Goal: Transaction & Acquisition: Obtain resource

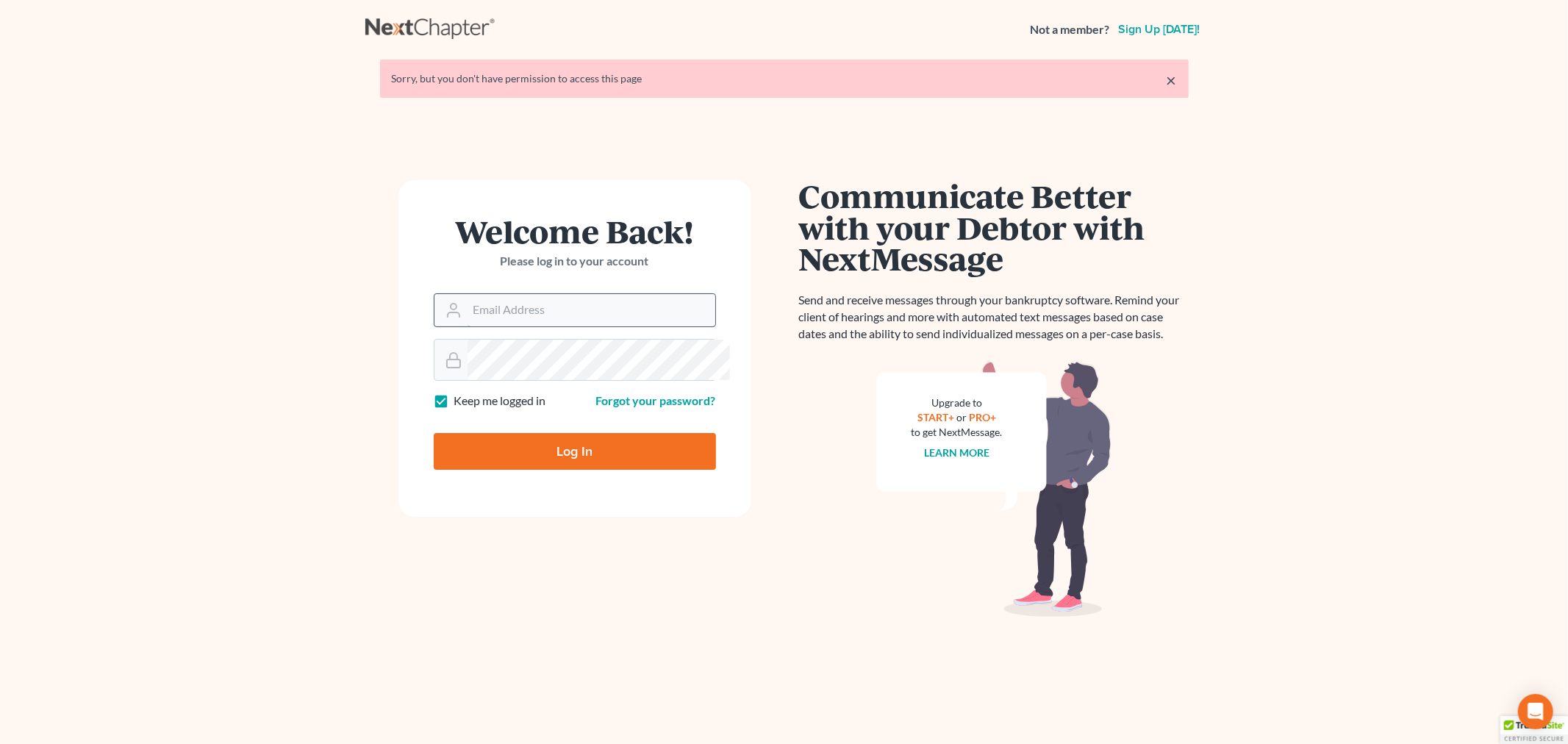
click at [549, 327] on input "Email Address" at bounding box center [591, 310] width 247 height 32
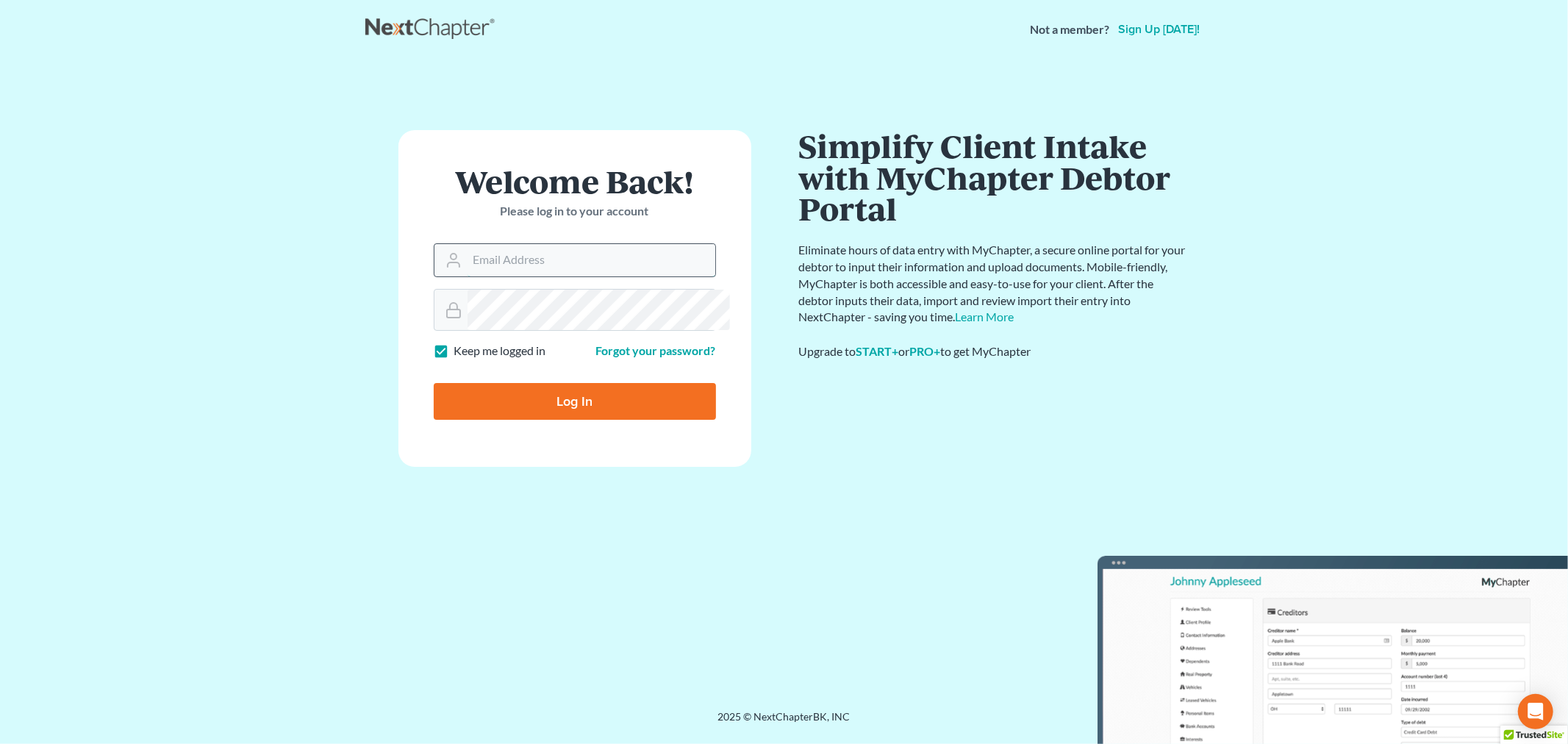
type input "sara@bulielaw.com"
click at [570, 420] on input "Log In" at bounding box center [575, 401] width 282 height 37
type input "Thinking..."
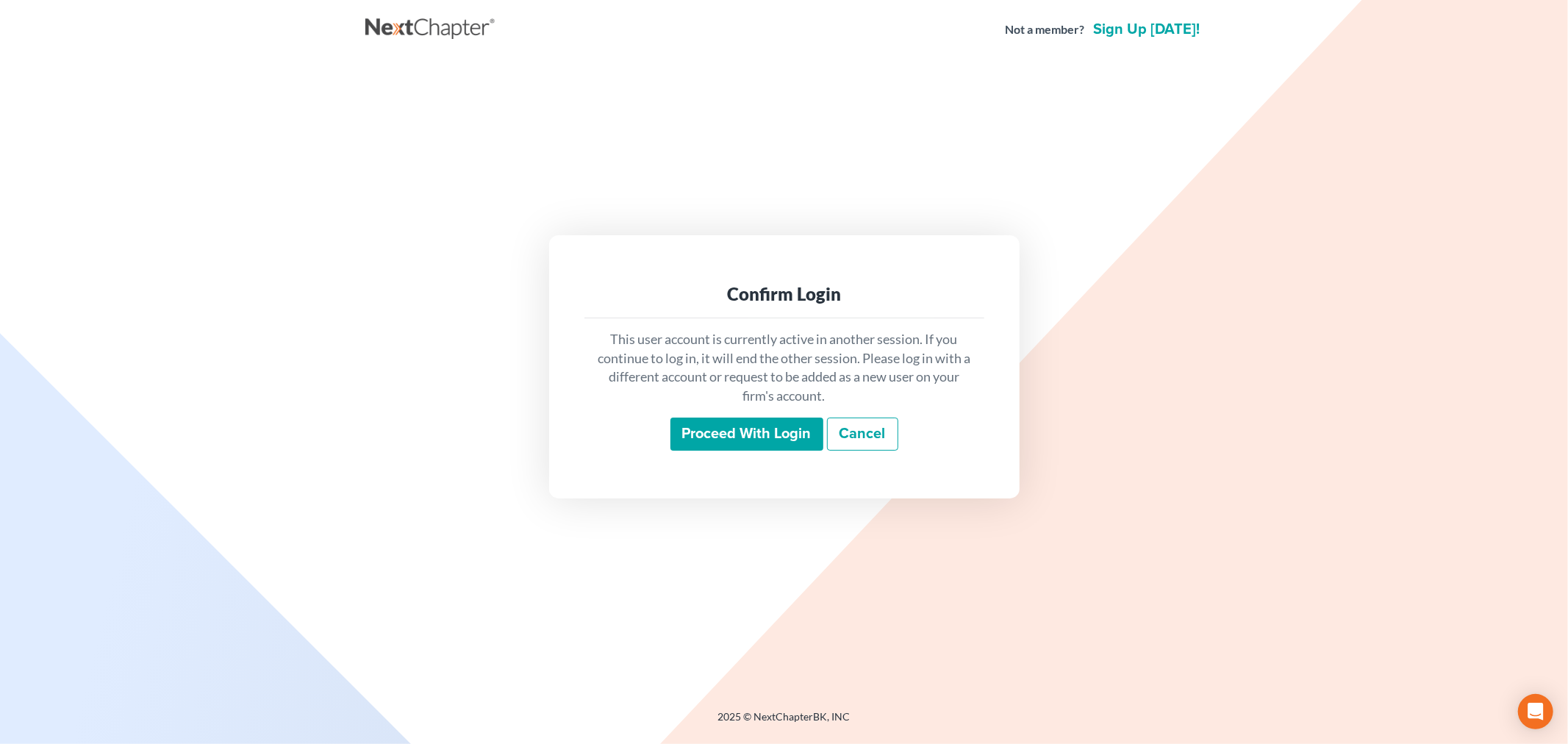
click at [689, 449] on input "Proceed with login" at bounding box center [747, 435] width 153 height 34
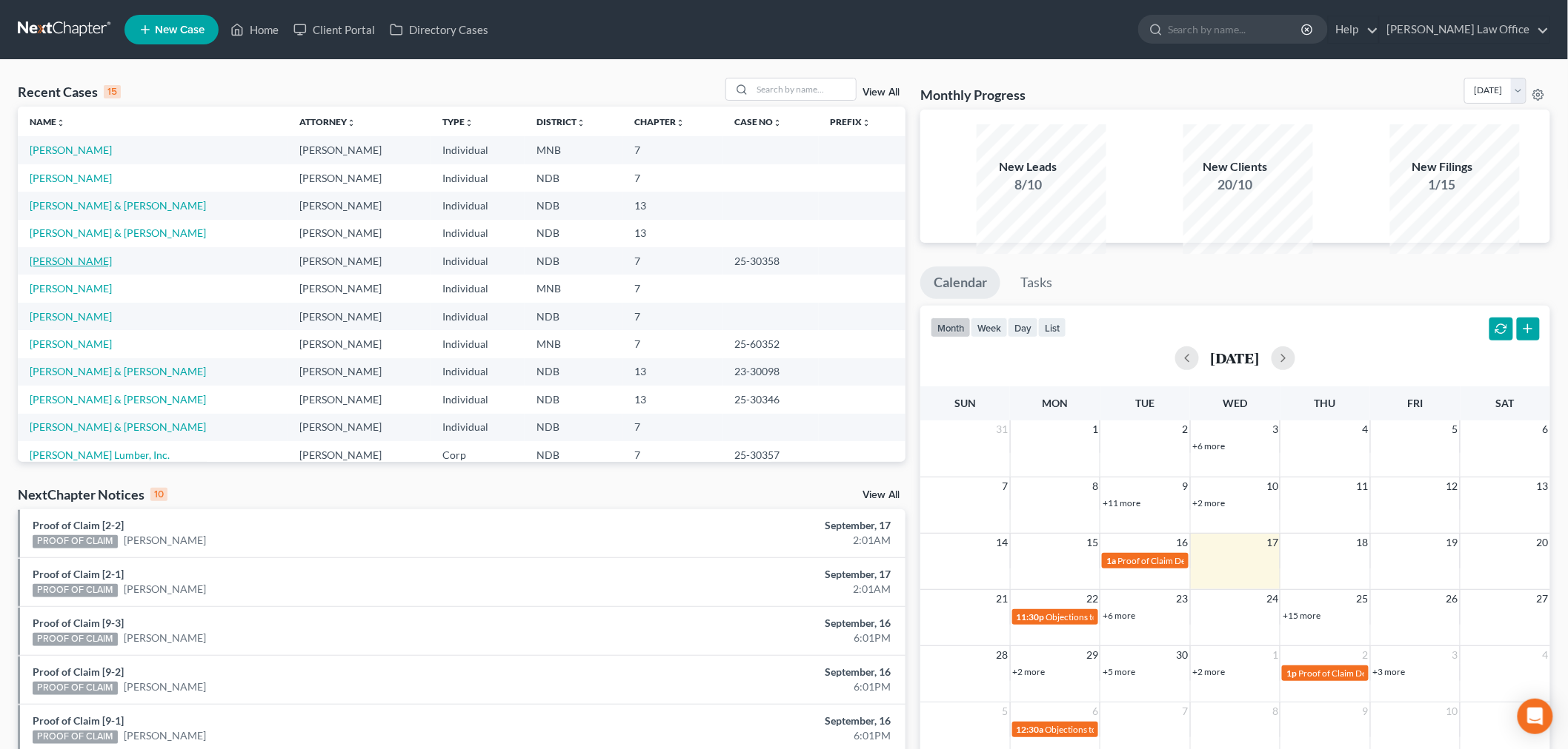
click at [84, 267] on link "McCleary, Terry" at bounding box center [71, 261] width 82 height 13
select select "8"
select select "6"
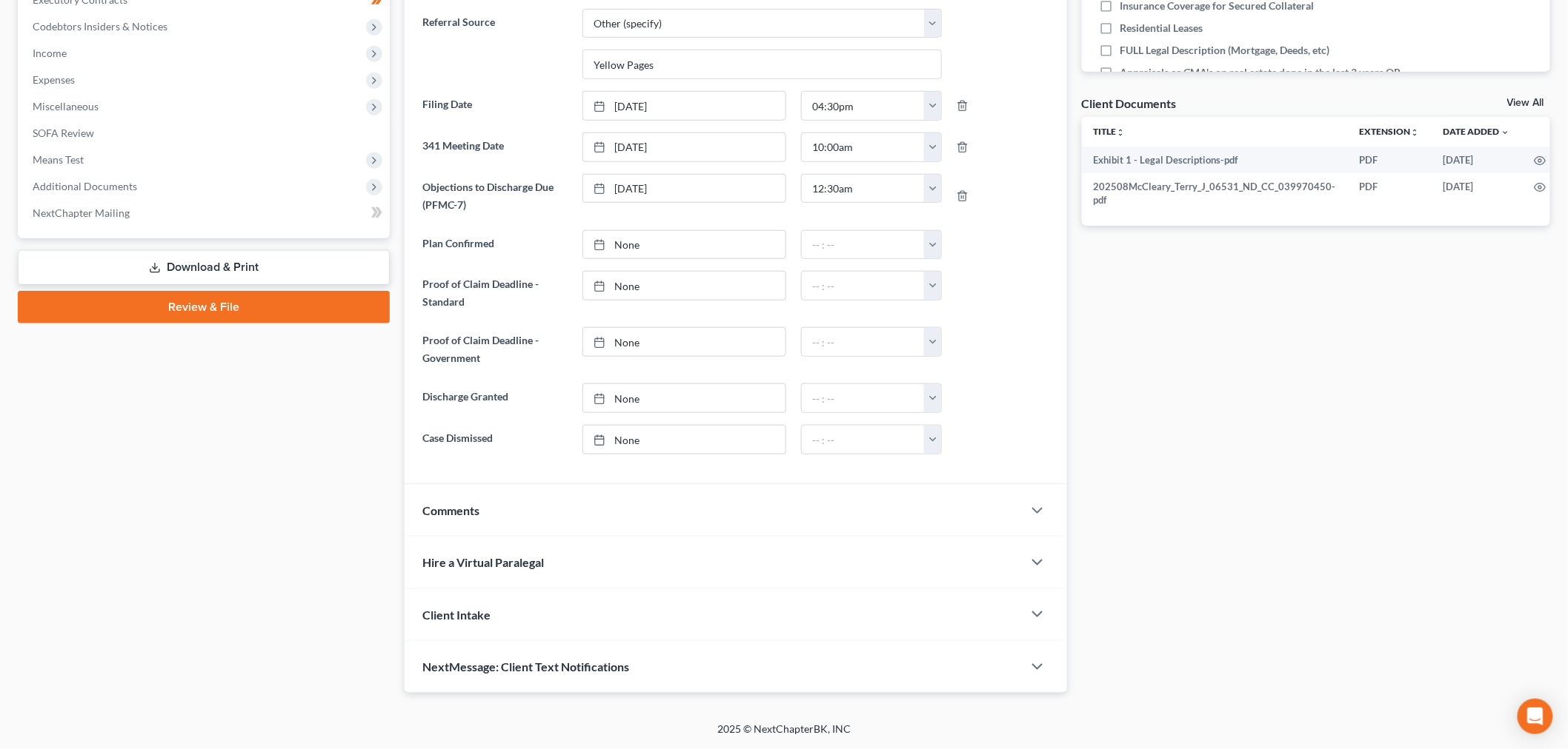
scroll to position [425, 0]
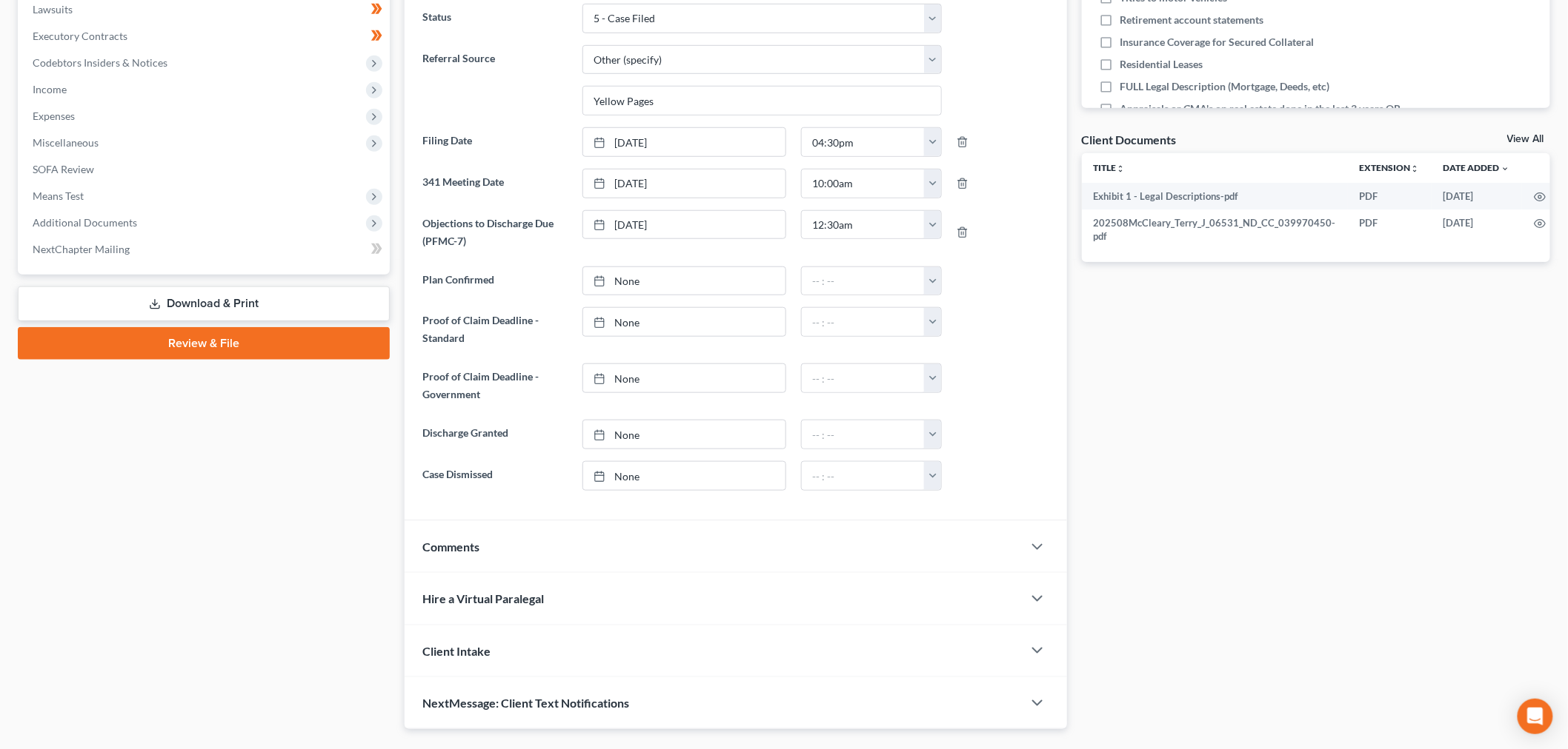
click at [163, 321] on link "Download & Print" at bounding box center [203, 304] width 372 height 35
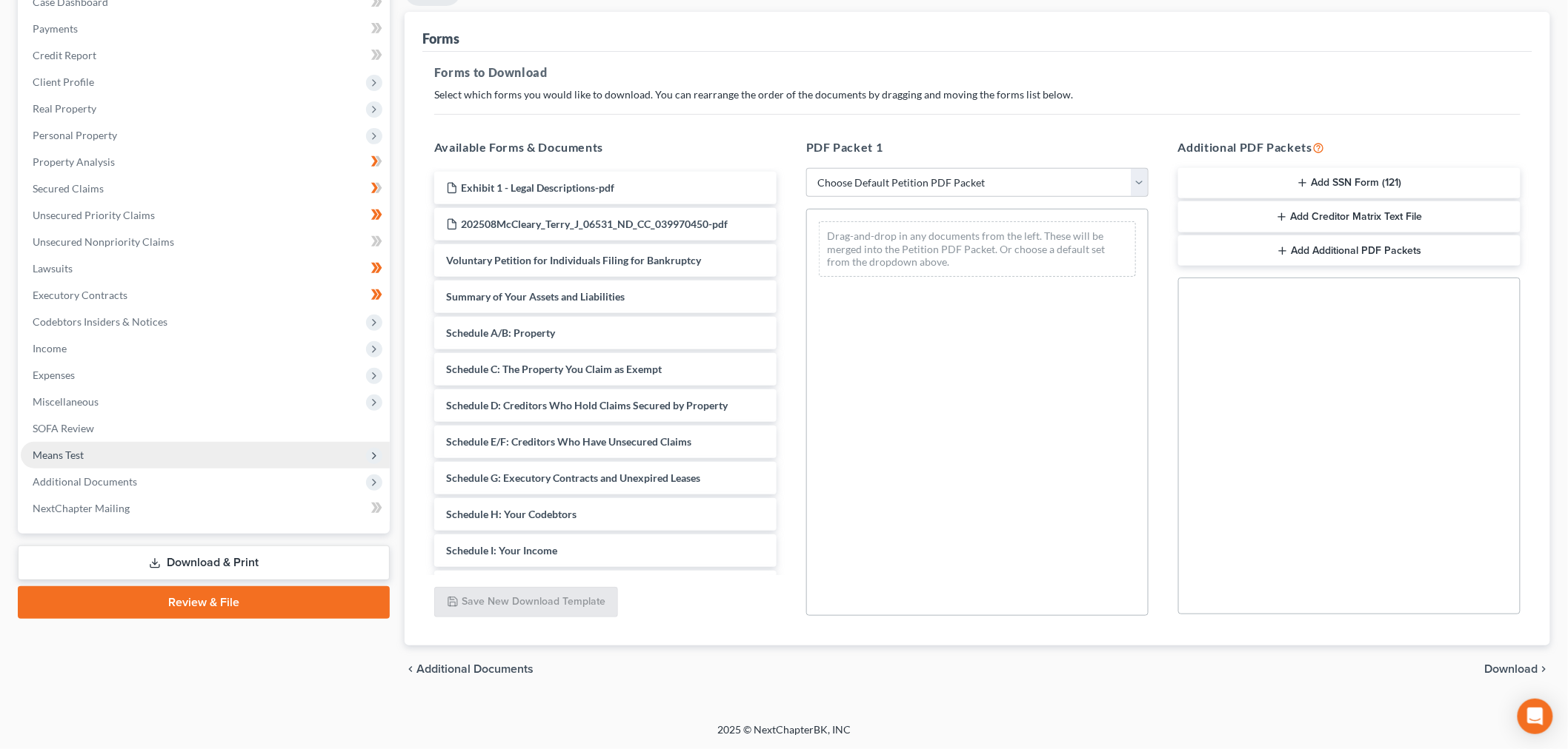
scroll to position [299, 0]
click at [128, 488] on span "Additional Documents" at bounding box center [84, 482] width 104 height 13
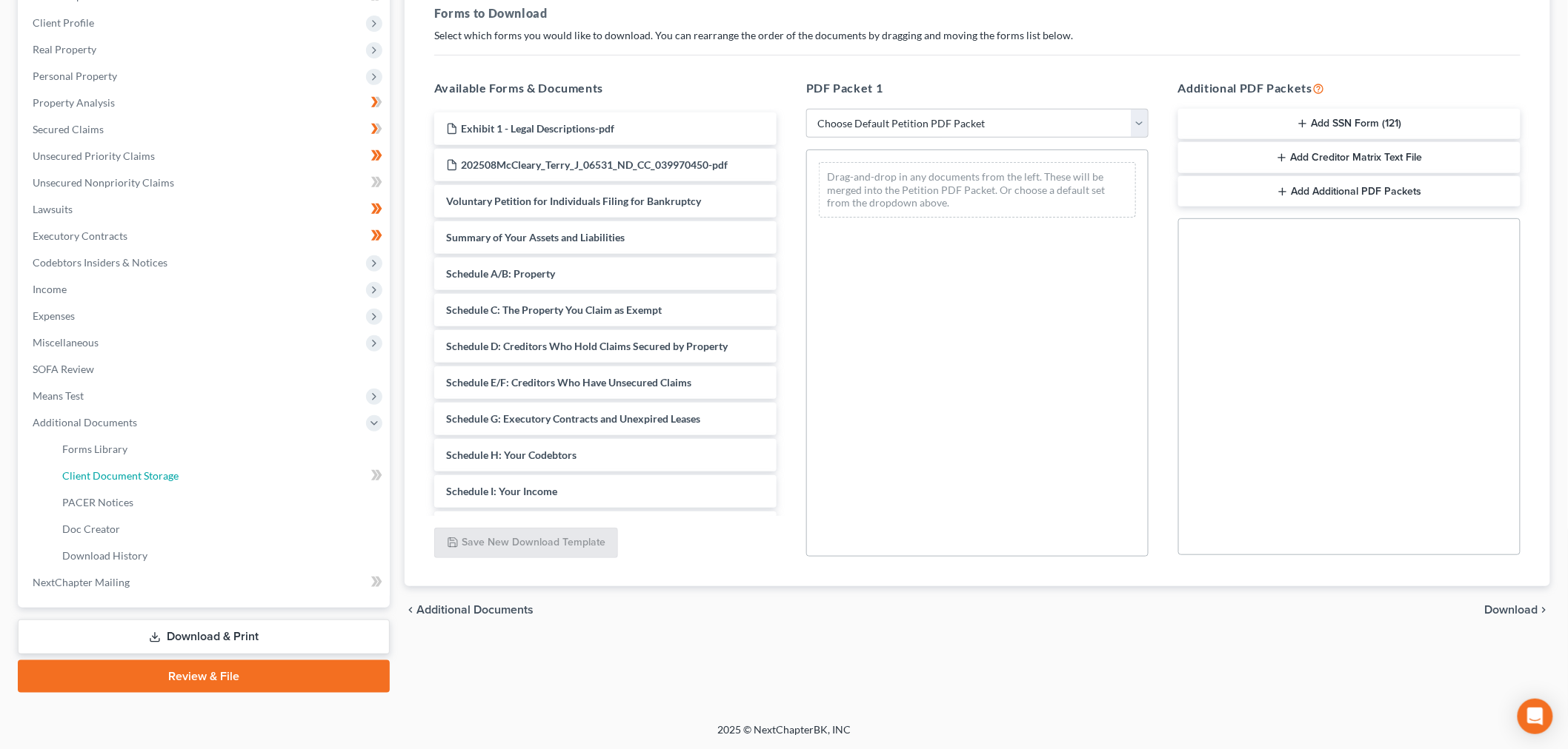
drag, startPoint x: 150, startPoint y: 583, endPoint x: 397, endPoint y: 529, distance: 252.8
click at [151, 489] on link "Client Document Storage" at bounding box center [220, 476] width 339 height 27
select select "0"
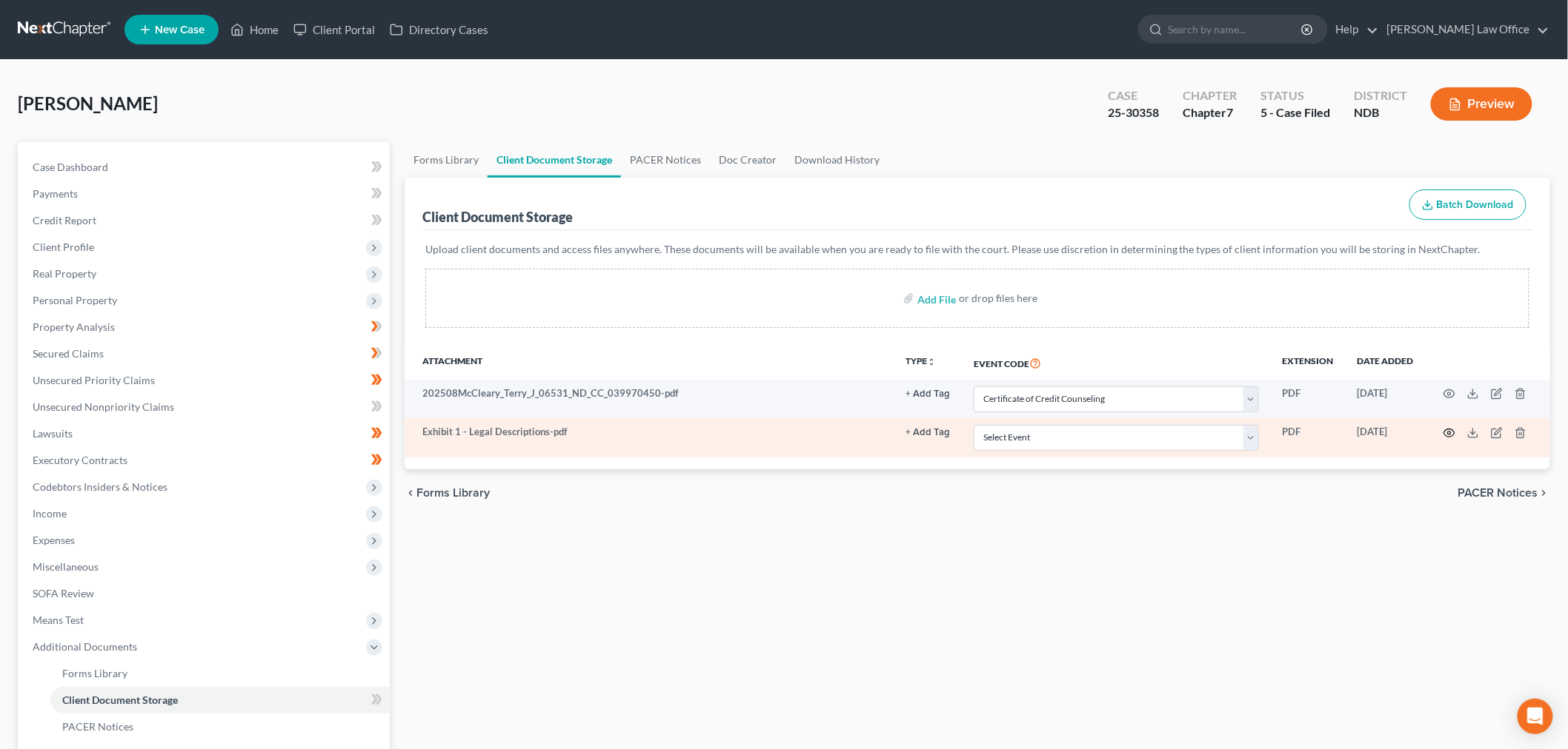
click at [1448, 435] on circle "button" at bounding box center [1449, 433] width 3 height 3
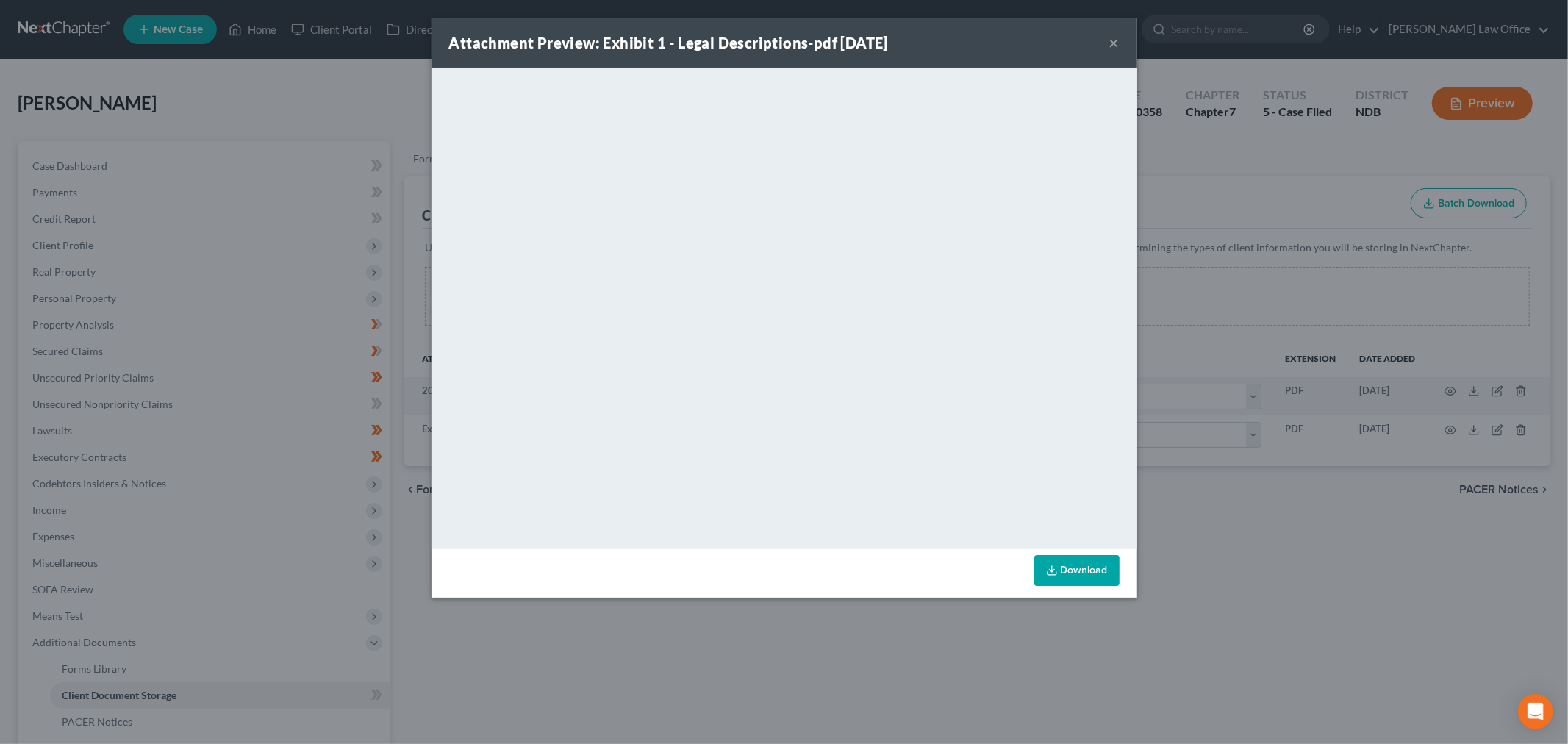
click at [1120, 51] on button "×" at bounding box center [1115, 42] width 11 height 17
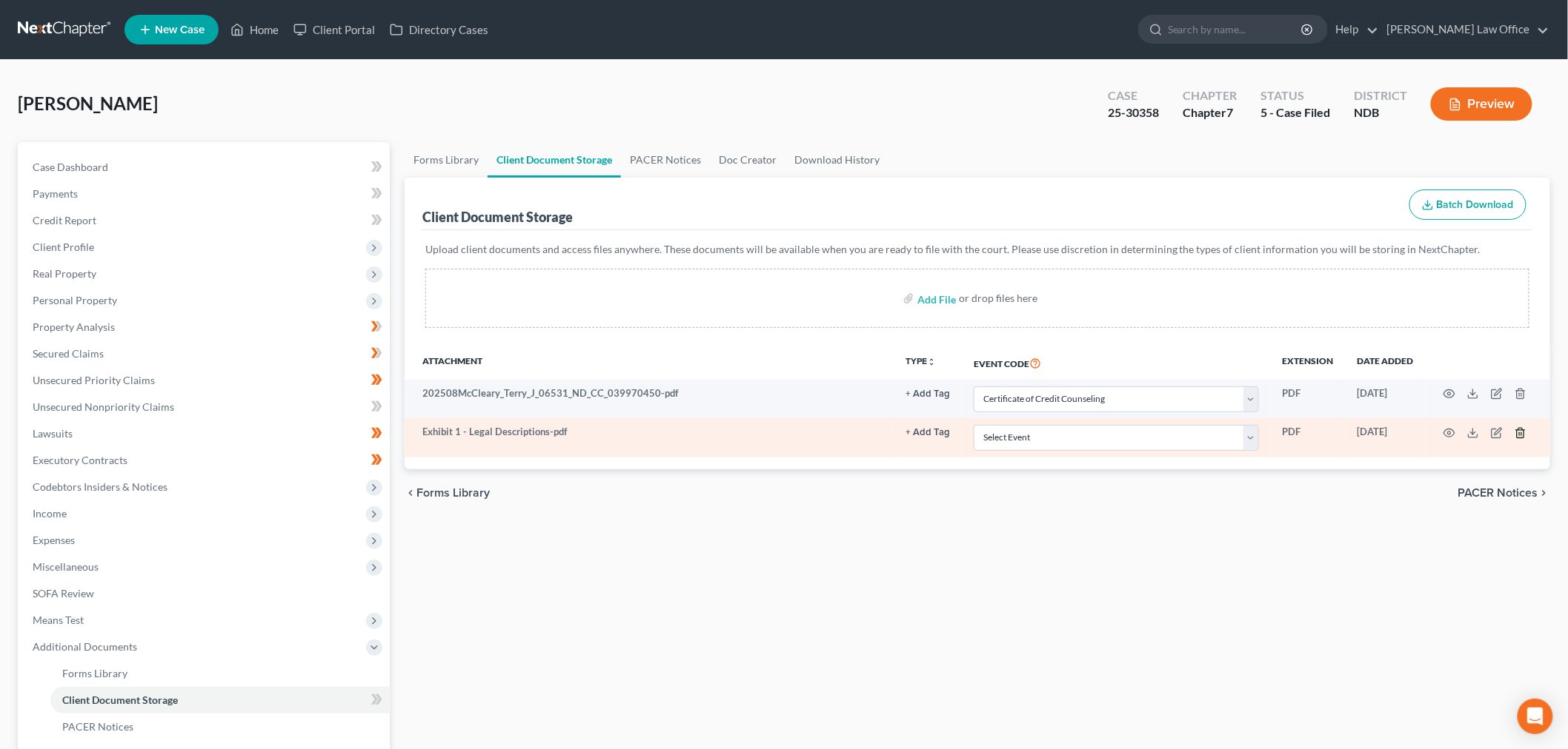
click at [1521, 435] on line "button" at bounding box center [1521, 434] width 0 height 3
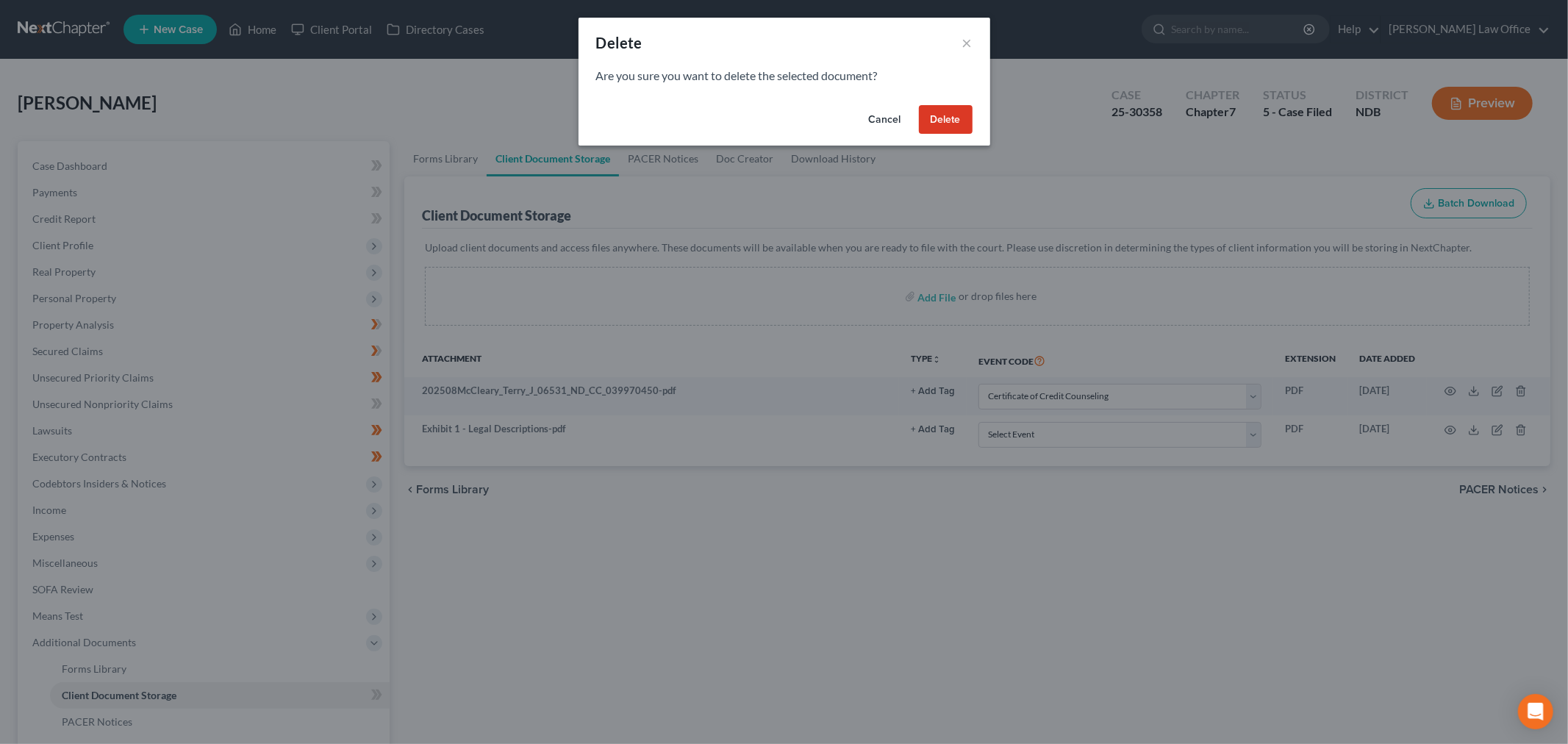
click at [973, 134] on button "Delete" at bounding box center [945, 119] width 54 height 29
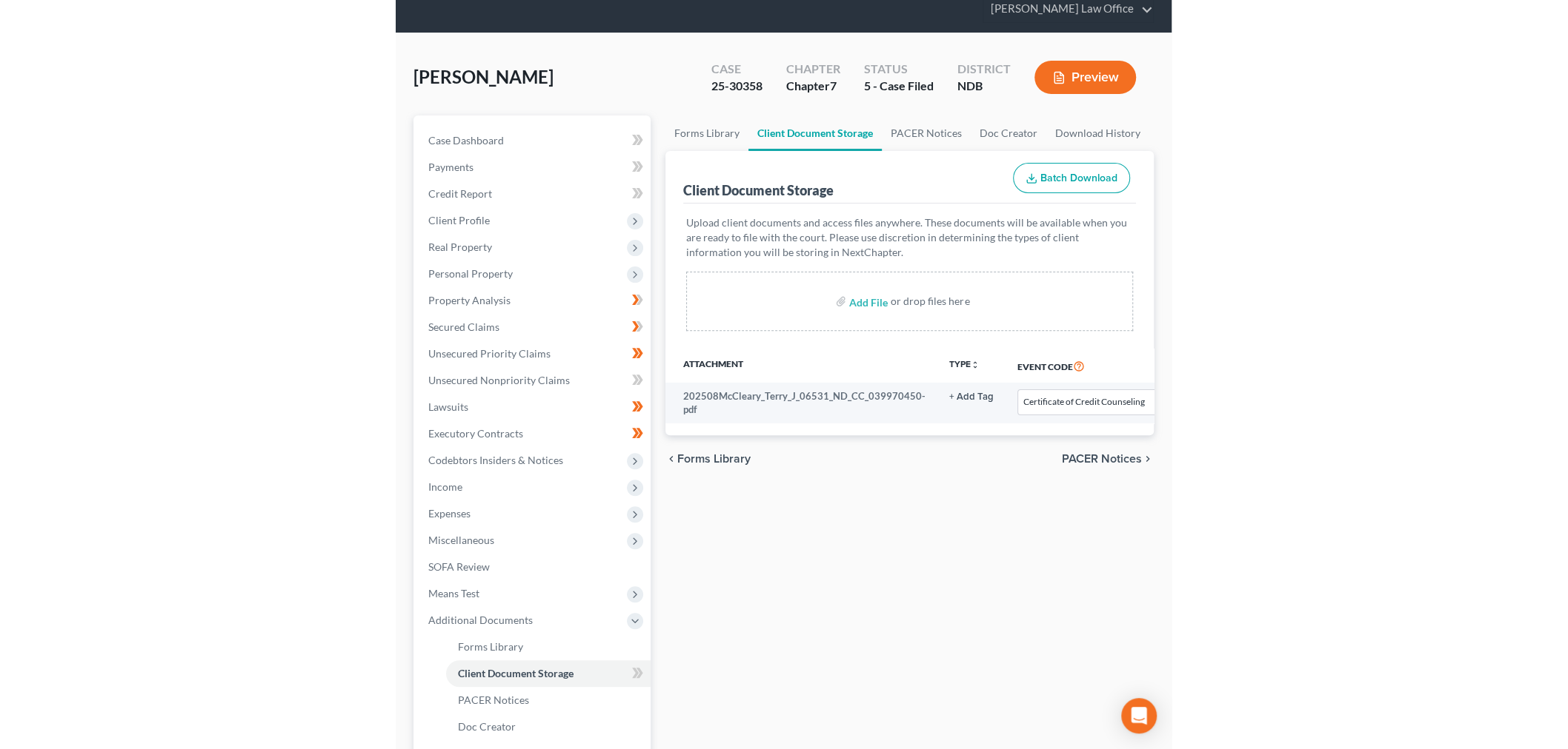
scroll to position [247, 0]
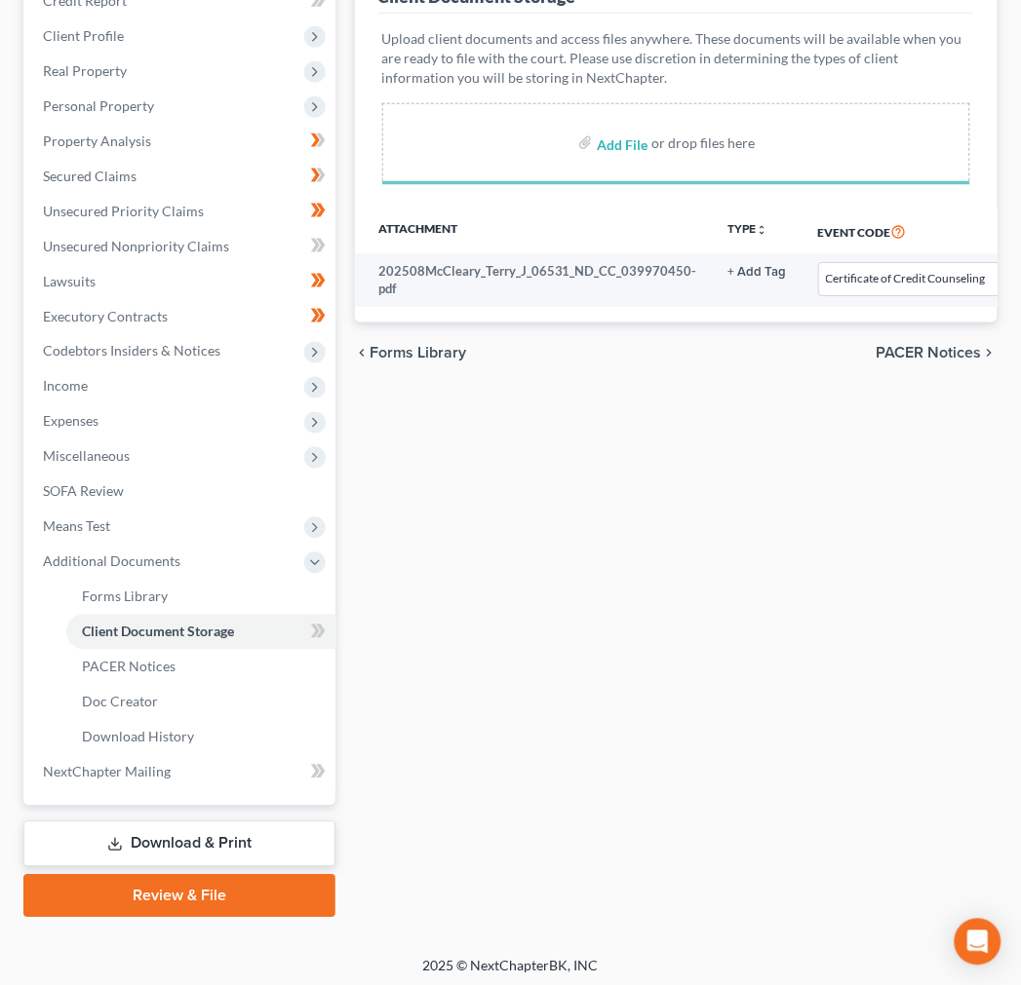
select select "0"
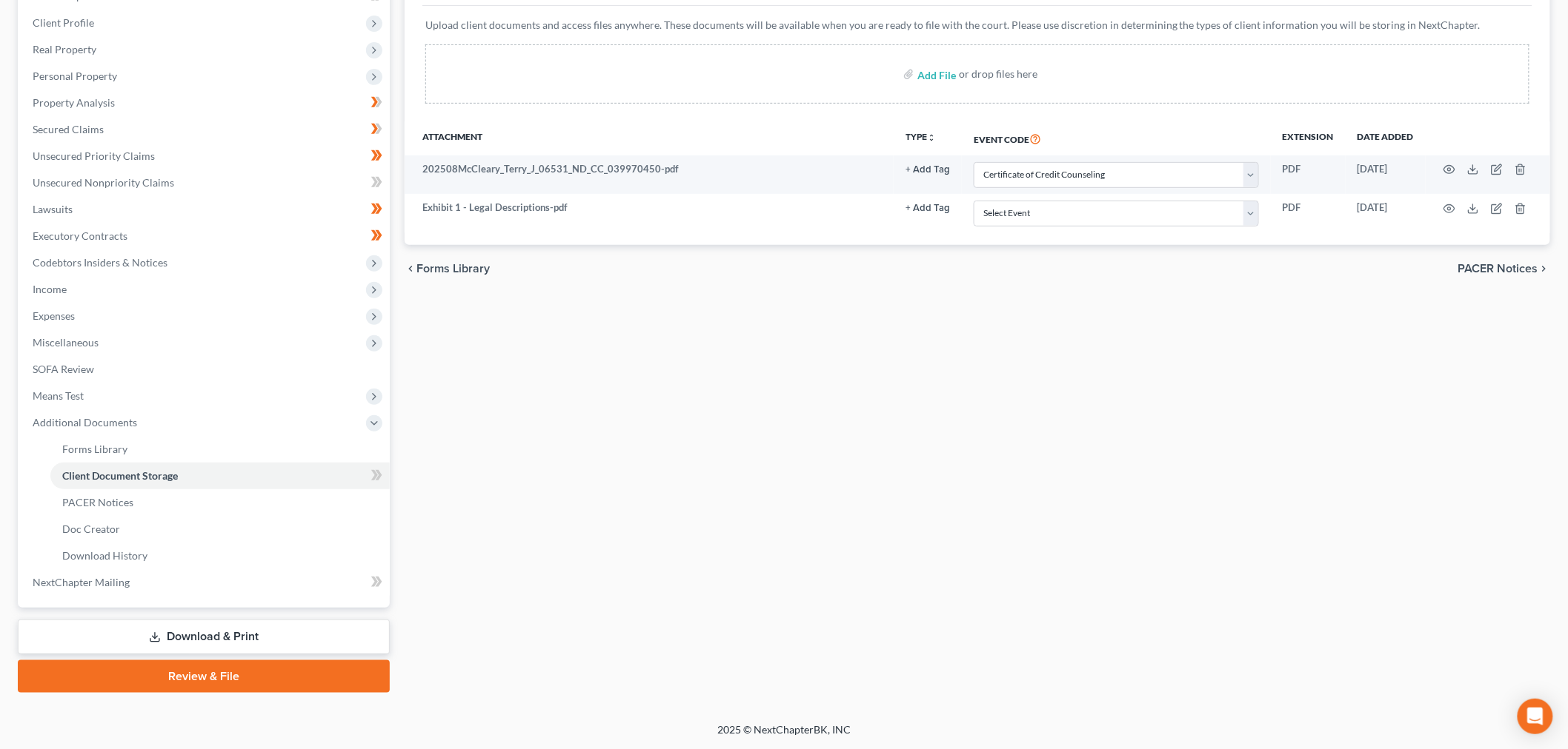
select select "0"
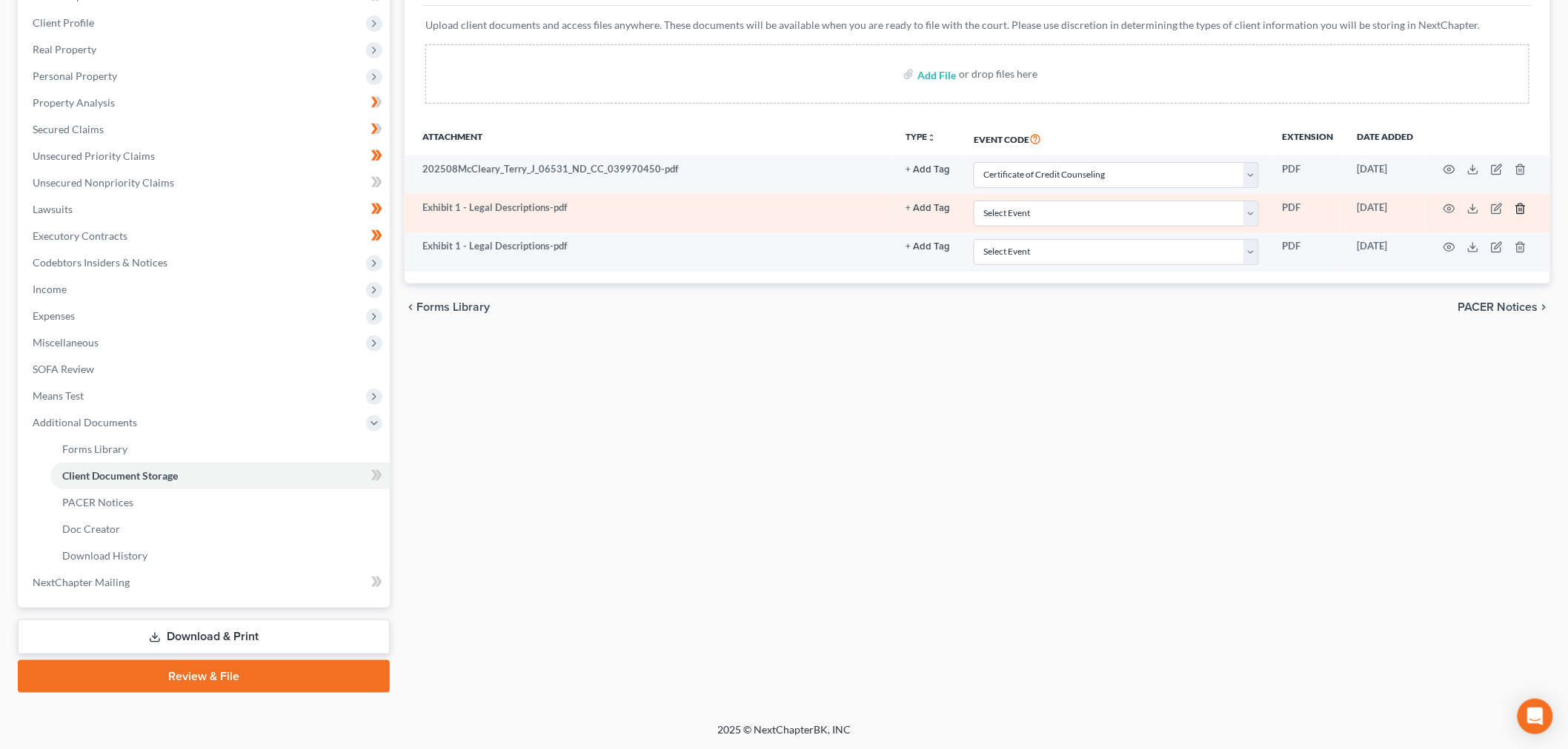
click at [1514, 215] on icon "button" at bounding box center [1520, 209] width 12 height 12
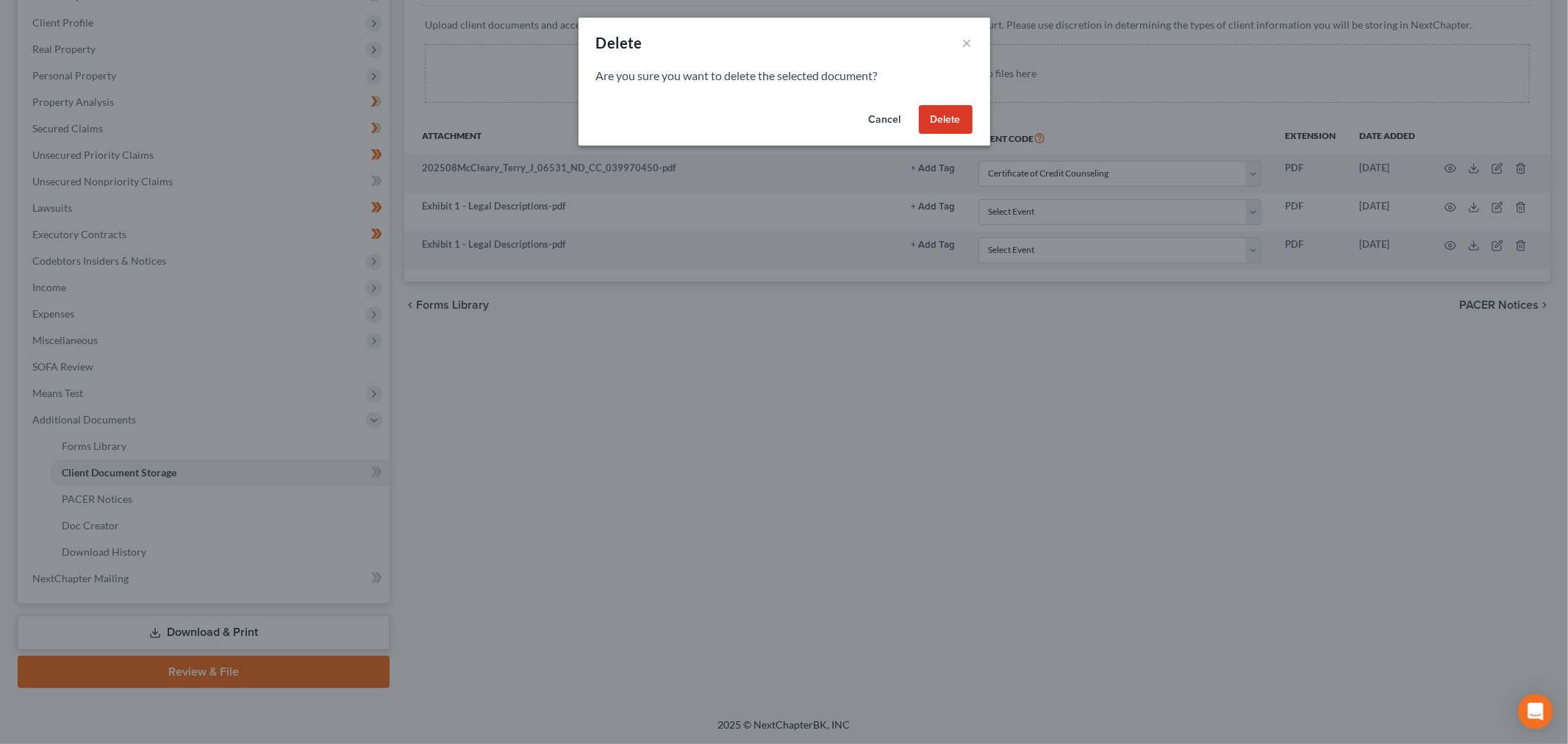
click at [973, 134] on button "Delete" at bounding box center [945, 119] width 54 height 29
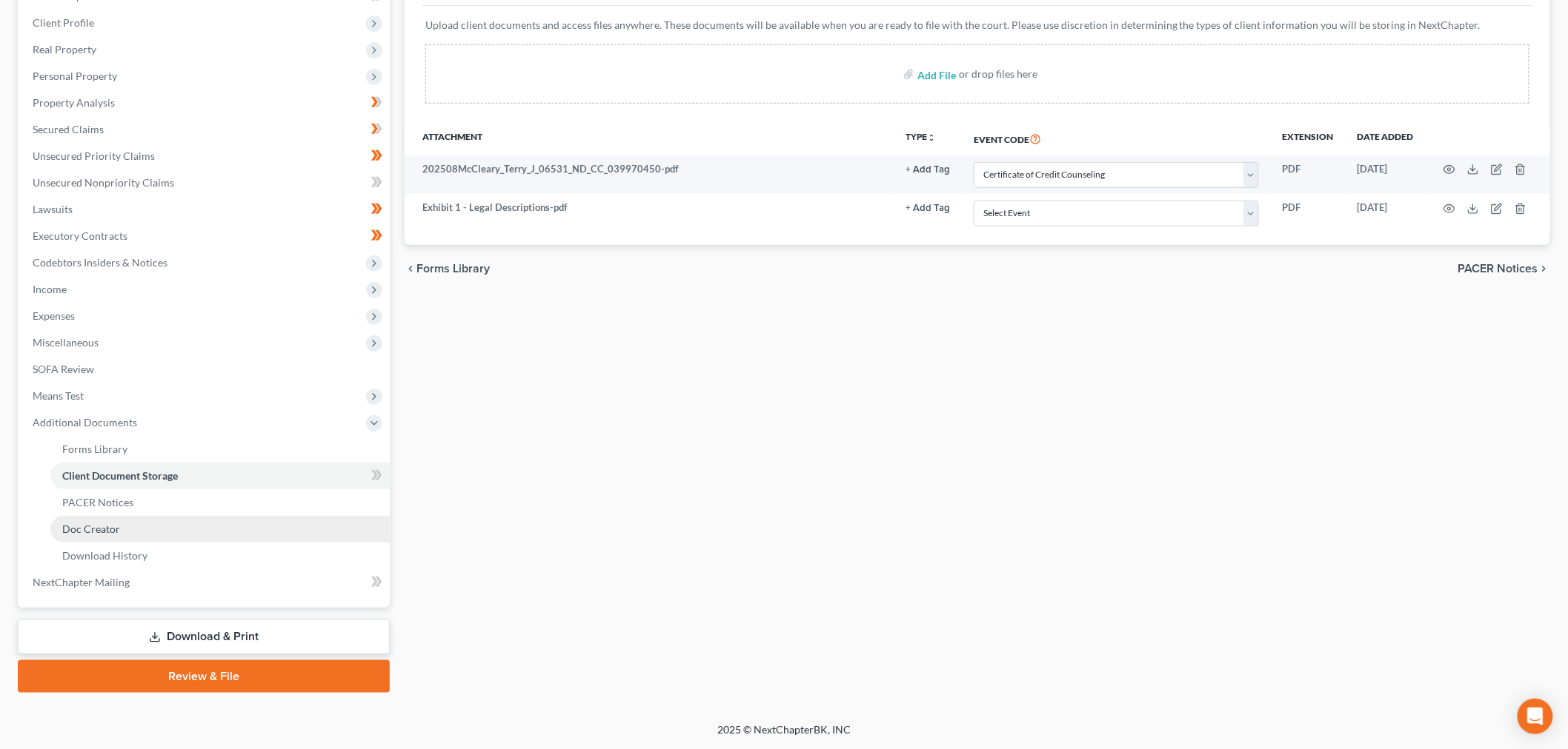
scroll to position [464, 0]
click at [295, 620] on link "Download & Print" at bounding box center [203, 637] width 372 height 35
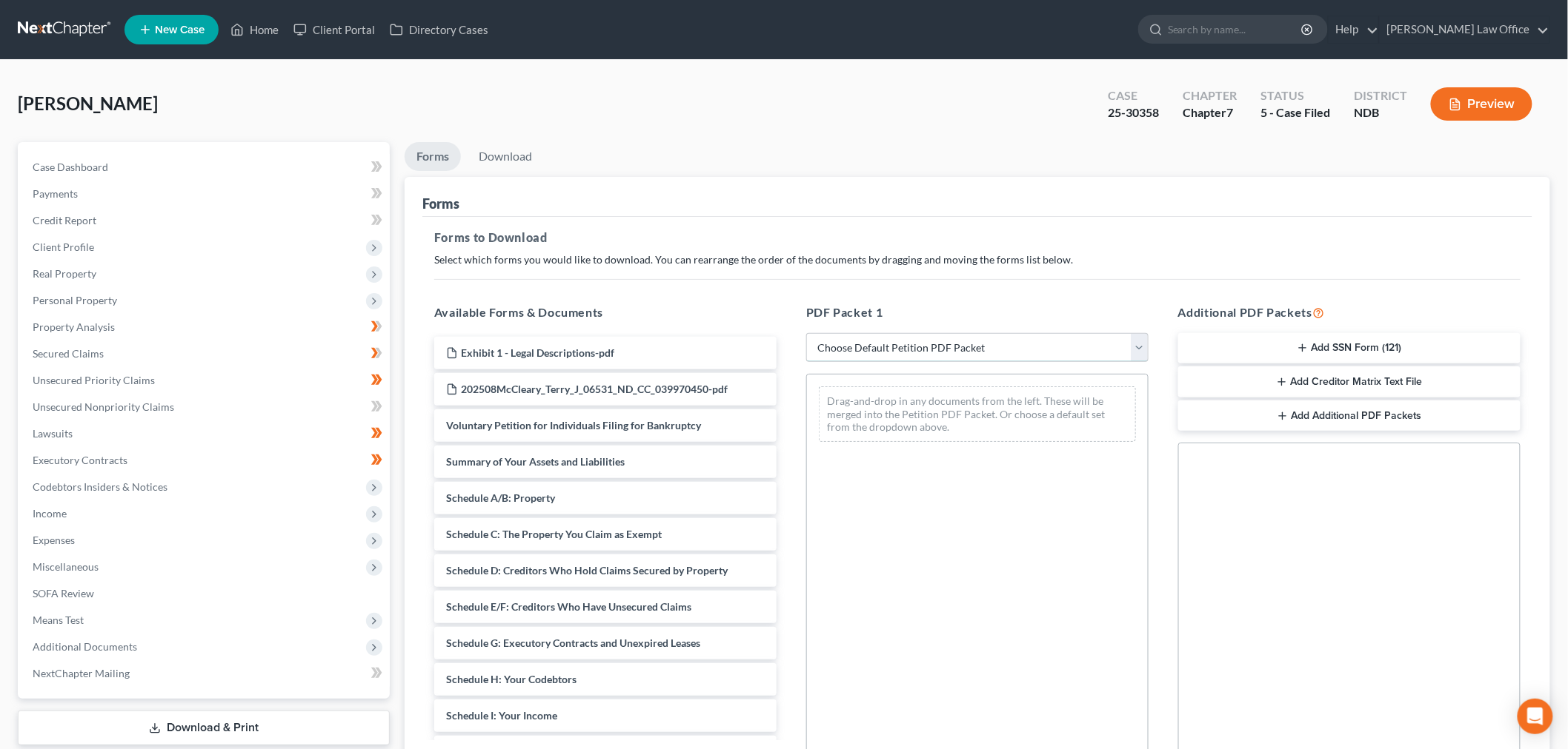
click at [912, 363] on select "Choose Default Petition PDF Packet Complete Bankruptcy Petition (all forms and …" at bounding box center [977, 348] width 342 height 30
select select "4"
click at [808, 363] on select "Choose Default Petition PDF Packet Complete Bankruptcy Petition (all forms and …" at bounding box center [977, 348] width 342 height 30
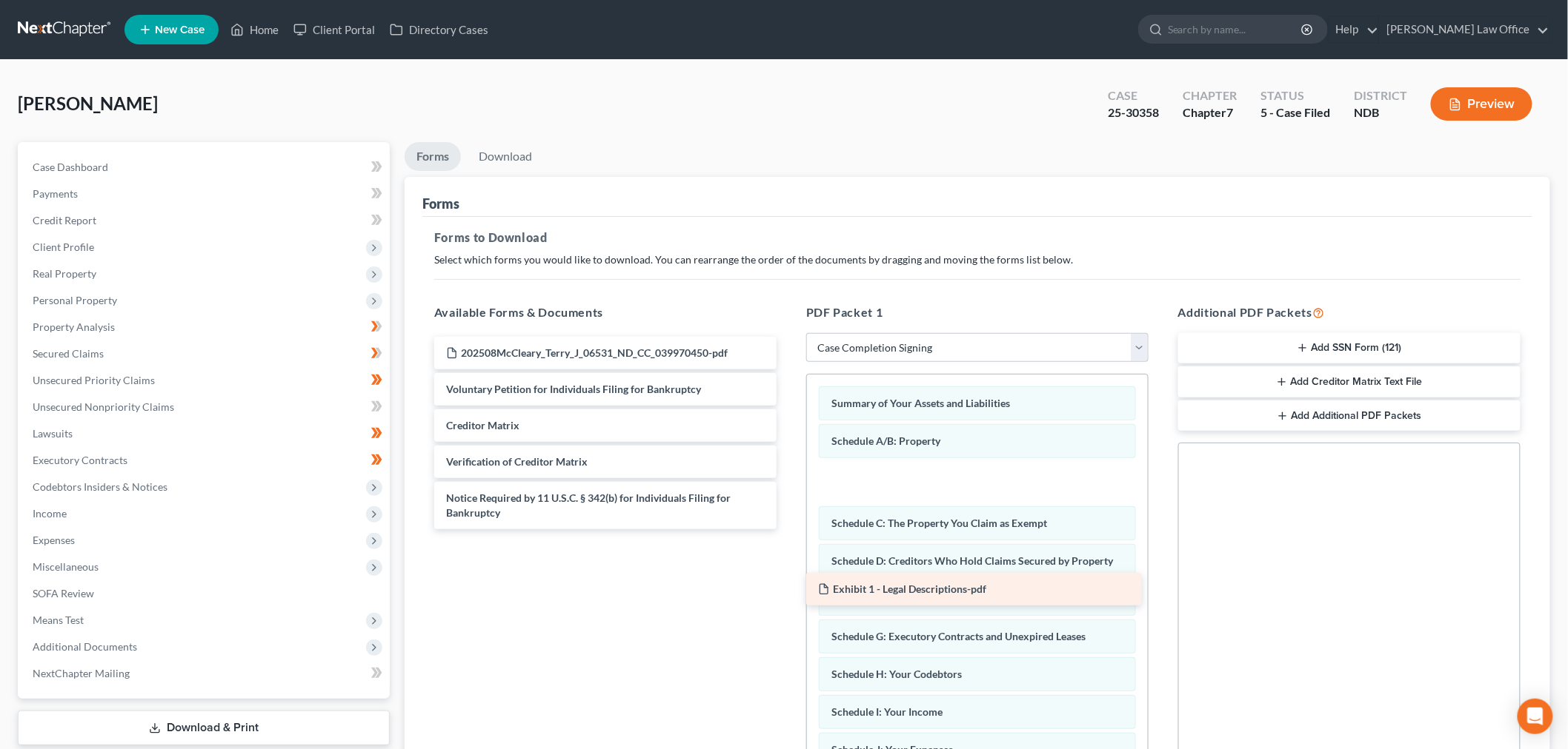
drag, startPoint x: 594, startPoint y: 443, endPoint x: 955, endPoint y: 600, distance: 393.7
click at [788, 529] on div "Exhibit 1 - Legal Descriptions-pdf Exhibit 1 - Legal Descriptions-pdf 202508McC…" at bounding box center [606, 433] width 366 height 192
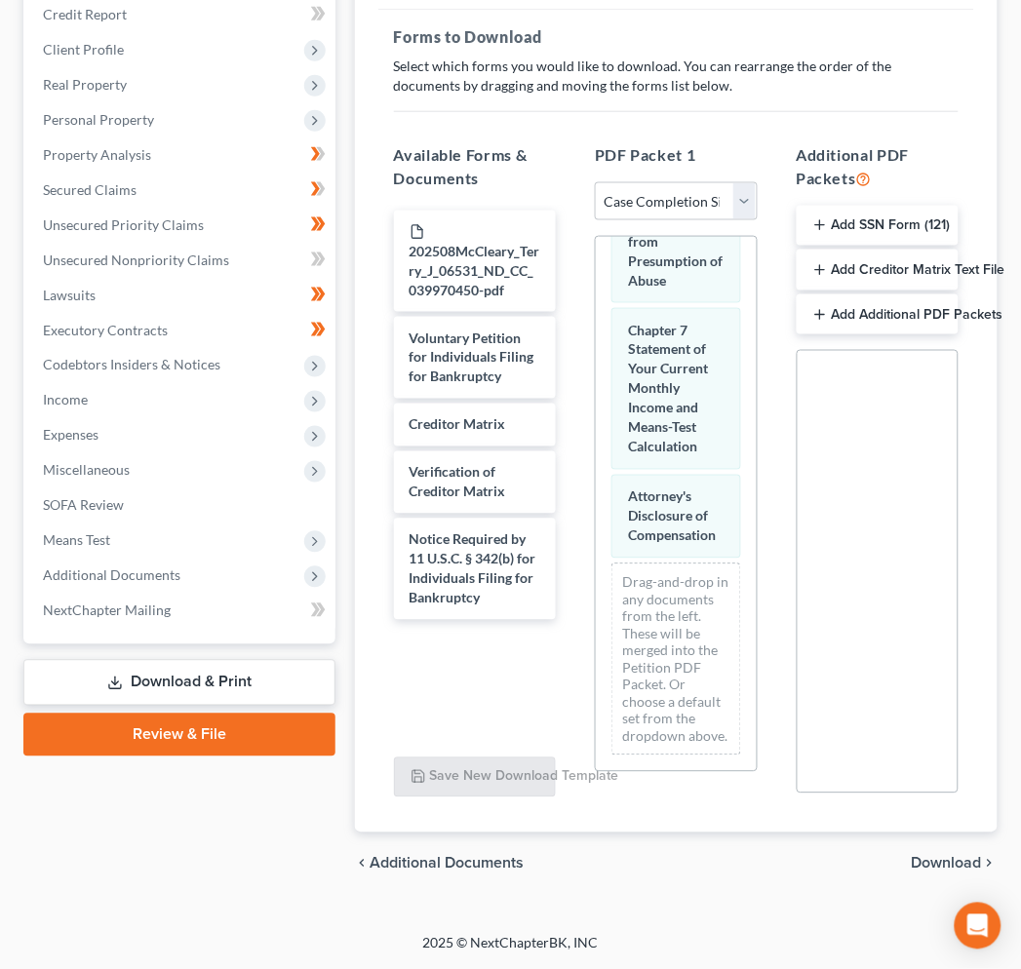
scroll to position [500, 0]
click at [175, 584] on span "Additional Documents" at bounding box center [111, 575] width 137 height 17
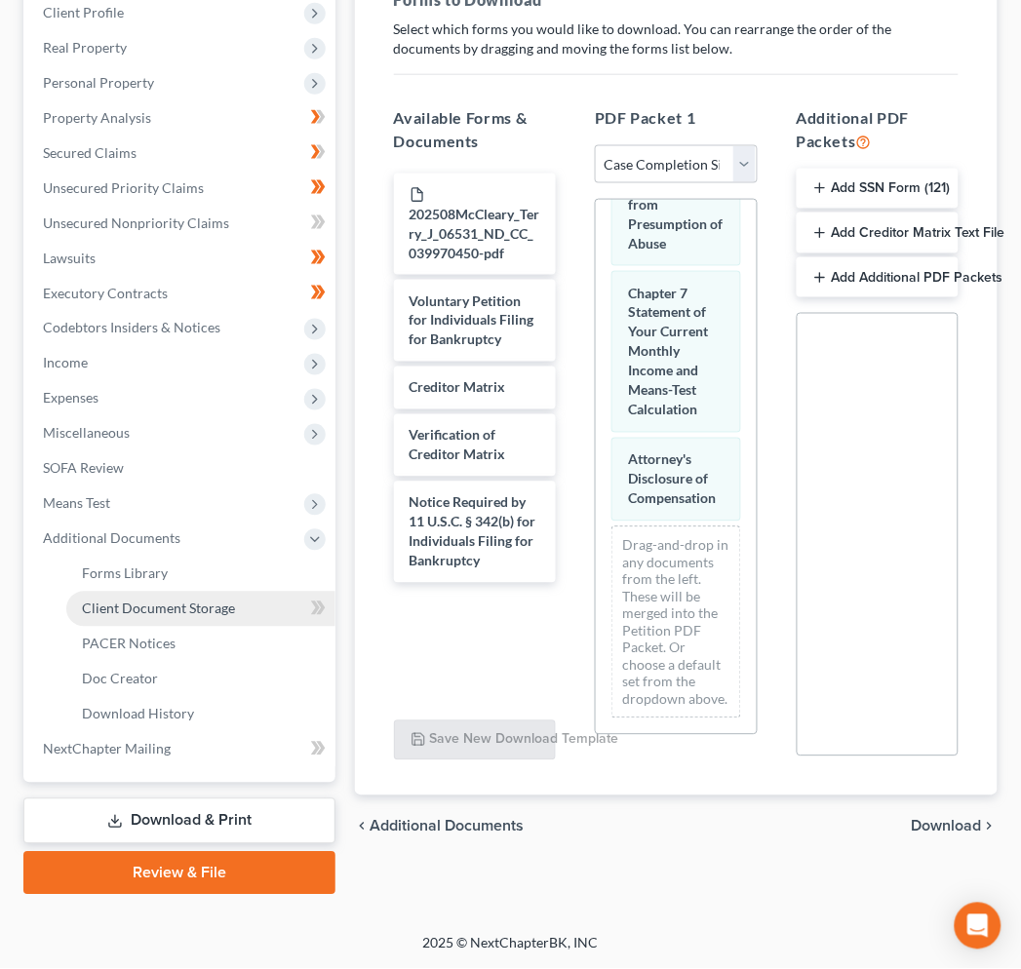
click at [164, 617] on span "Client Document Storage" at bounding box center [158, 608] width 153 height 17
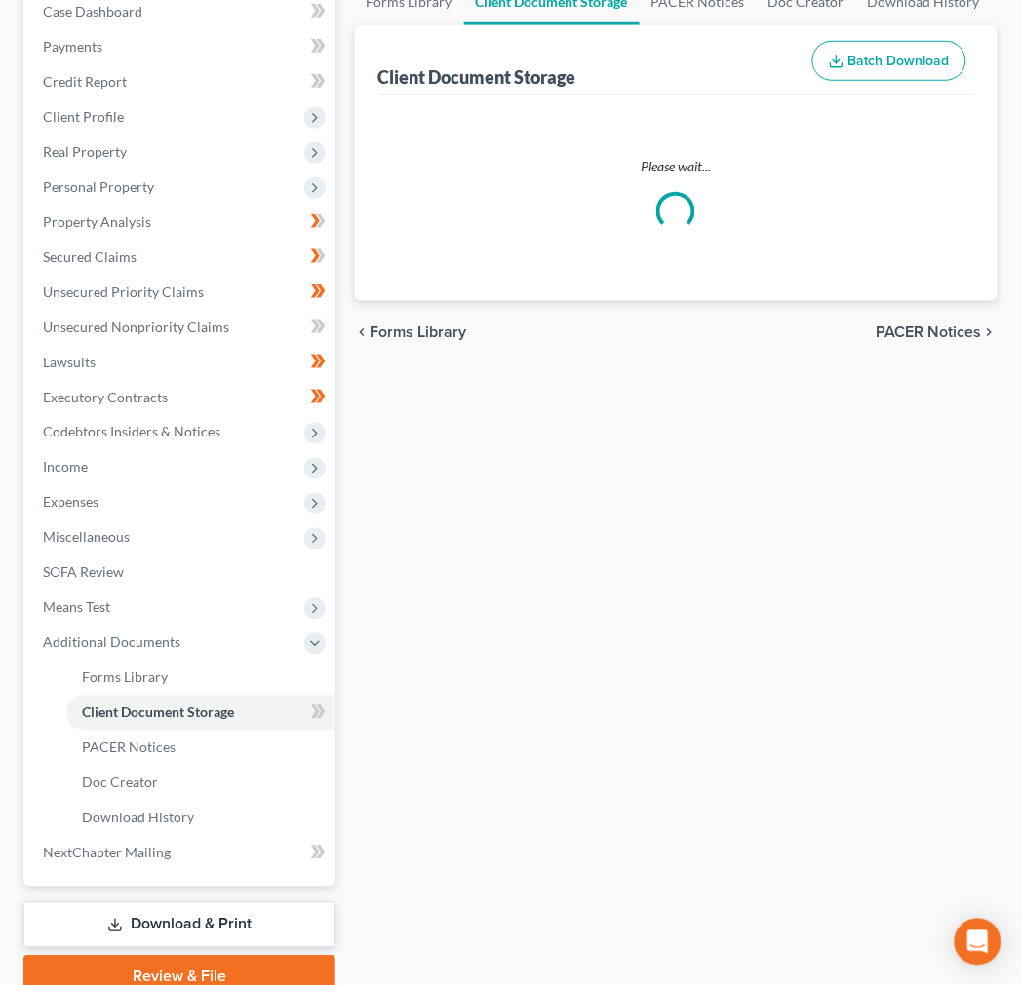
scroll to position [14, 0]
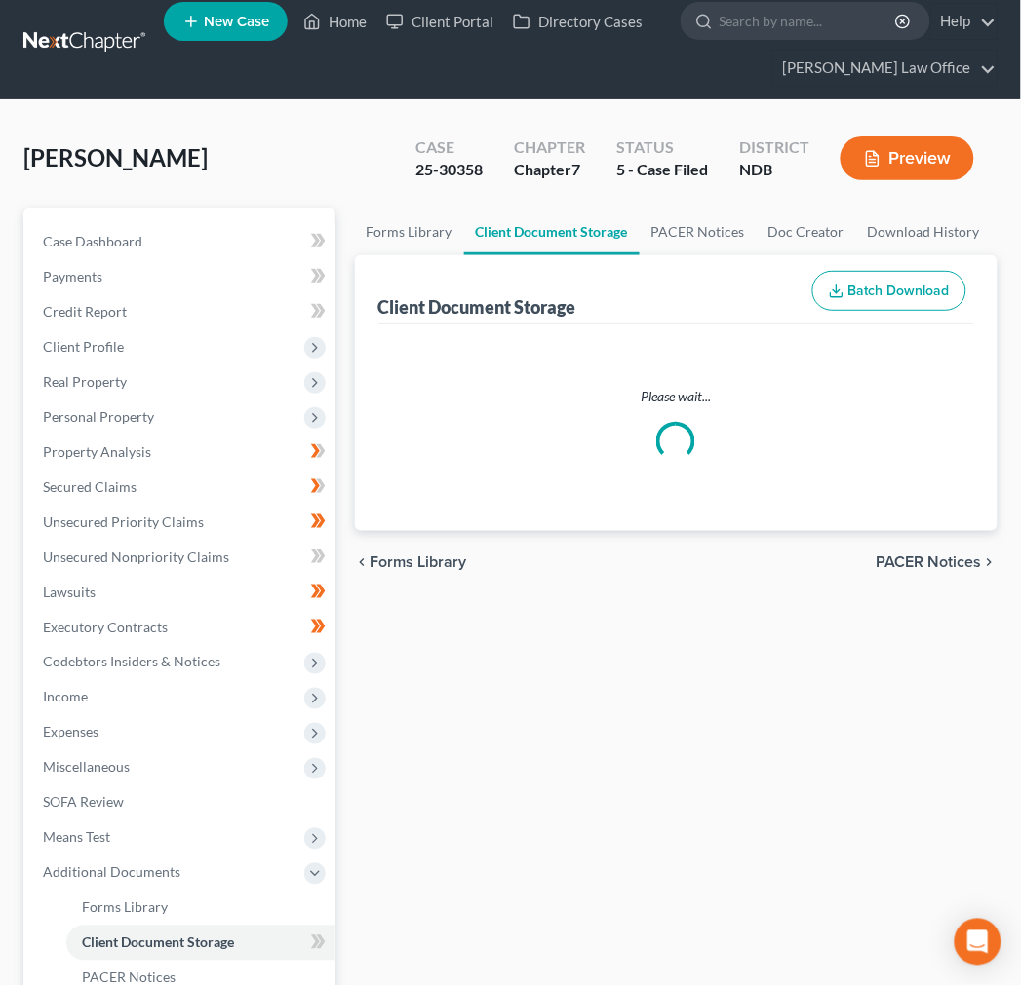
select select "0"
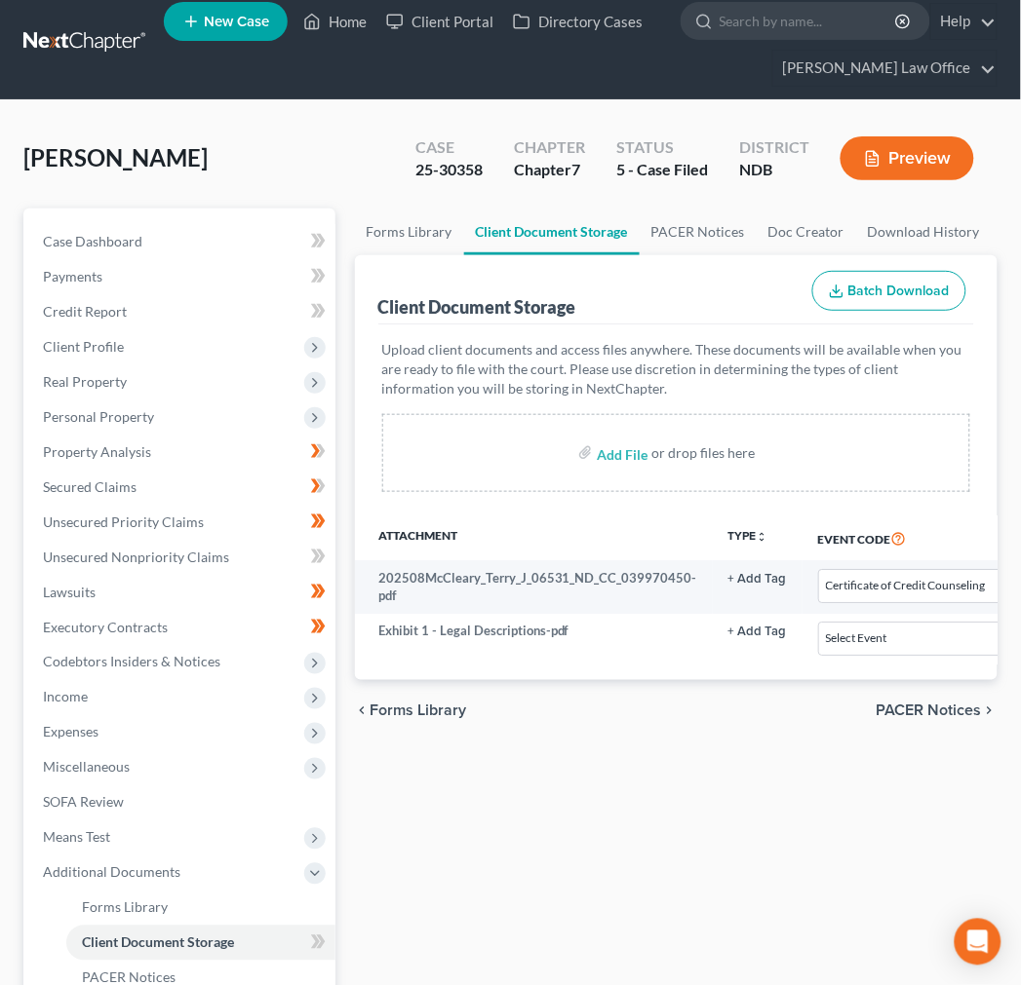
scroll to position [0, 0]
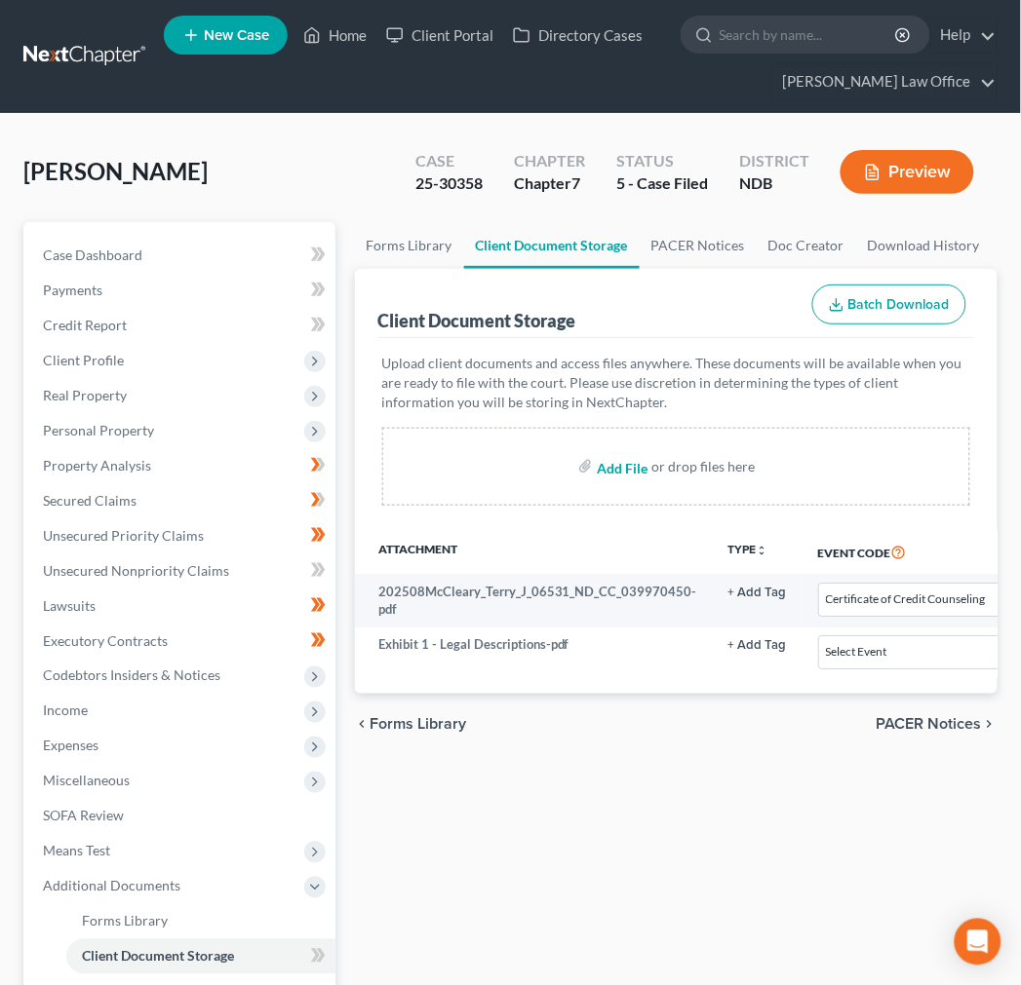
select select "0"
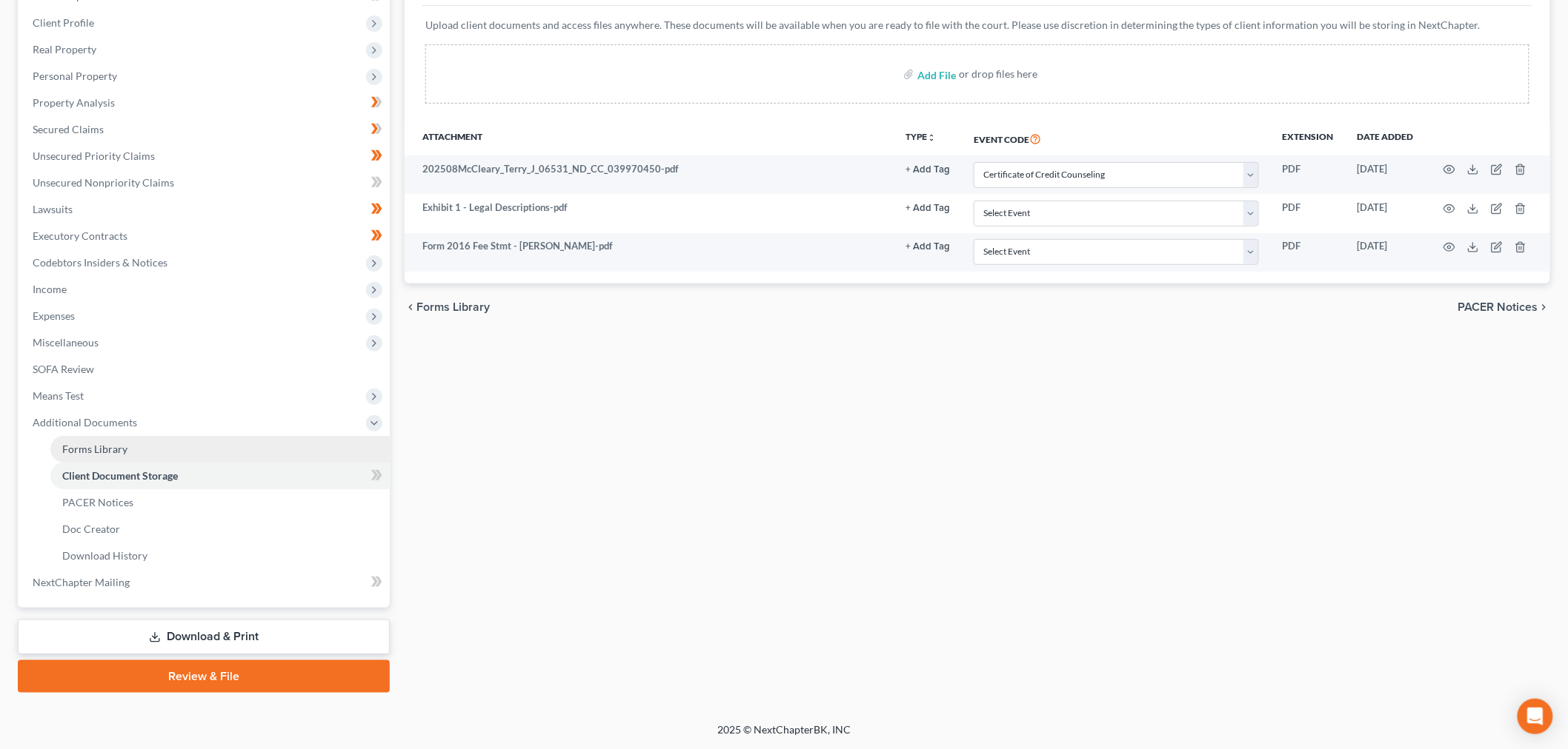
scroll to position [464, 0]
click at [201, 620] on link "Download & Print" at bounding box center [203, 637] width 372 height 35
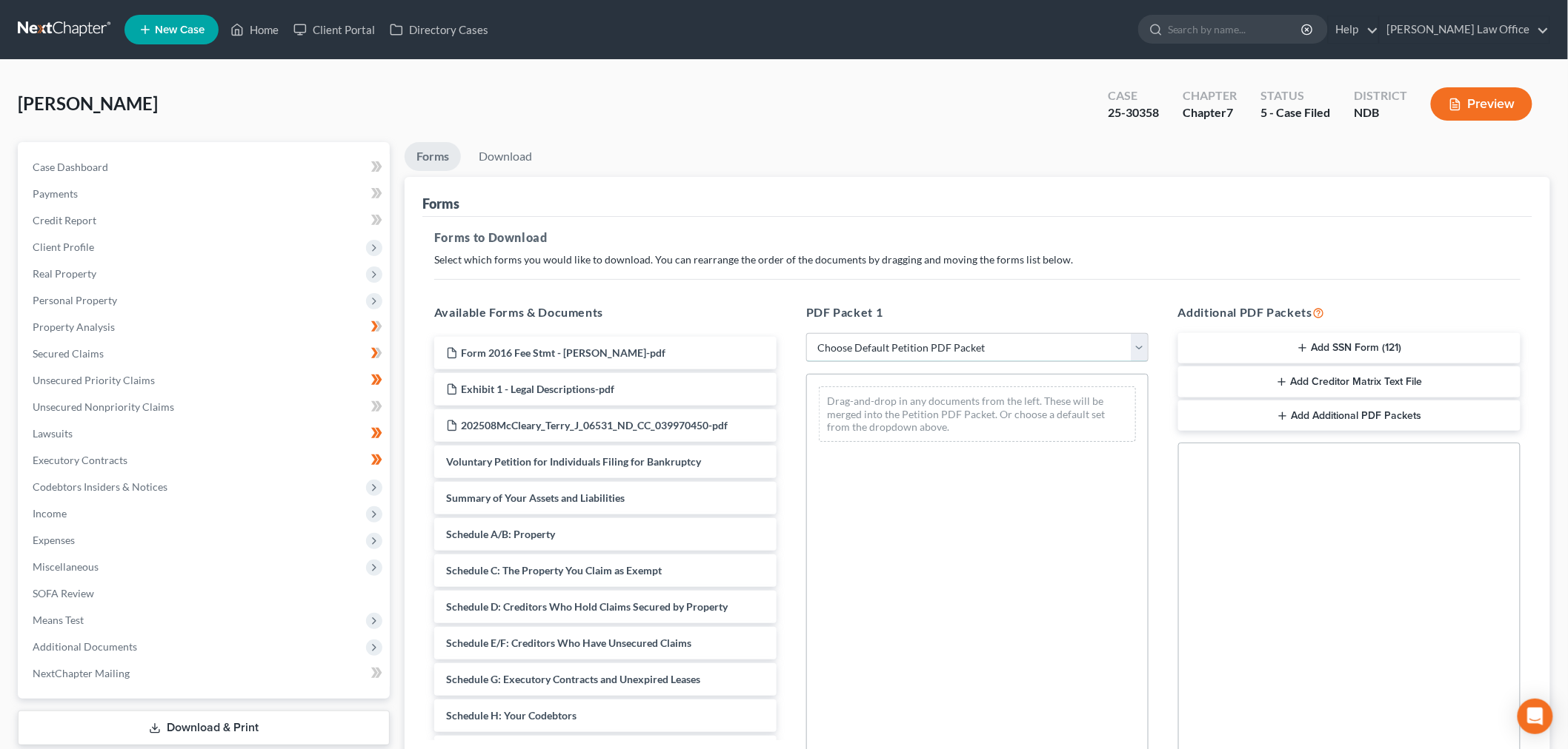
click at [835, 363] on select "Choose Default Petition PDF Packet Complete Bankruptcy Petition (all forms and …" at bounding box center [977, 348] width 342 height 30
select select "4"
click at [808, 363] on select "Choose Default Petition PDF Packet Complete Bankruptcy Petition (all forms and …" at bounding box center [977, 348] width 342 height 30
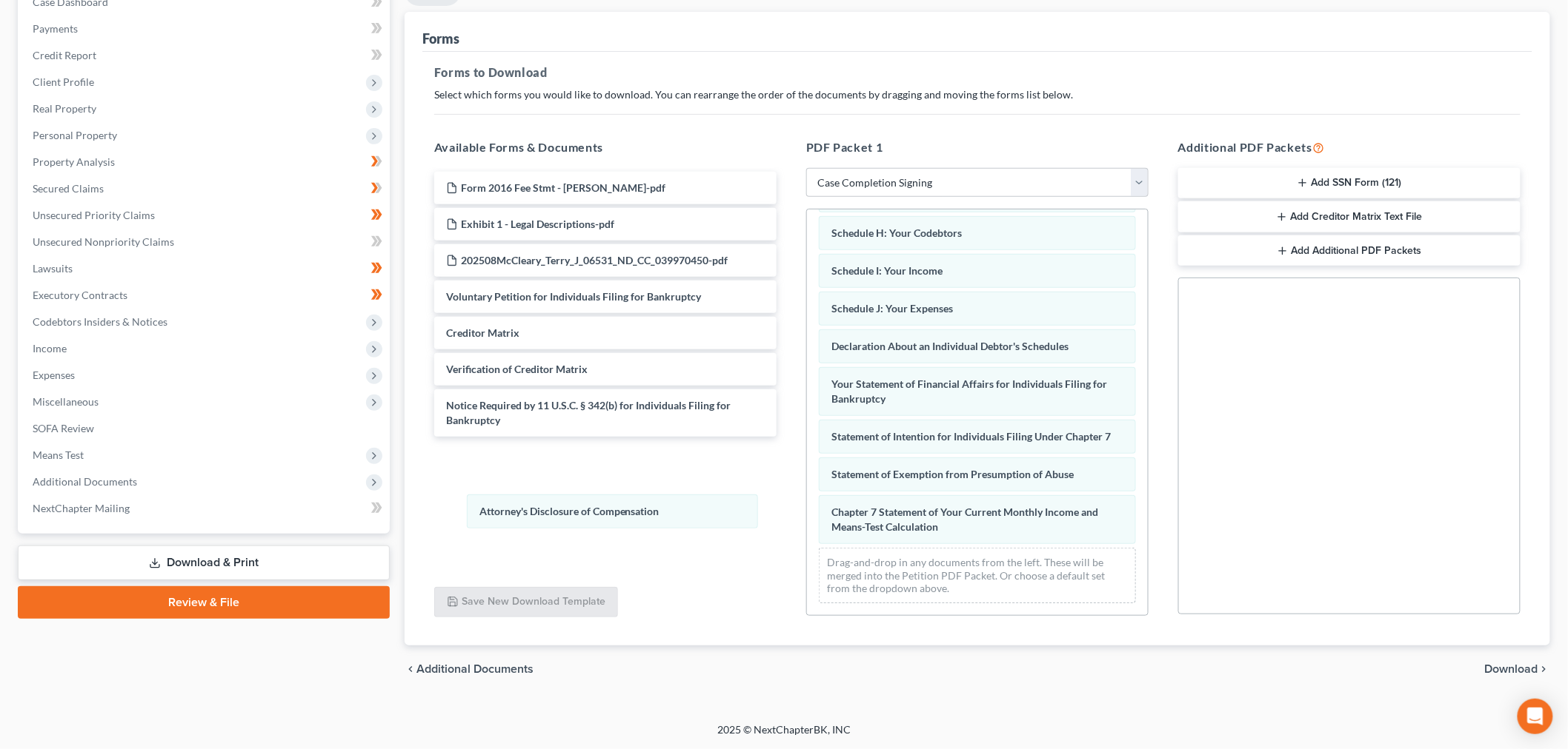
scroll to position [516, 0]
drag, startPoint x: 951, startPoint y: 443, endPoint x: 591, endPoint y: 510, distance: 366.2
click at [806, 510] on div "Attorney's Disclosure of Compensation Summary of Your Assets and Liabilities Sc…" at bounding box center [977, 296] width 341 height 637
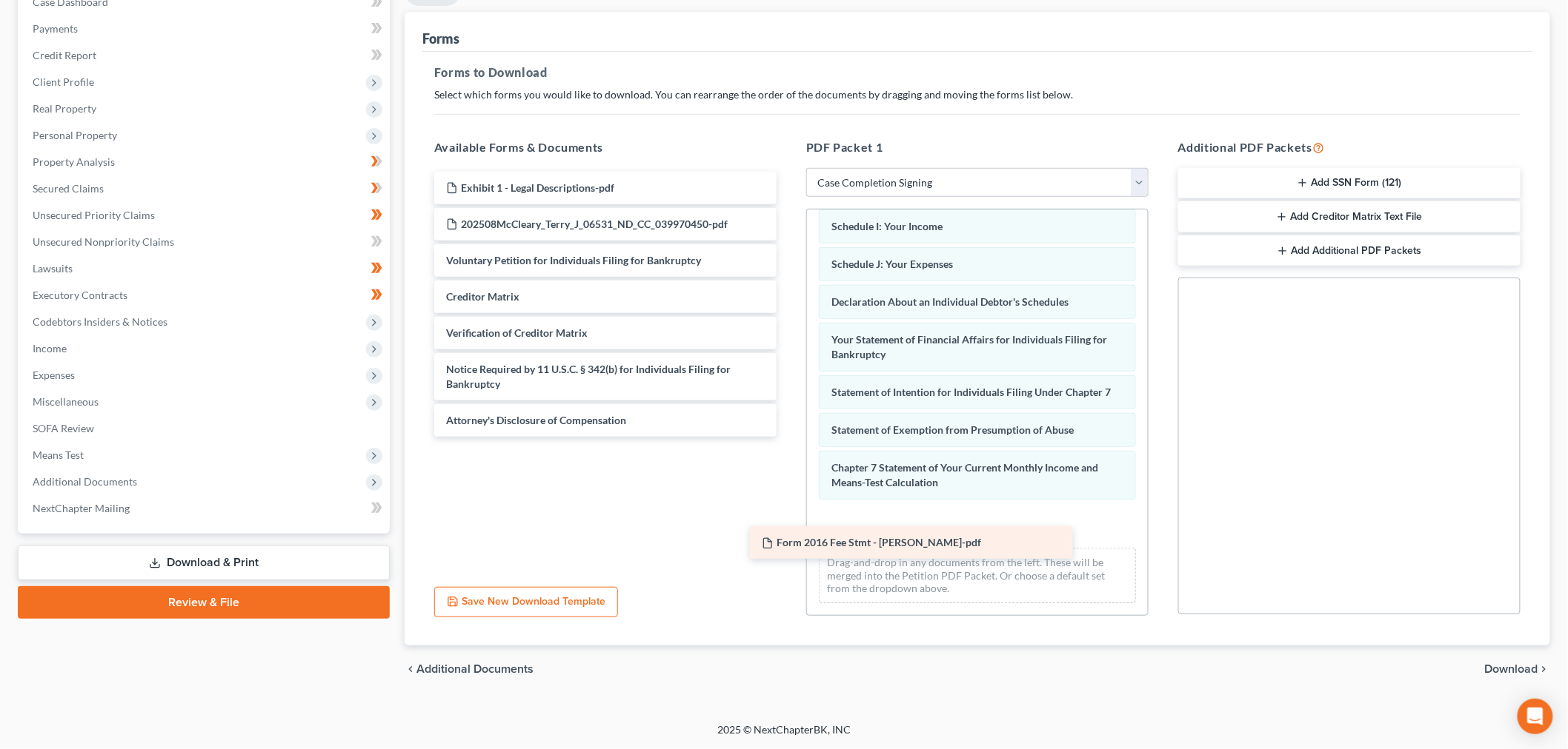
scroll to position [563, 0]
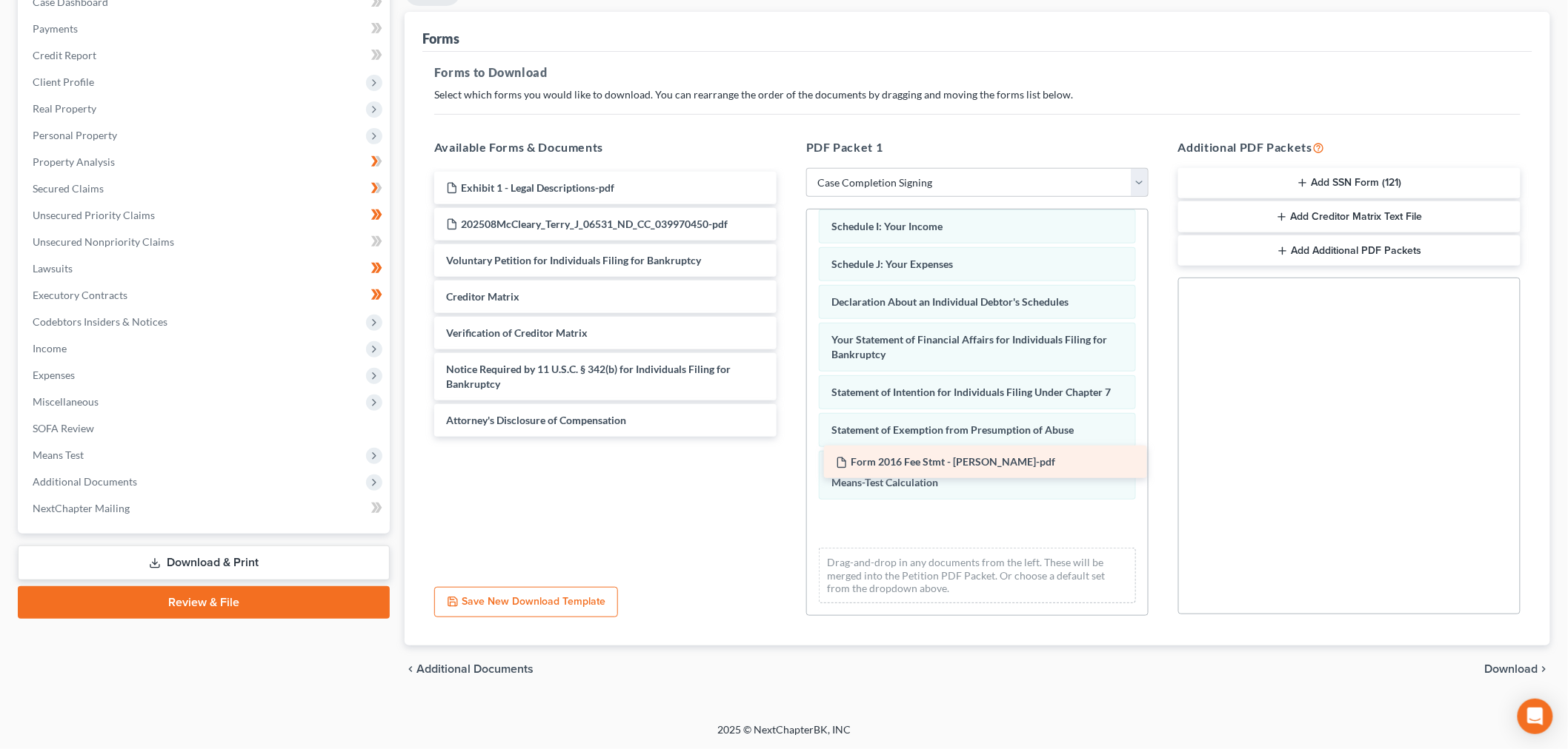
drag, startPoint x: 540, startPoint y: 147, endPoint x: 927, endPoint y: 461, distance: 498.4
click at [788, 437] on div "Form 2016 Fee Stmt - Terry-pdf Form 2016 Fee Stmt - Terry-pdf Exhibit 1 - Legal…" at bounding box center [606, 304] width 366 height 265
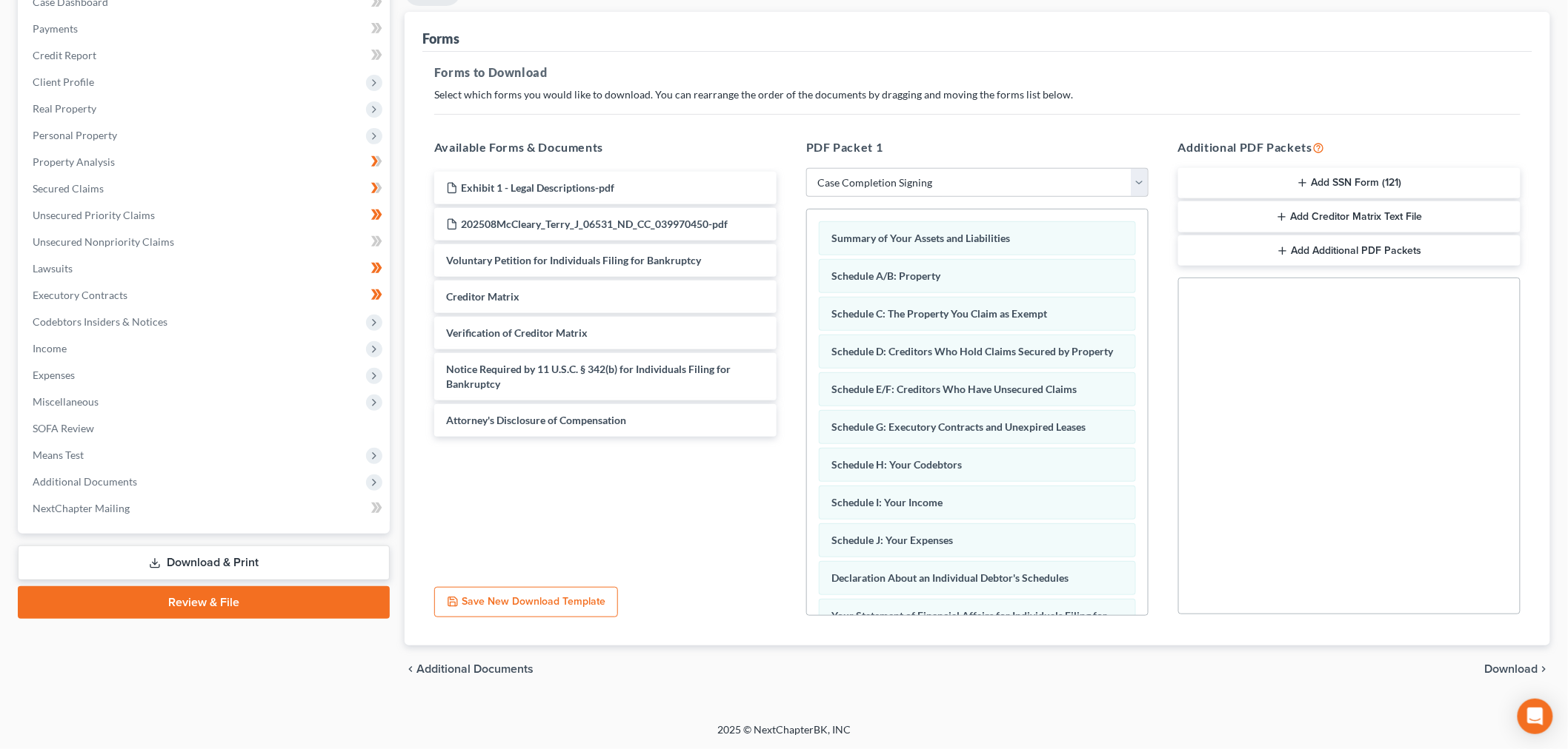
scroll to position [299, 0]
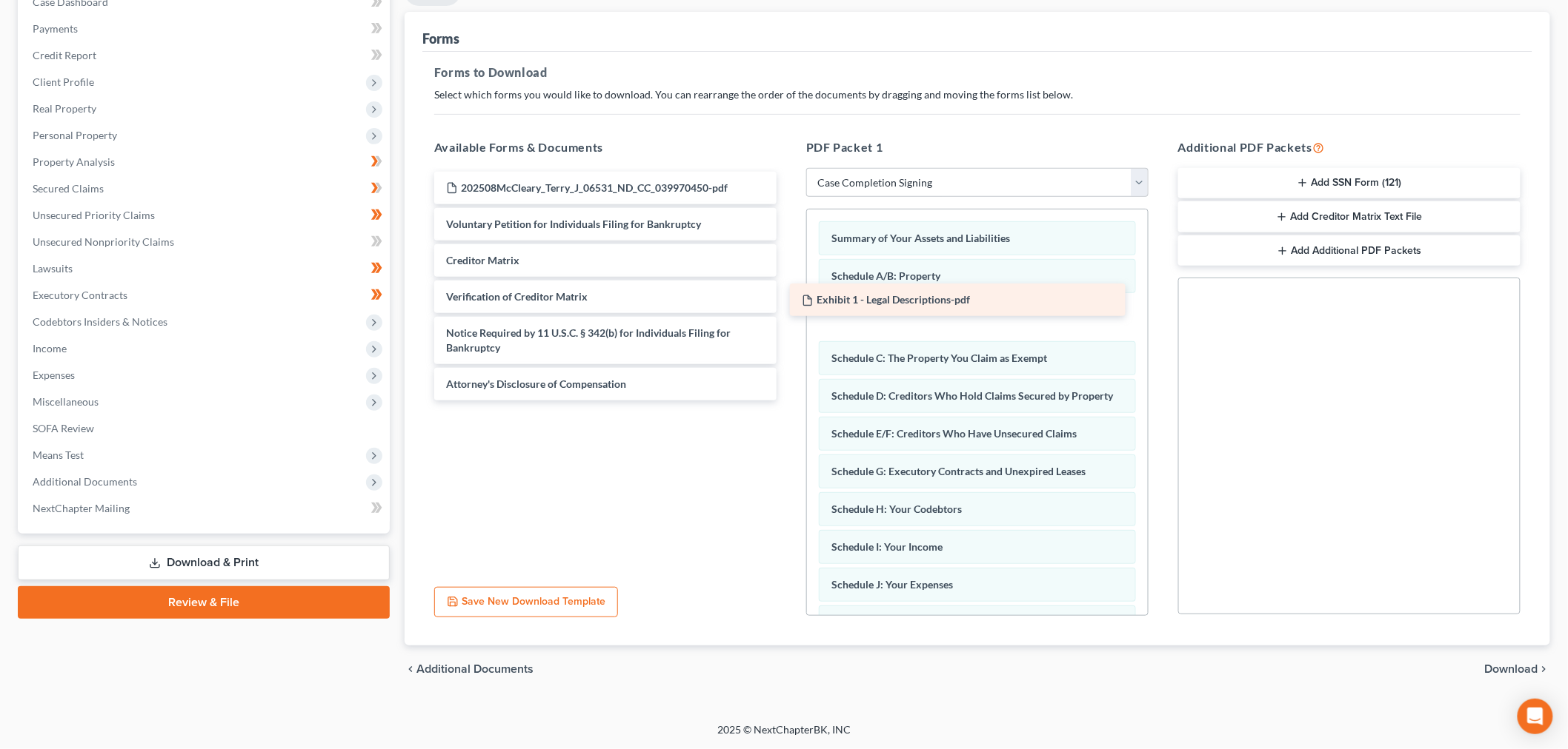
drag, startPoint x: 662, startPoint y: 138, endPoint x: 1009, endPoint y: 306, distance: 385.5
click at [788, 306] on div "Exhibit 1 - Legal Descriptions-pdf Exhibit 1 - Legal Descriptions-pdf 202508McC…" at bounding box center [606, 286] width 366 height 229
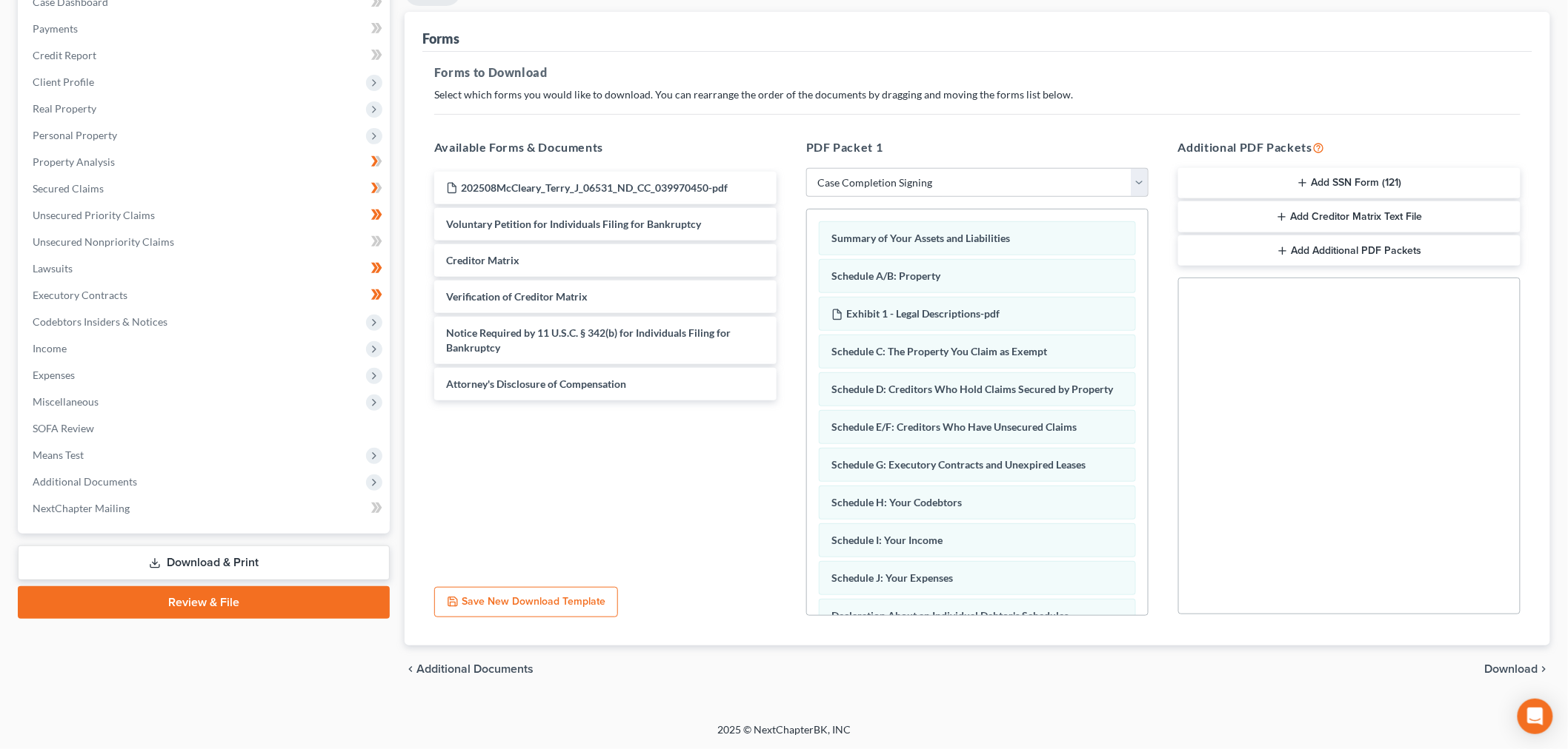
click at [1484, 663] on span "Download" at bounding box center [1511, 669] width 53 height 12
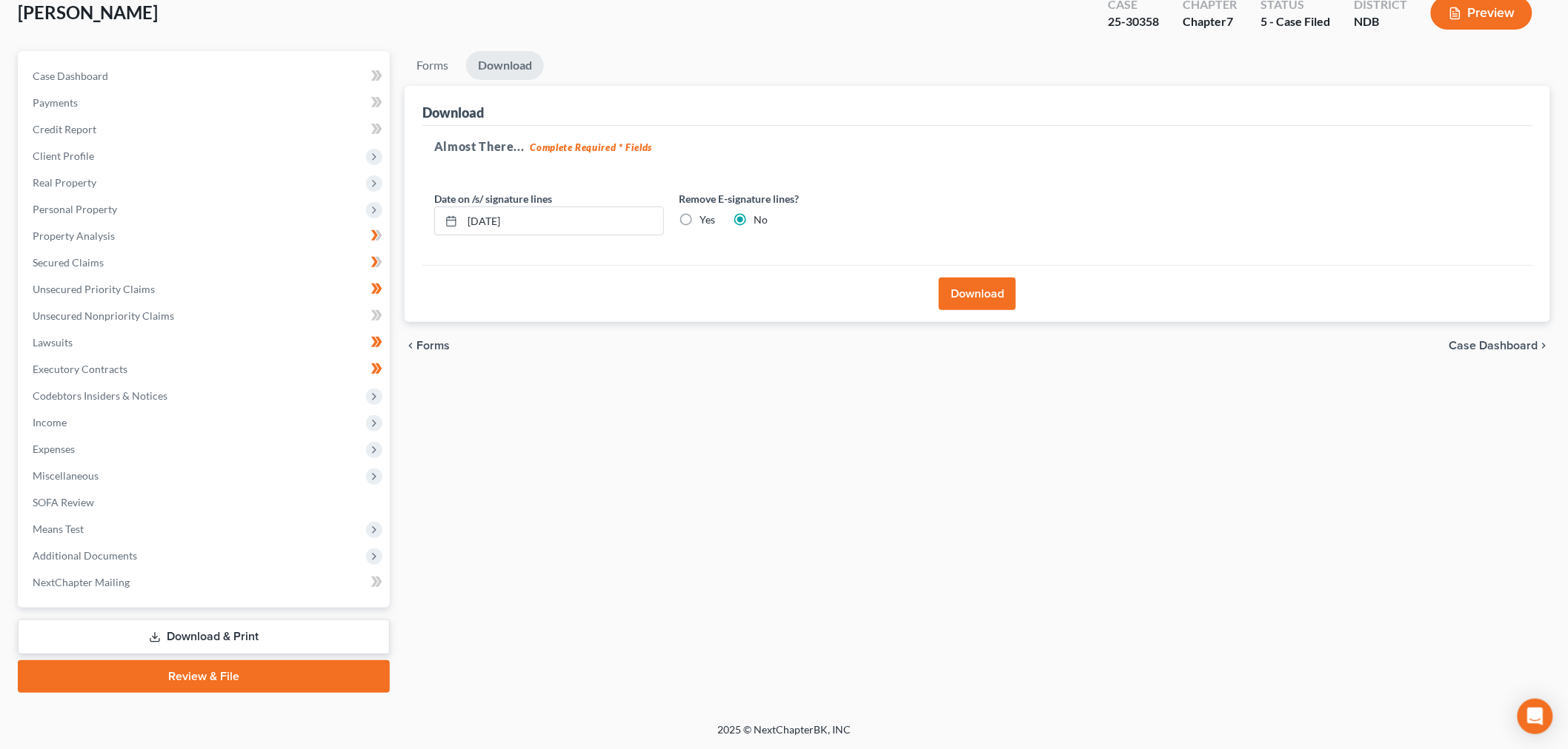
scroll to position [50, 0]
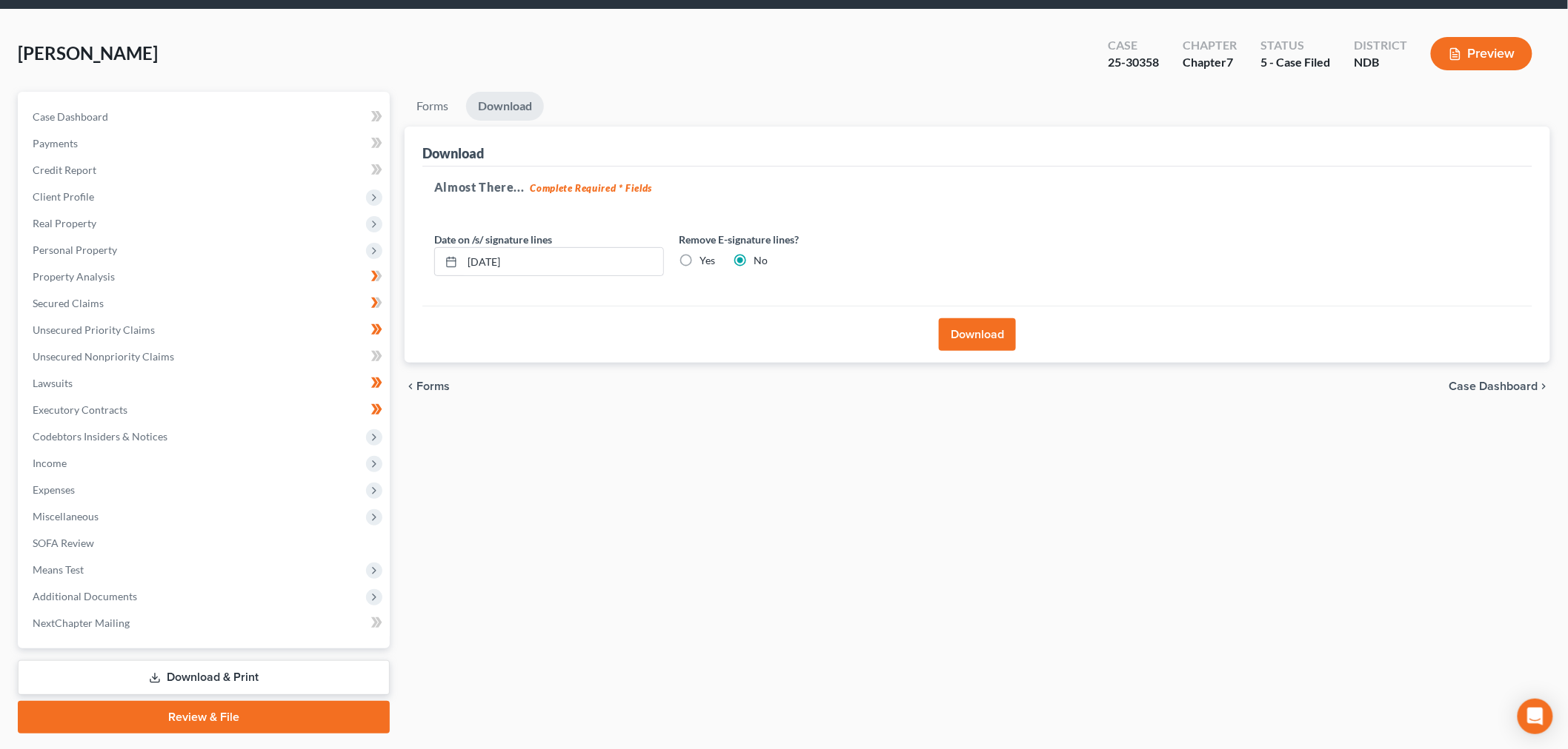
click at [715, 268] on label "Yes" at bounding box center [707, 260] width 15 height 14
click at [715, 263] on input "Yes" at bounding box center [710, 258] width 10 height 10
radio input "true"
radio input "false"
click at [616, 277] on input "[DATE]" at bounding box center [562, 262] width 201 height 28
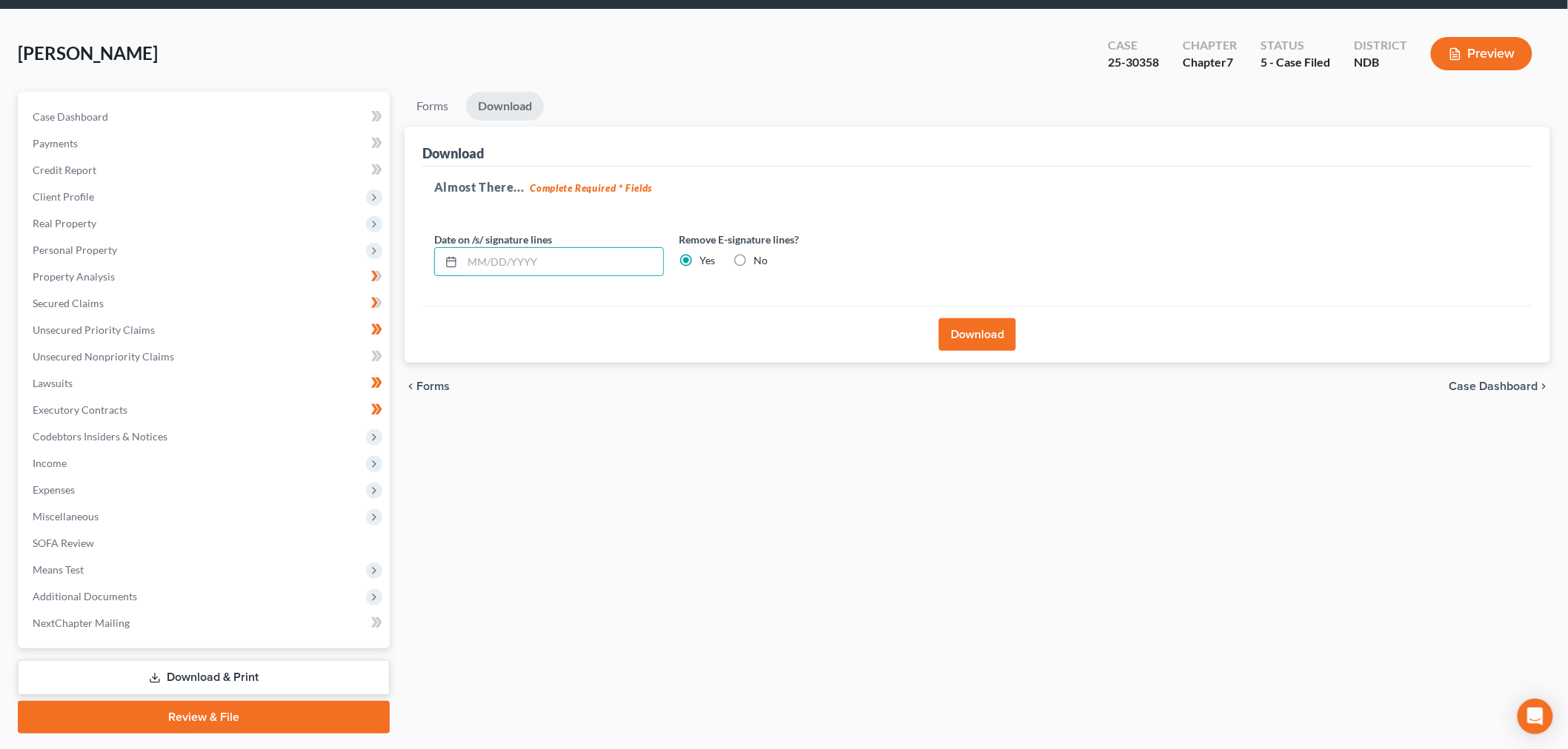
click at [990, 351] on button "Download" at bounding box center [977, 334] width 77 height 33
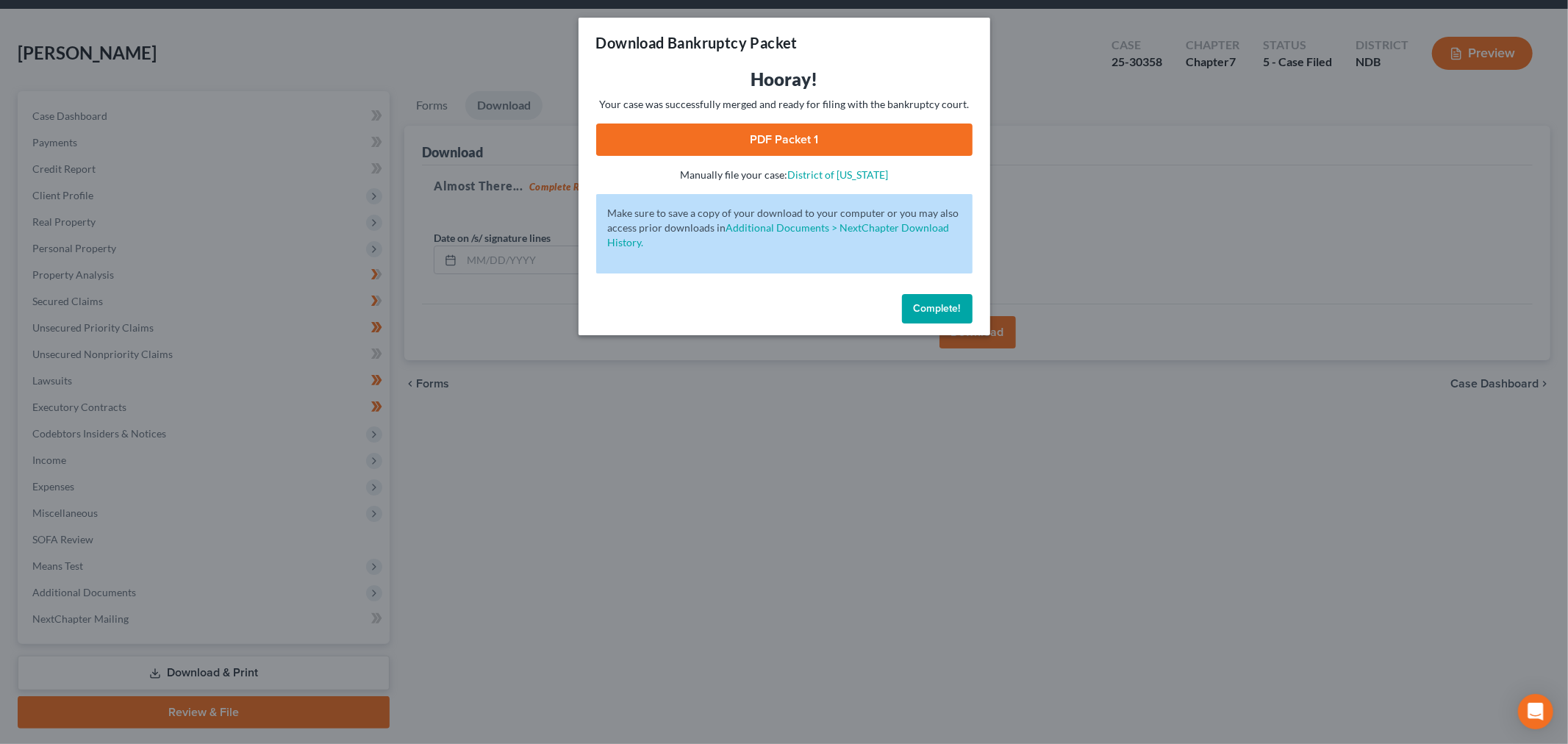
click at [777, 156] on link "PDF Packet 1" at bounding box center [784, 140] width 376 height 32
click at [973, 324] on button "Complete!" at bounding box center [937, 309] width 71 height 29
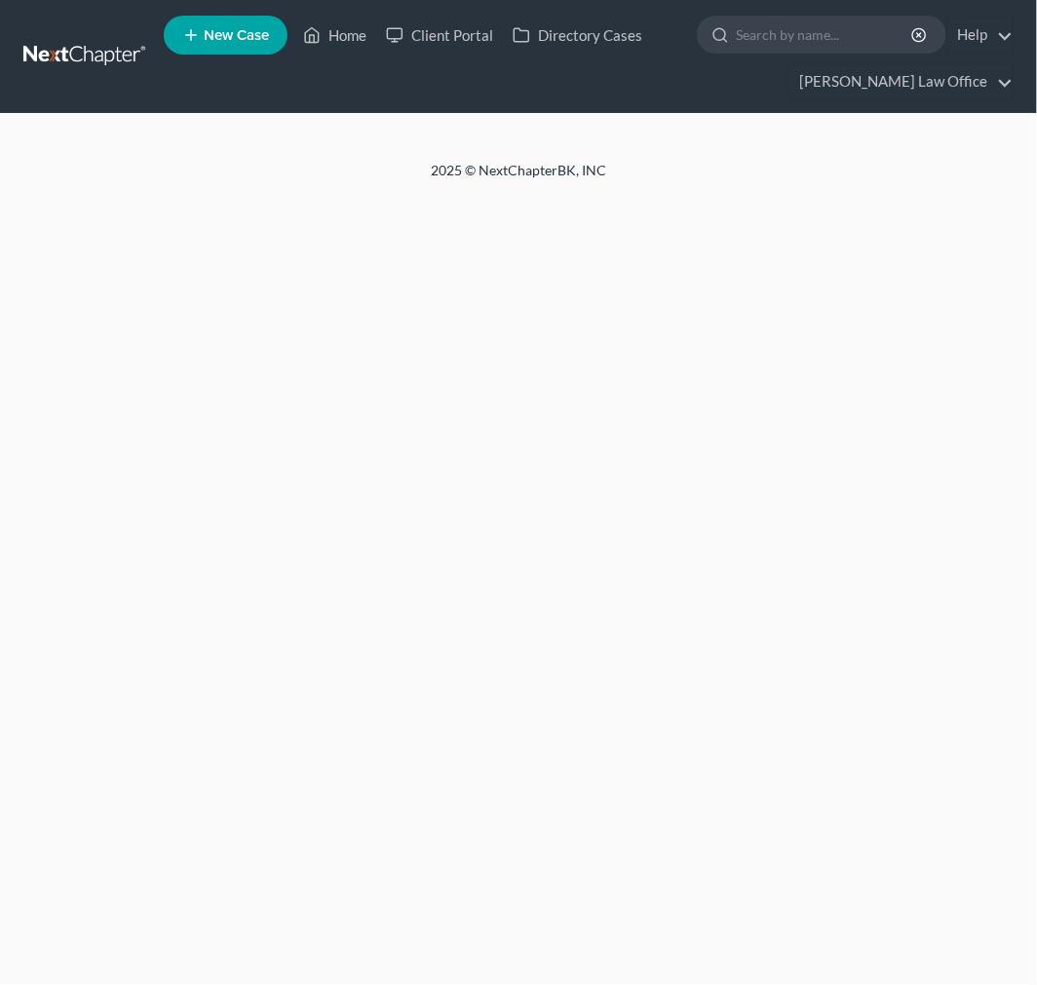
select select "0"
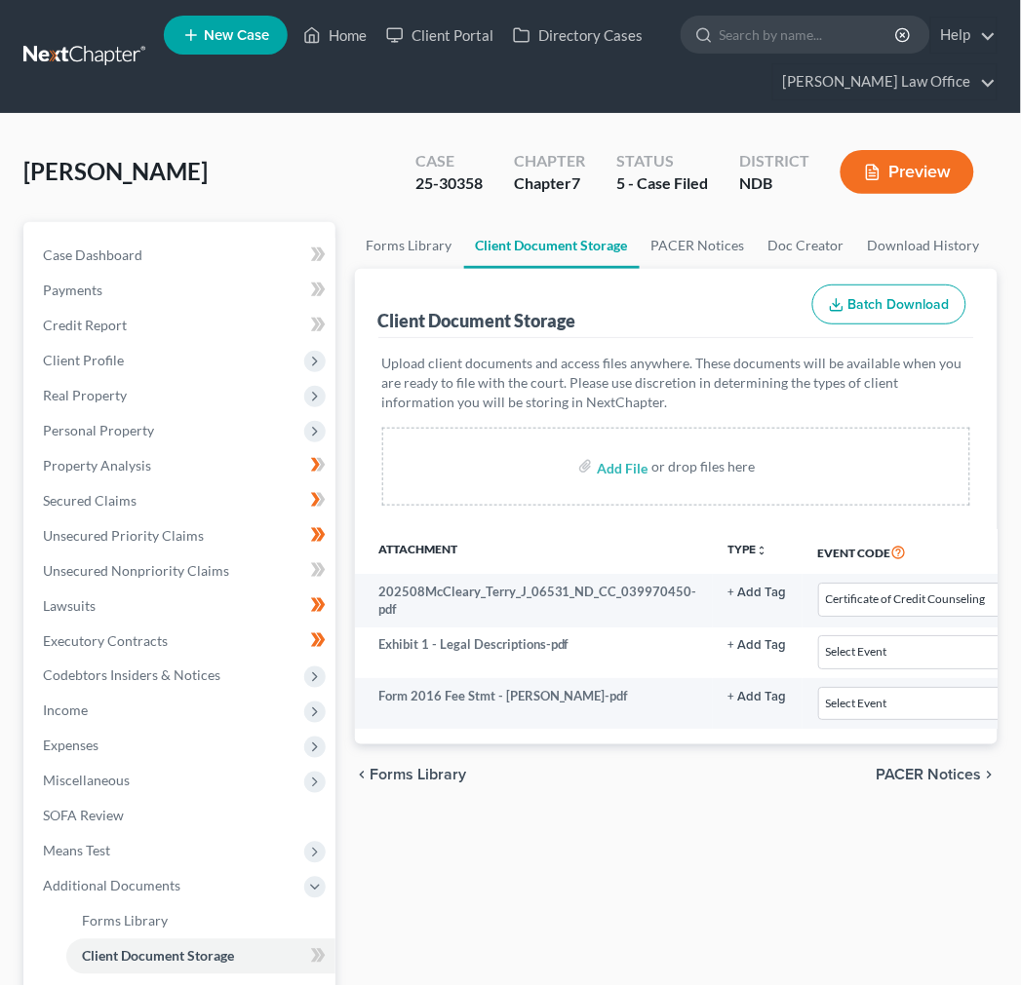
click at [122, 74] on link at bounding box center [85, 56] width 125 height 35
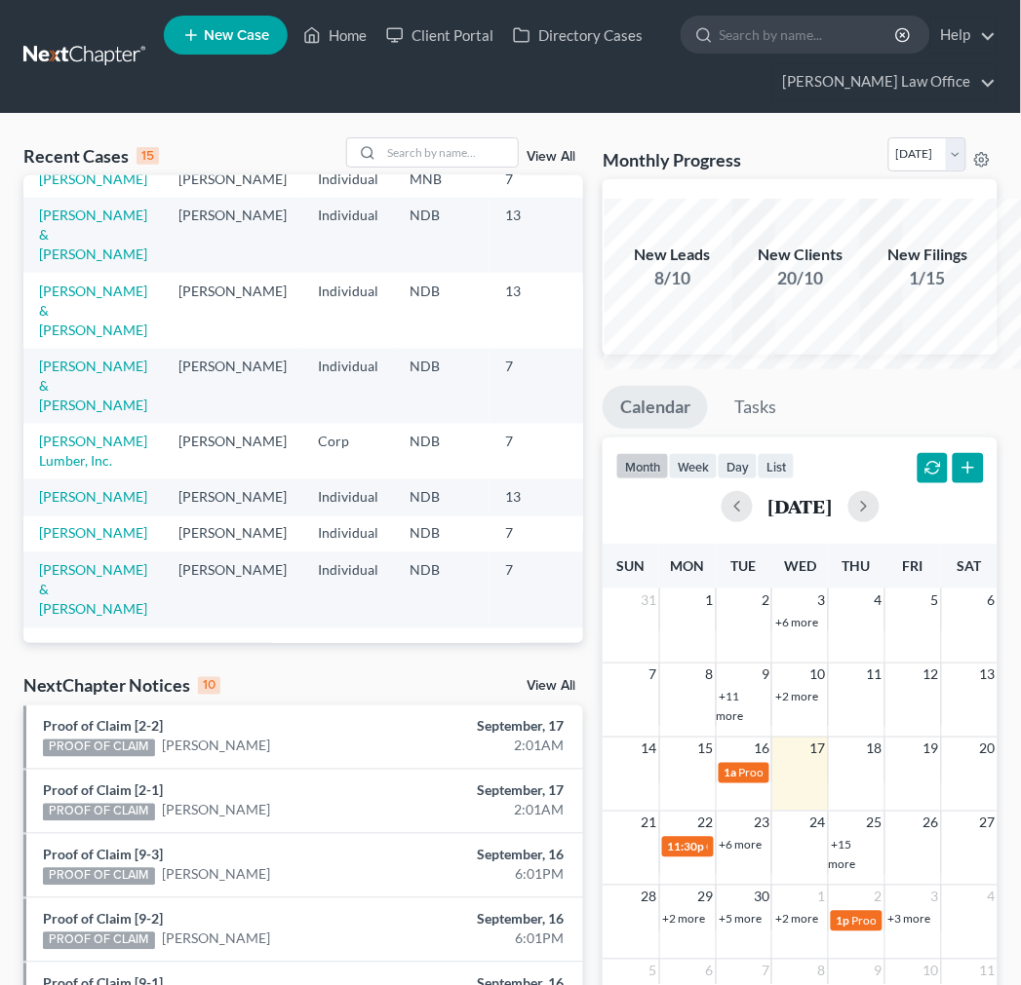
scroll to position [744, 0]
click at [79, 470] on link "[PERSON_NAME] Lumber, Inc." at bounding box center [93, 452] width 108 height 36
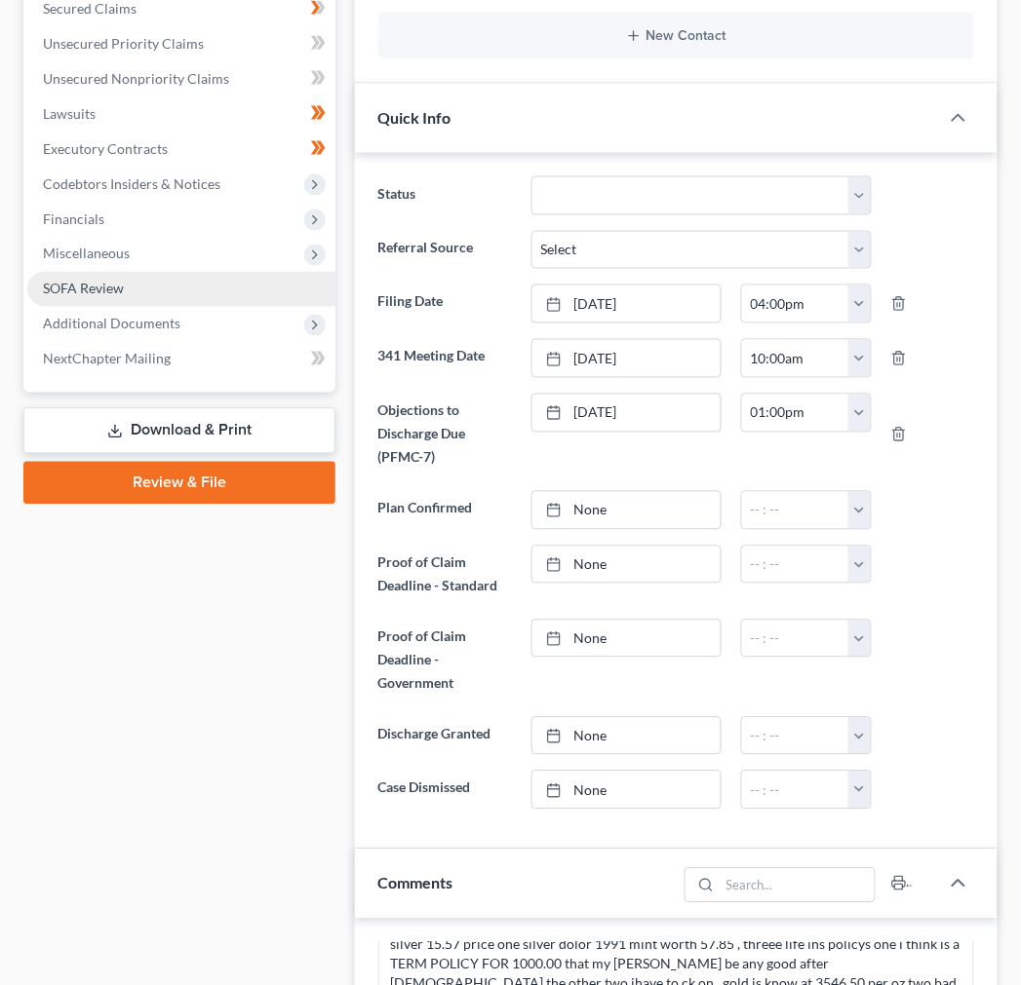
scroll to position [541, 0]
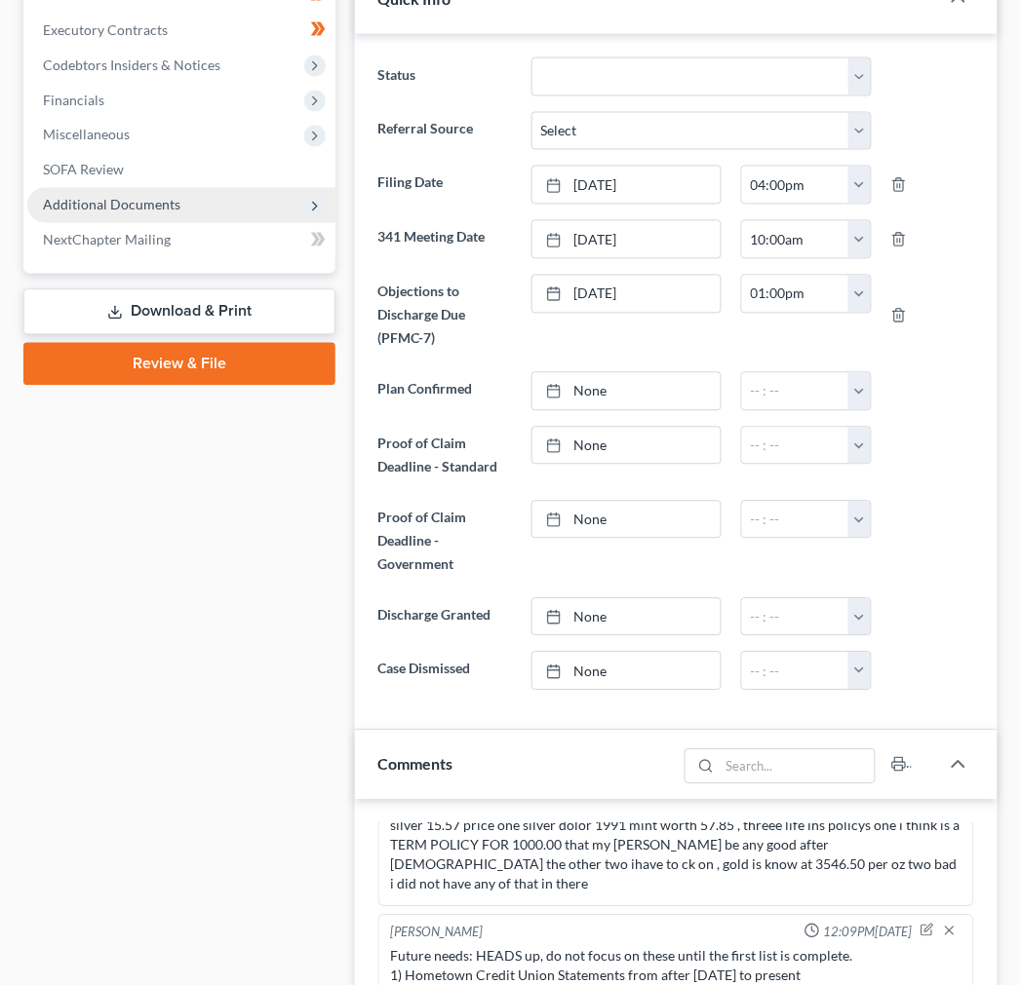
click at [178, 213] on span "Additional Documents" at bounding box center [111, 205] width 137 height 17
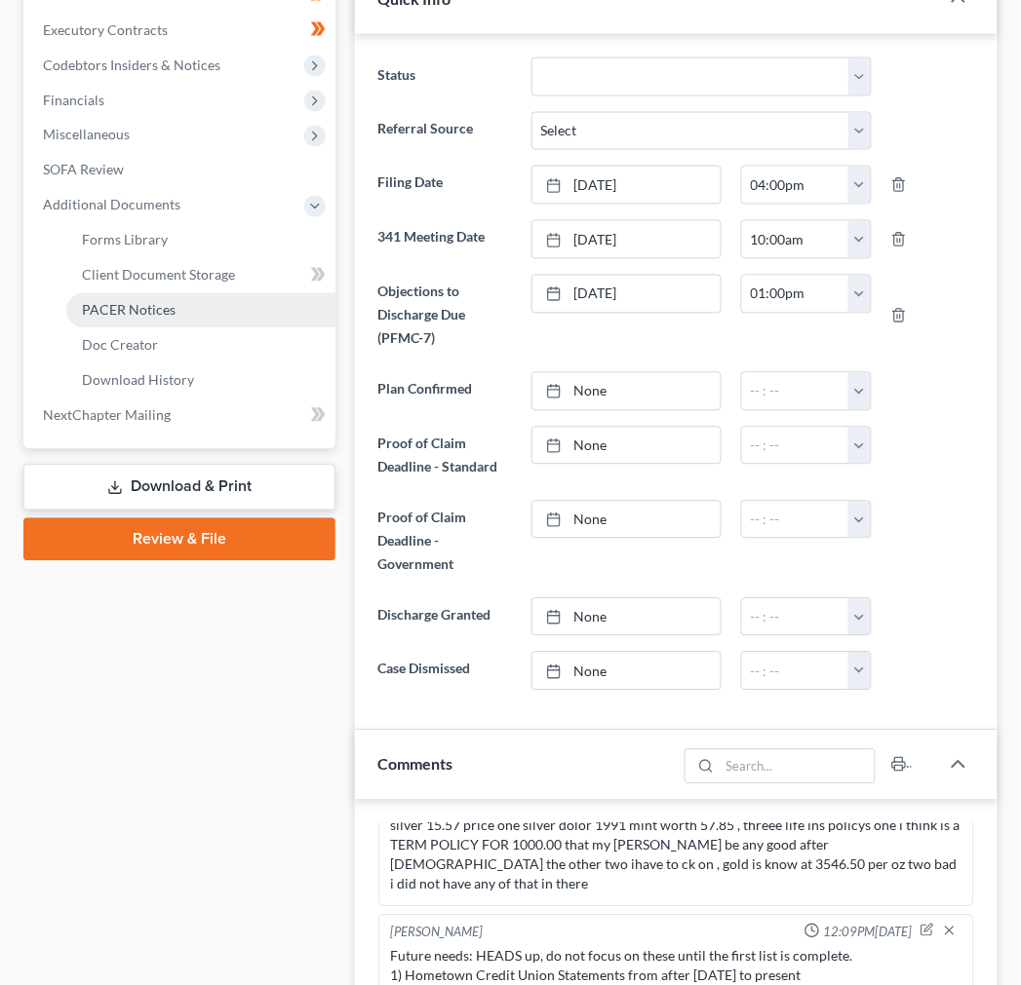
click at [175, 319] on span "PACER Notices" at bounding box center [129, 310] width 94 height 17
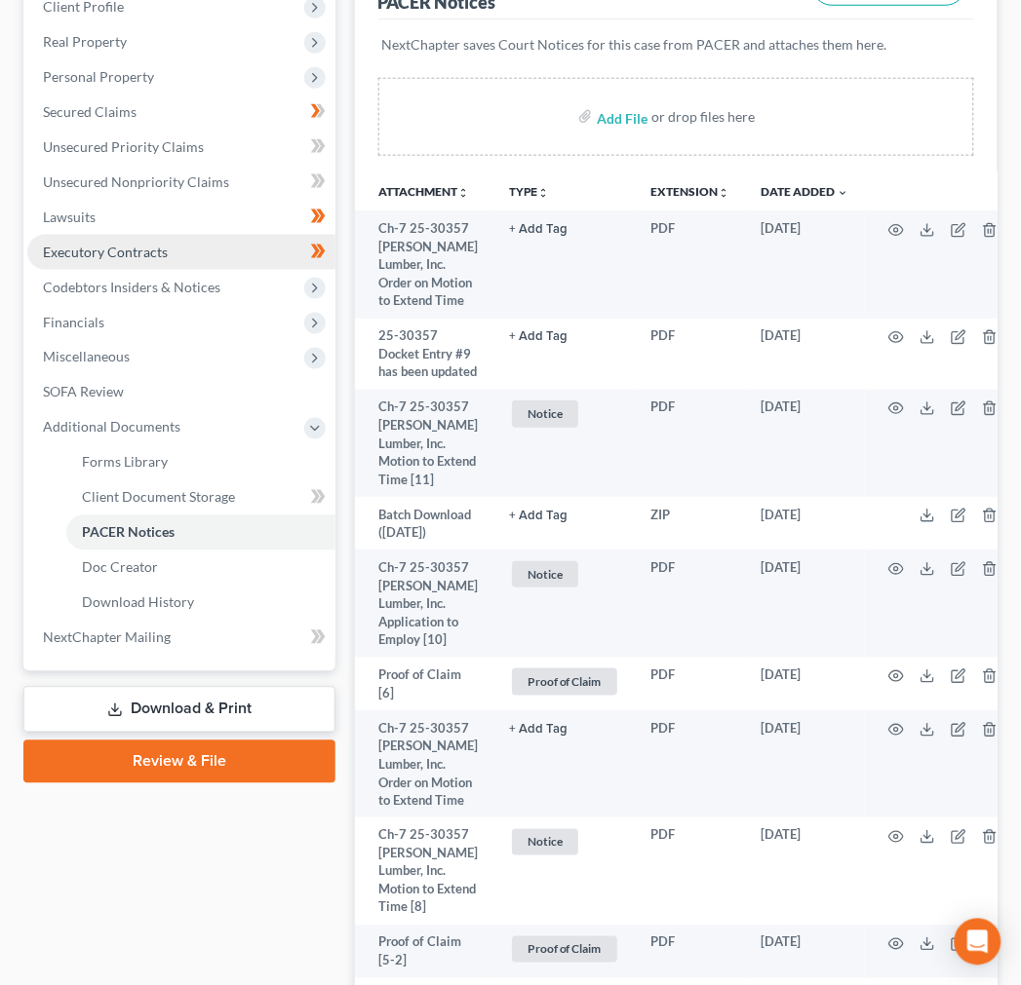
scroll to position [325, 0]
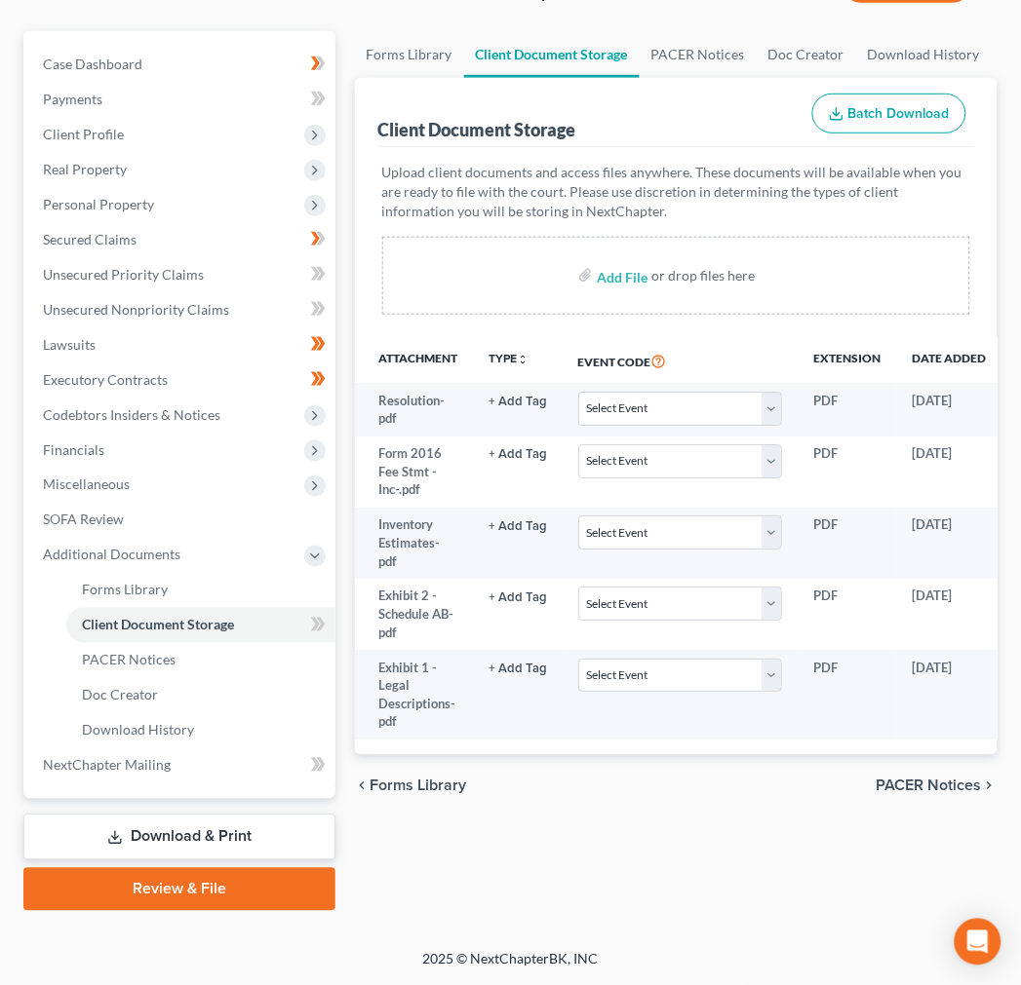
scroll to position [0, 309]
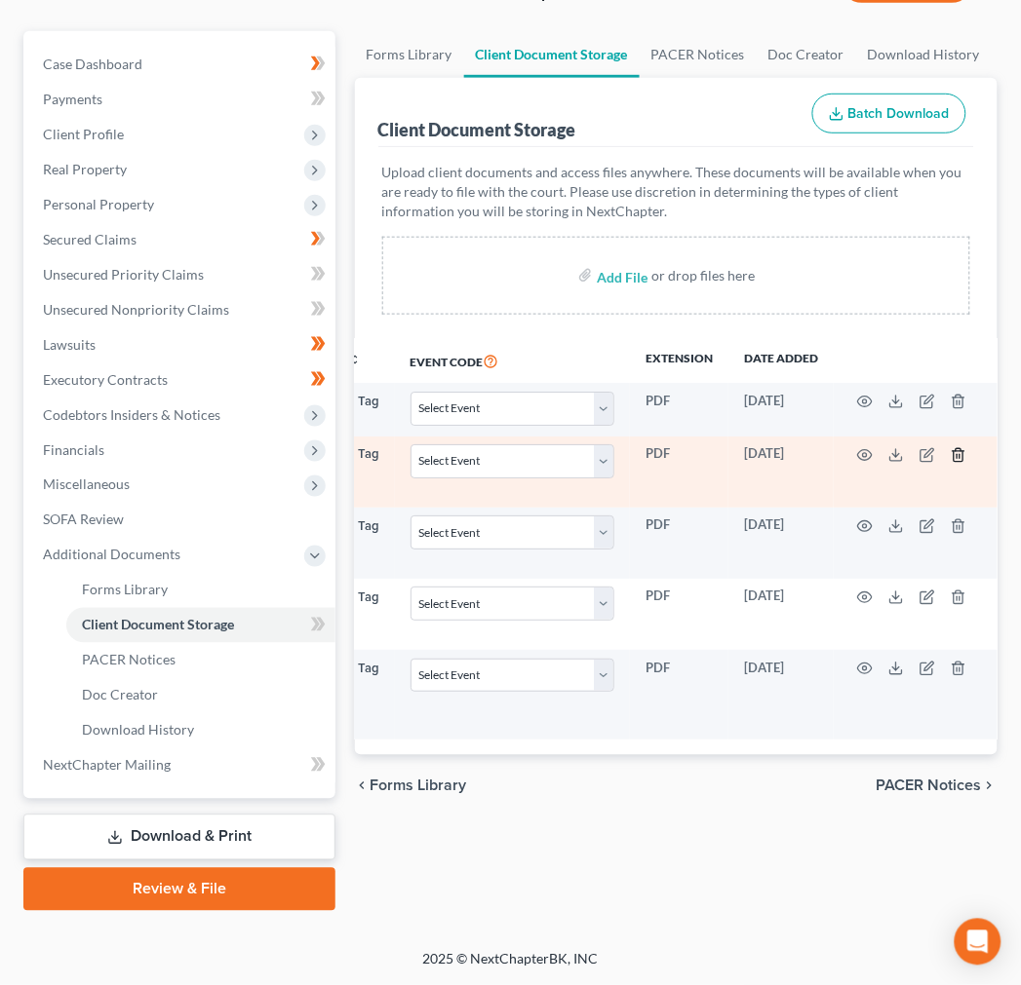
click at [953, 461] on icon "button" at bounding box center [957, 454] width 9 height 13
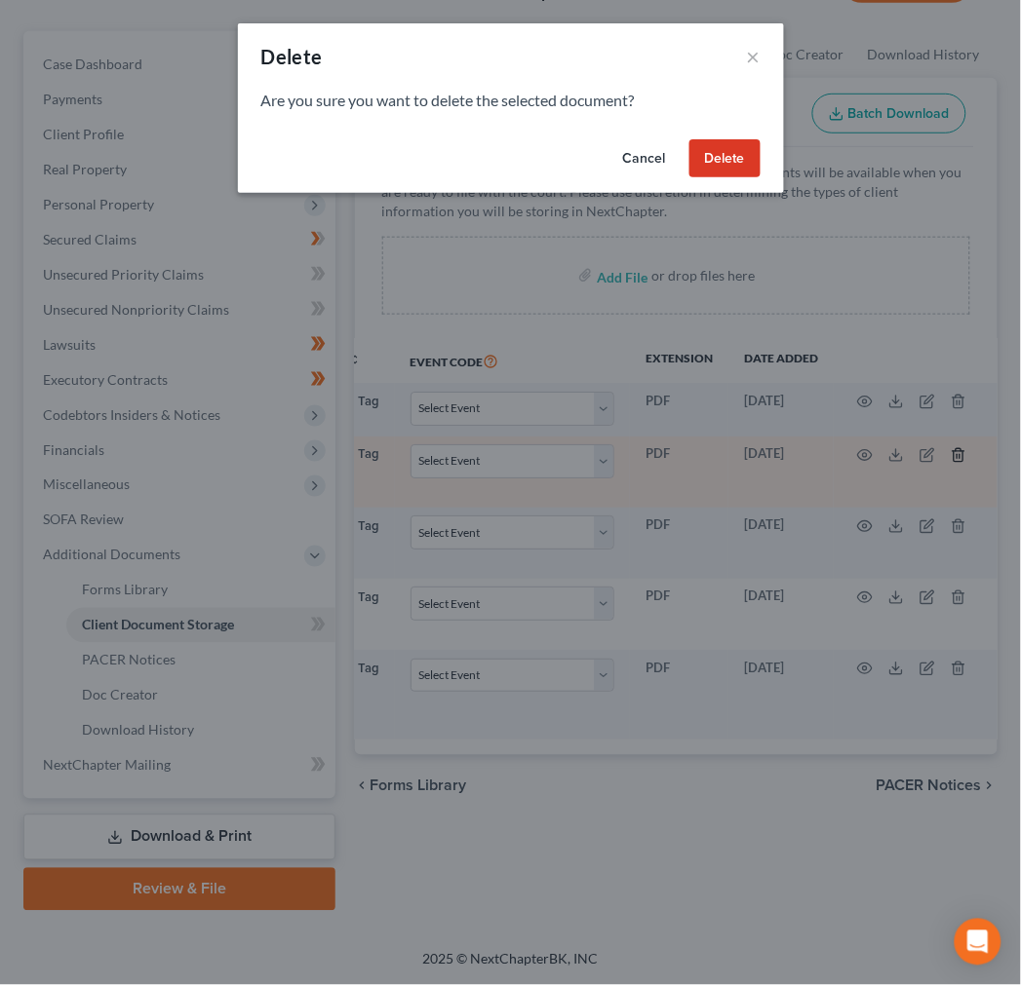
scroll to position [0, 298]
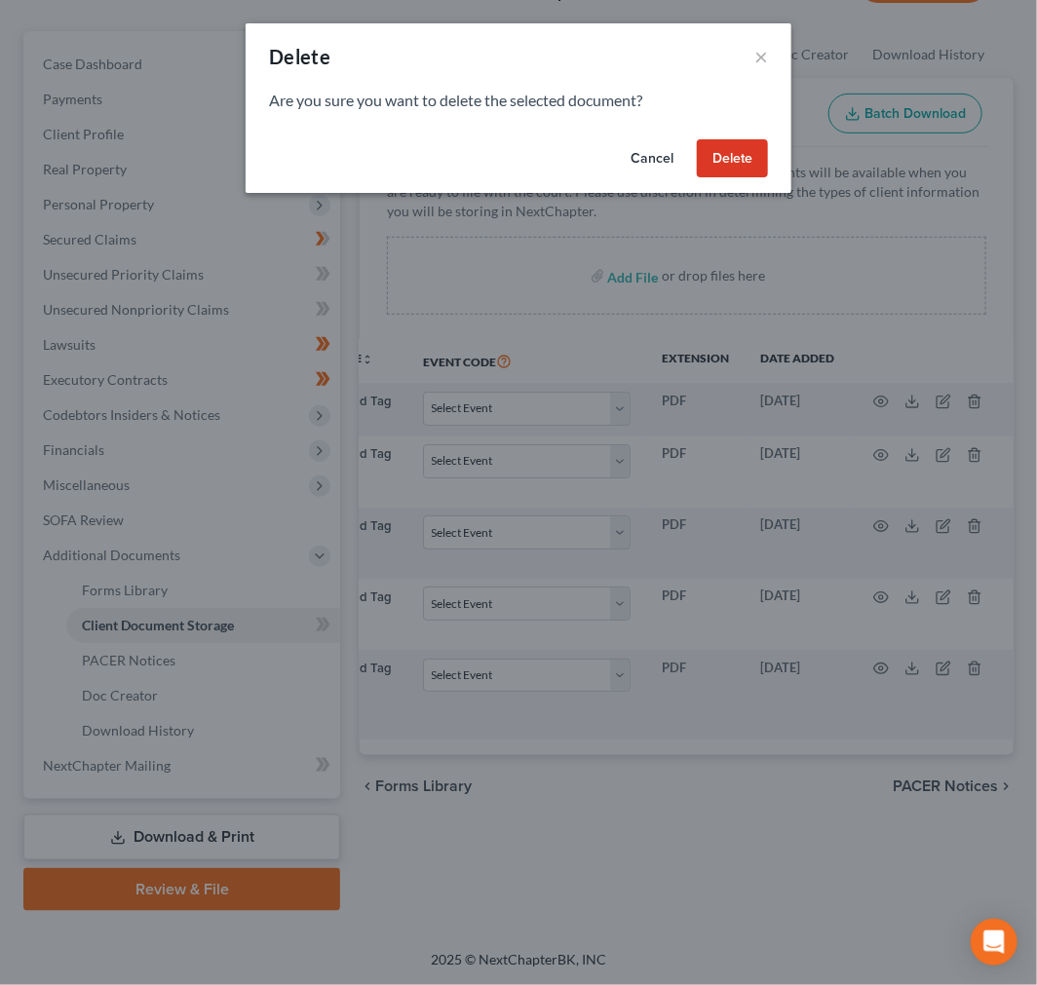
click at [768, 178] on button "Delete" at bounding box center [732, 158] width 71 height 39
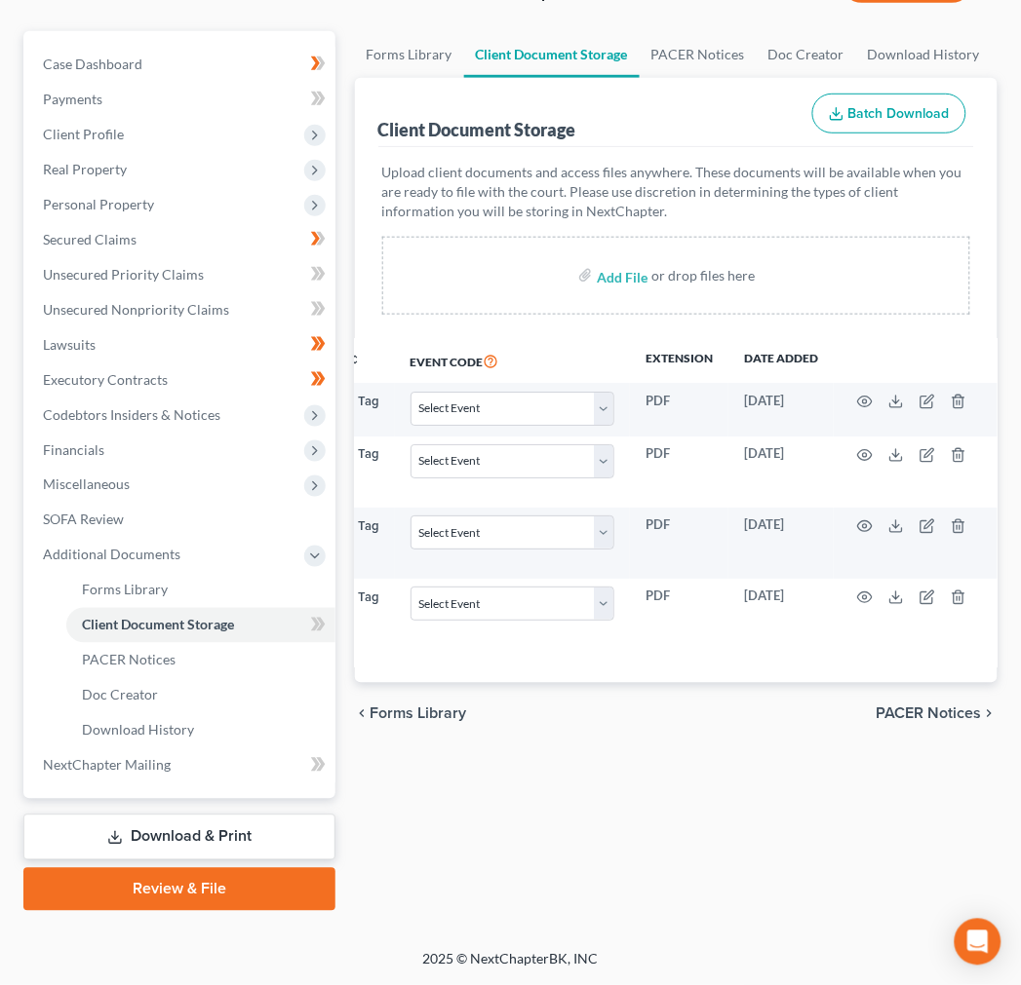
click at [485, 683] on div "Attachment TYPE unfold_more NONE Case Filing Hearing Motion Notice Objection Pr…" at bounding box center [676, 510] width 642 height 345
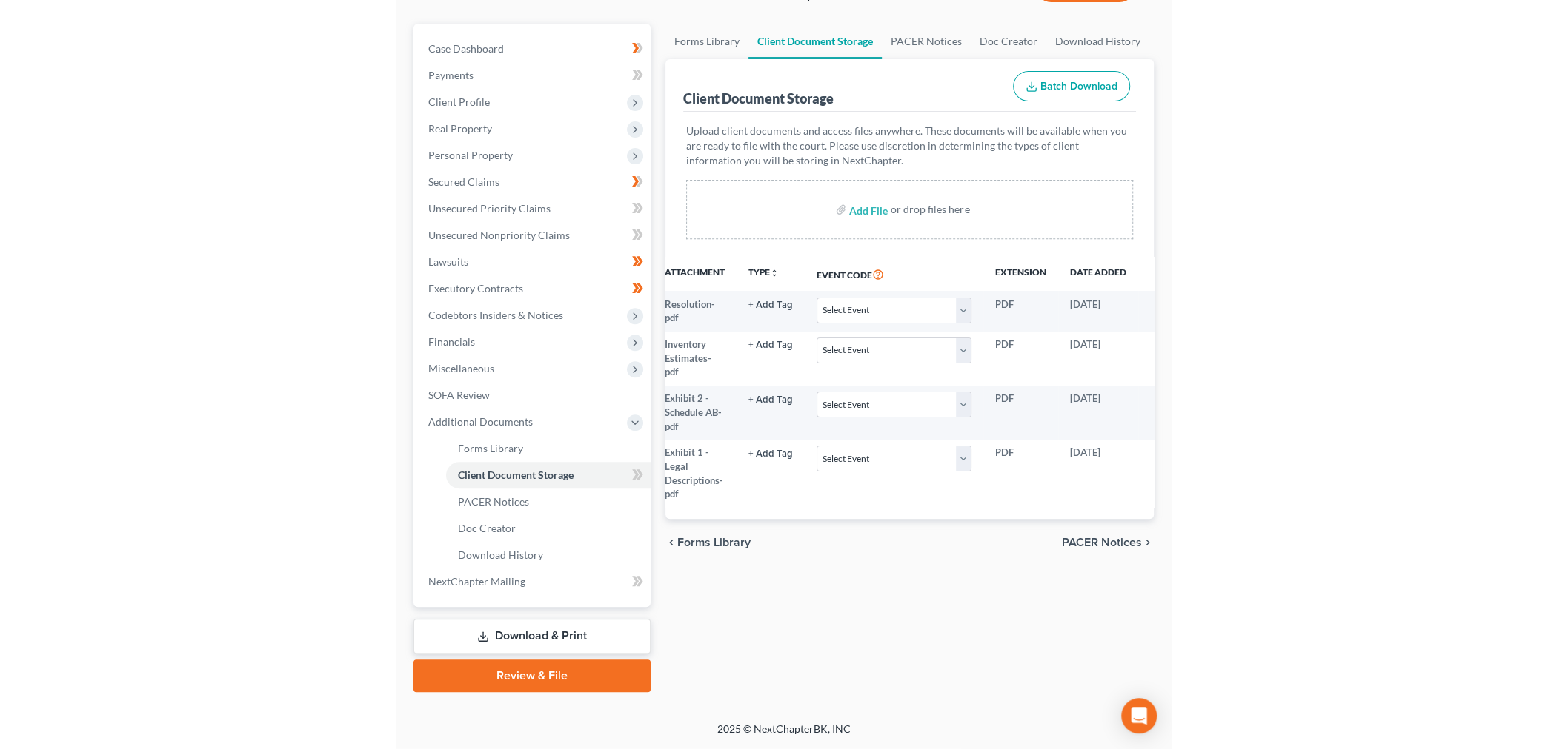
scroll to position [0, 0]
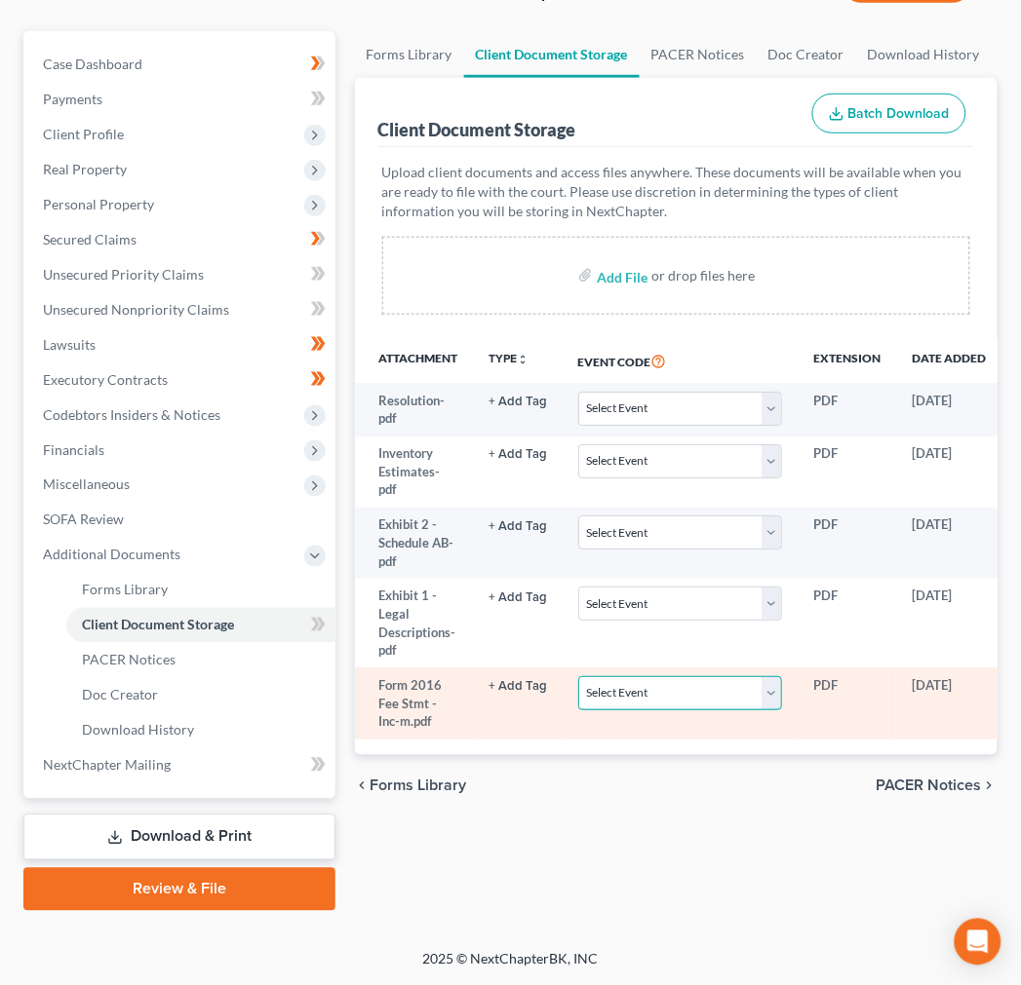
click at [706, 711] on select "Select Event Attachment: Schedule A/B: Assets - Real and Personal Property Atta…" at bounding box center [680, 693] width 204 height 34
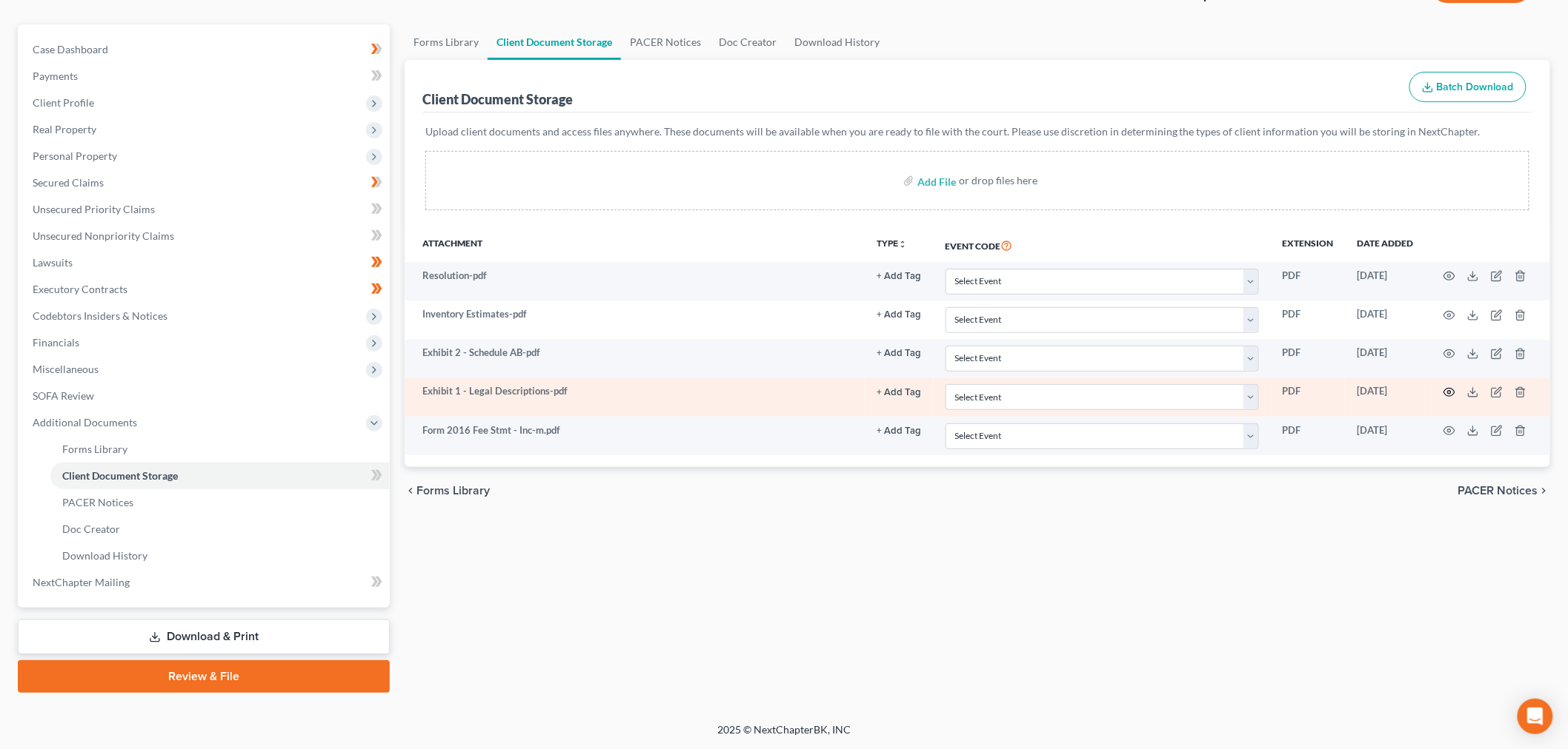
click at [775, 387] on icon "button" at bounding box center [1449, 393] width 12 height 12
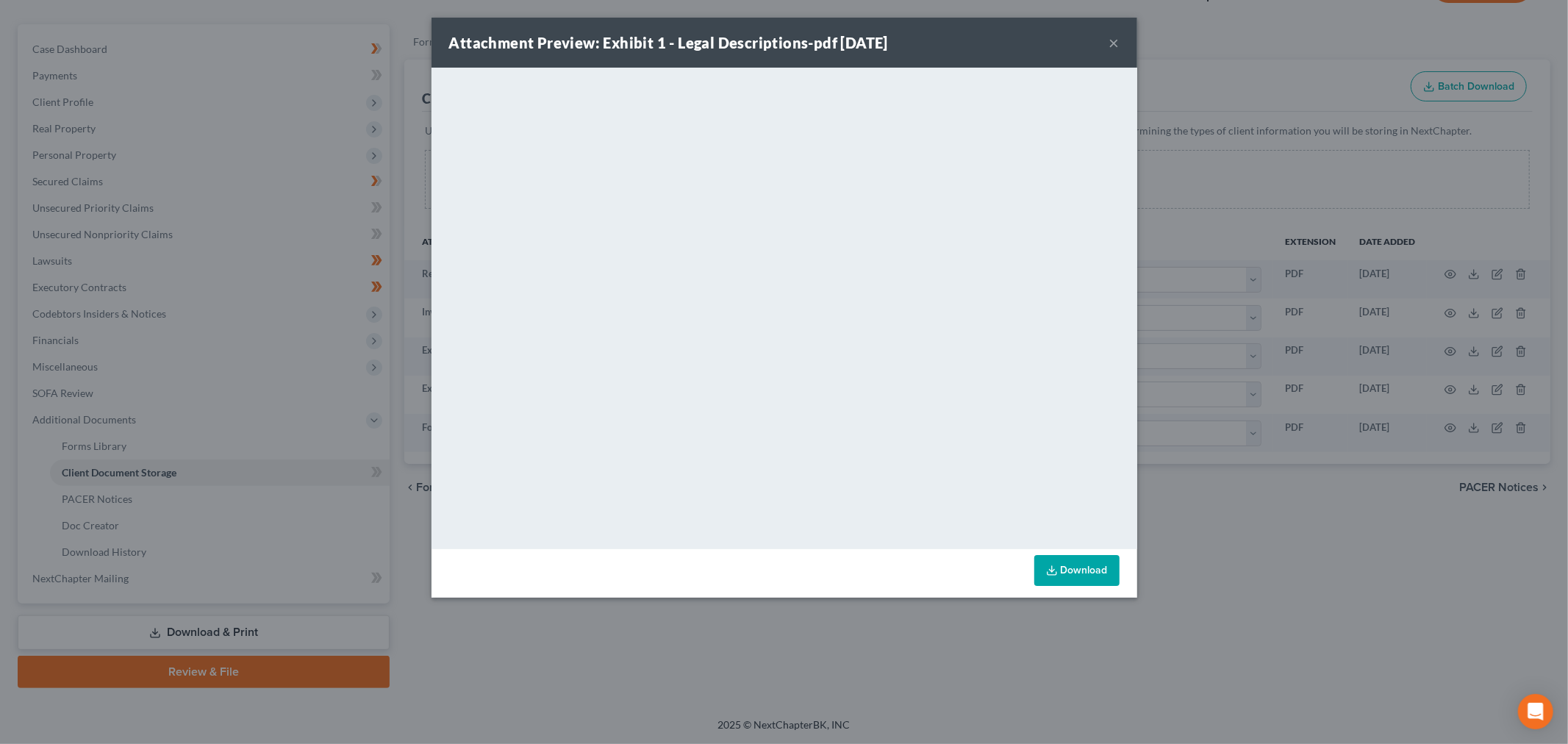
click at [769, 51] on button "×" at bounding box center [1115, 42] width 11 height 17
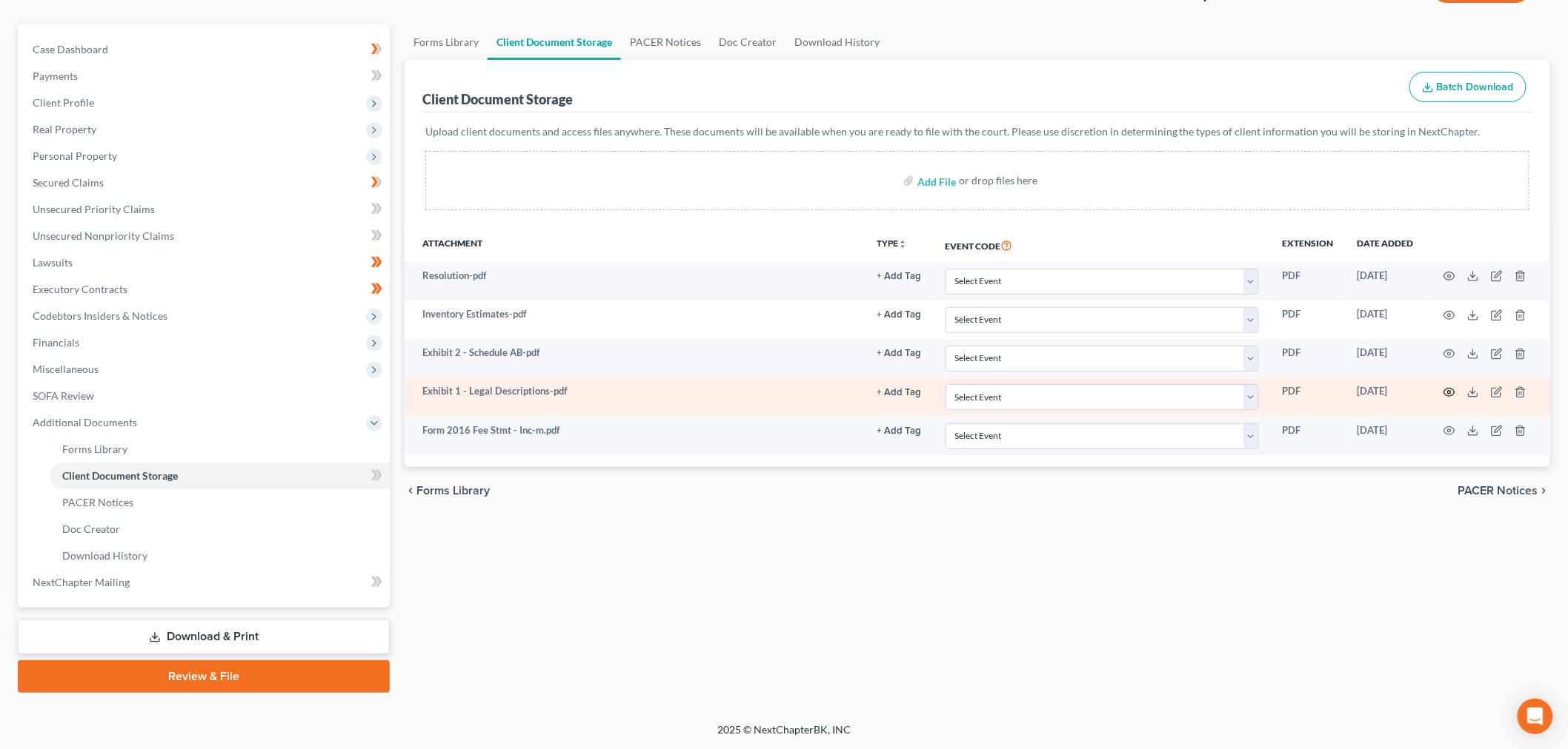
click at [775, 391] on circle "button" at bounding box center [1449, 393] width 3 height 3
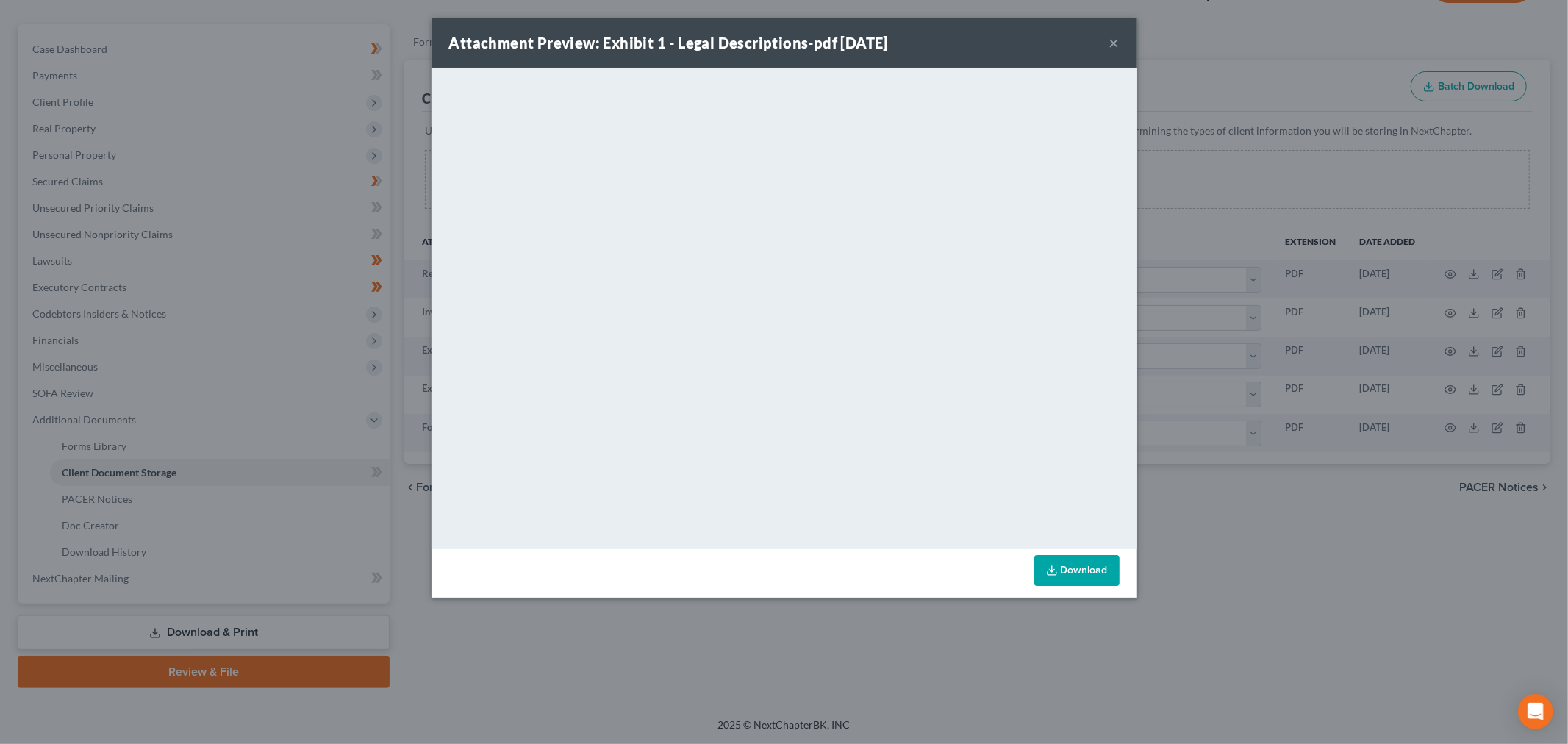
click at [769, 51] on button "×" at bounding box center [1115, 42] width 11 height 17
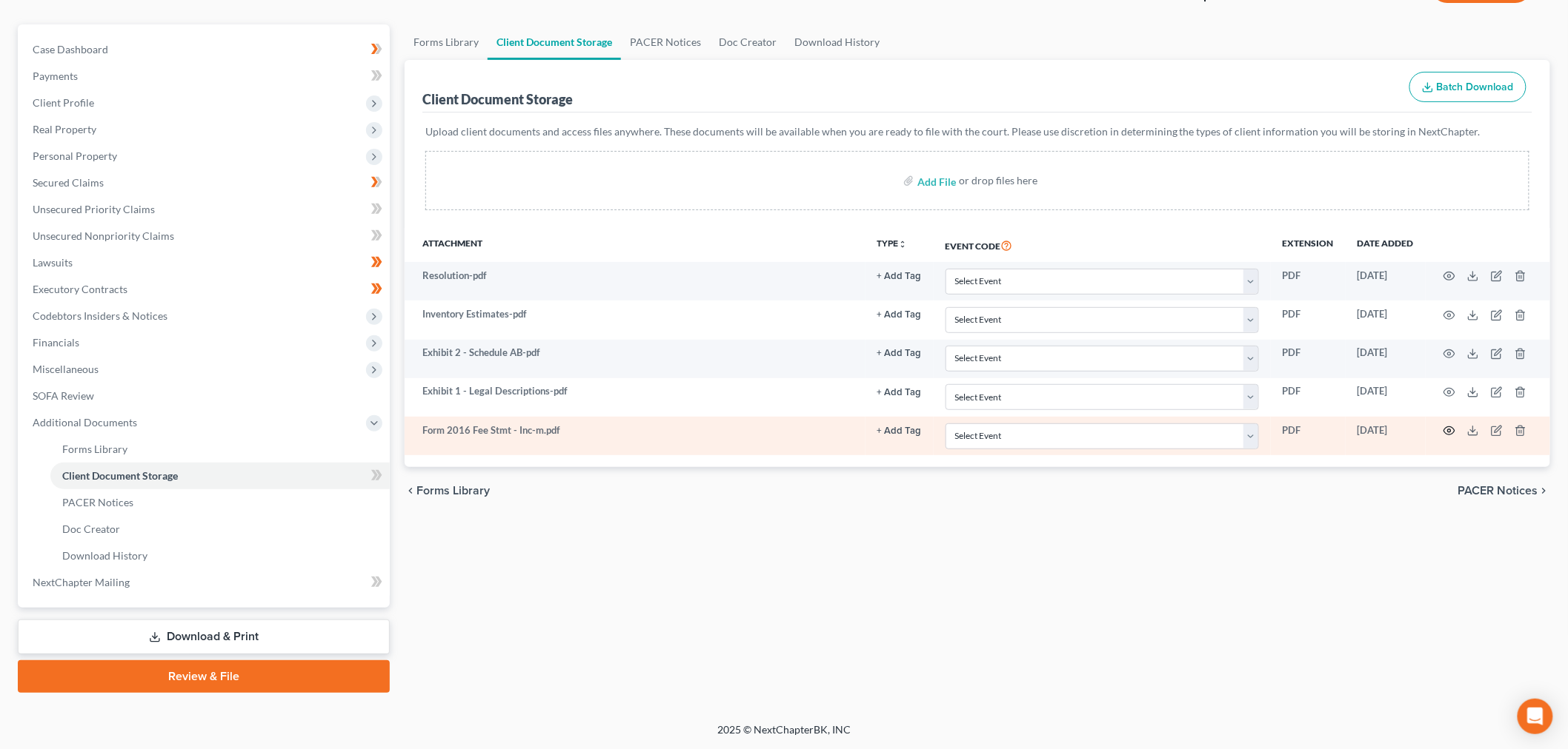
click at [775, 425] on icon "button" at bounding box center [1449, 431] width 12 height 12
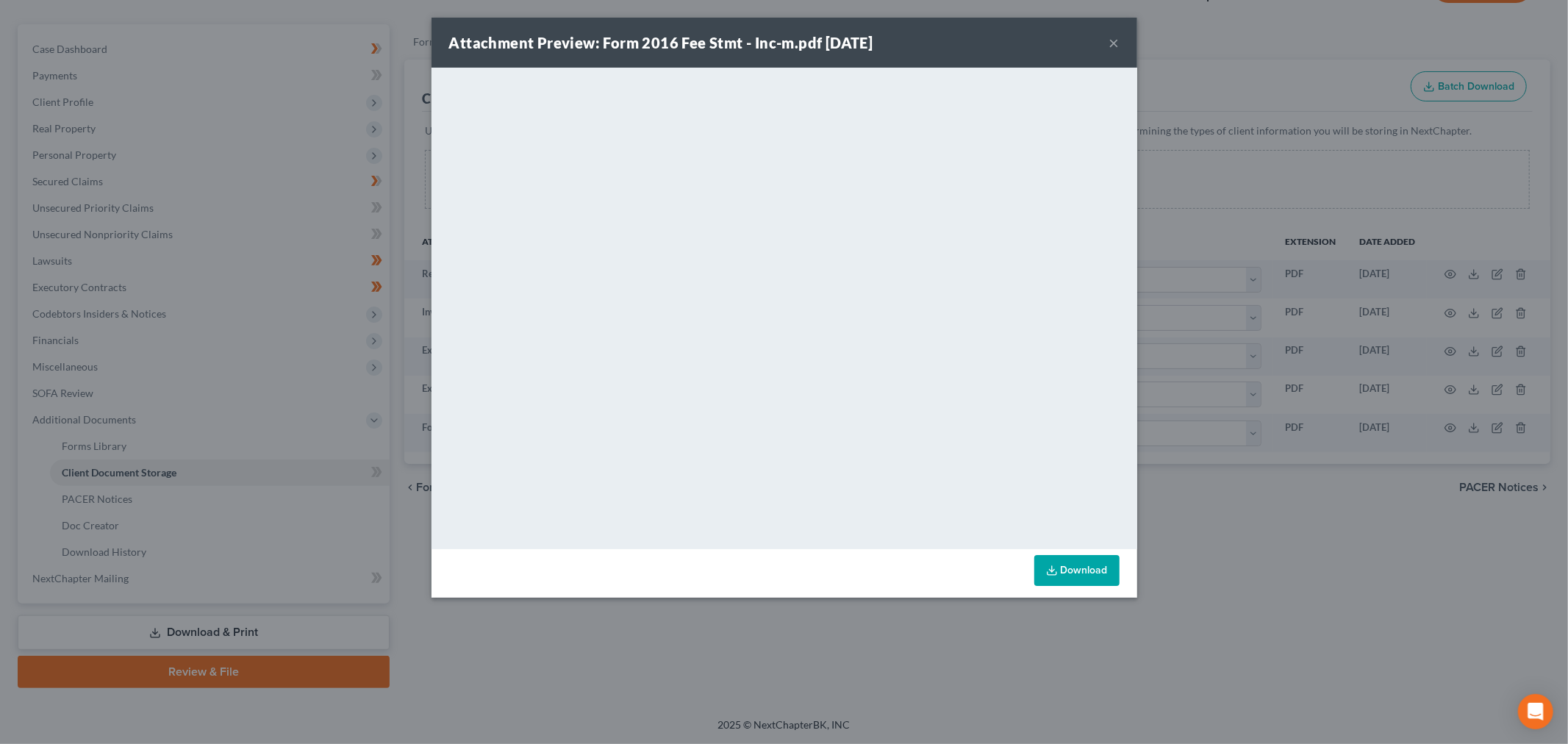
click at [769, 52] on div "Attachment Preview: Form 2016 Fee Stmt - Inc-m.pdf 09/17/2025 ×" at bounding box center [784, 42] width 706 height 50
click at [769, 51] on button "×" at bounding box center [1115, 42] width 11 height 17
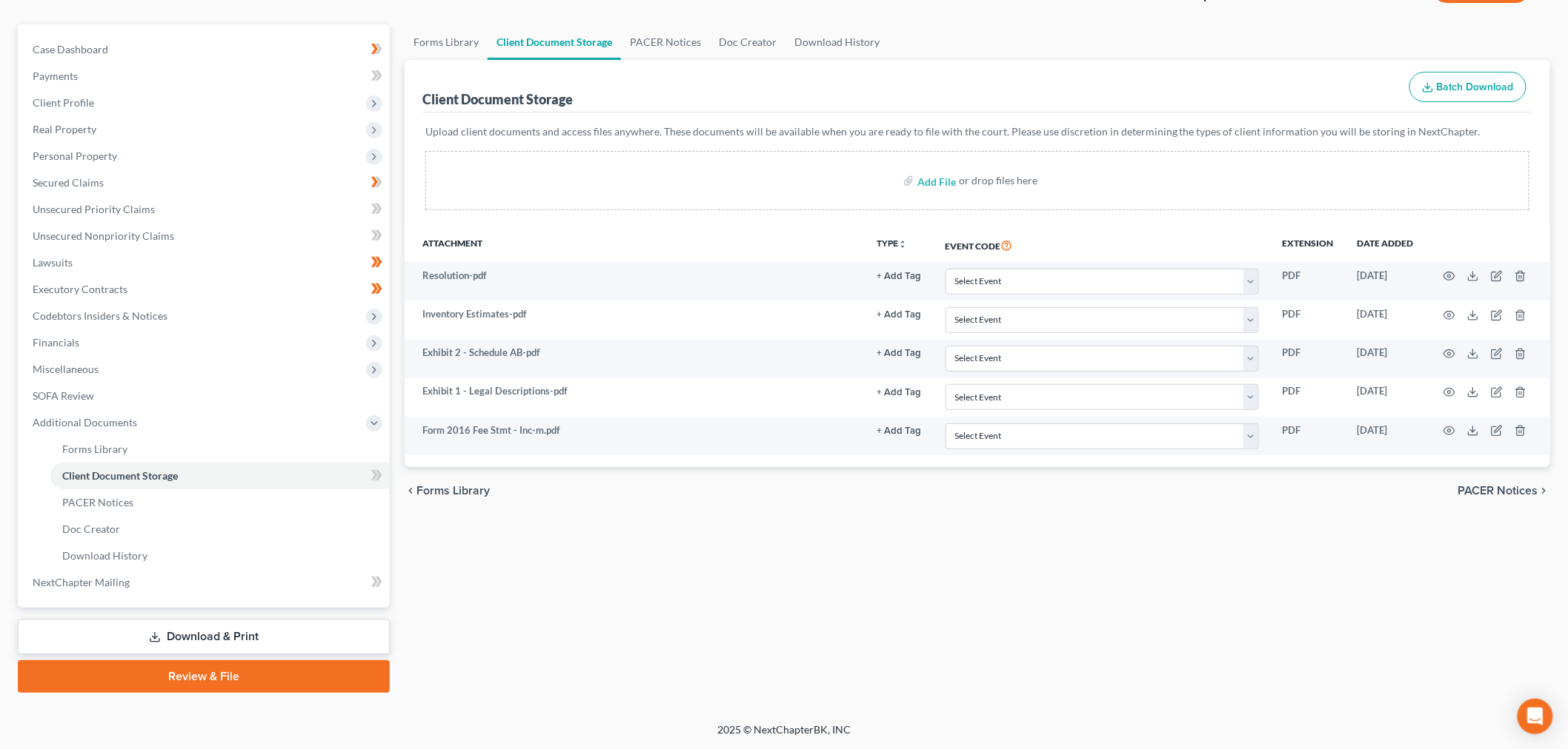
click at [332, 620] on link "Download & Print" at bounding box center [203, 637] width 372 height 35
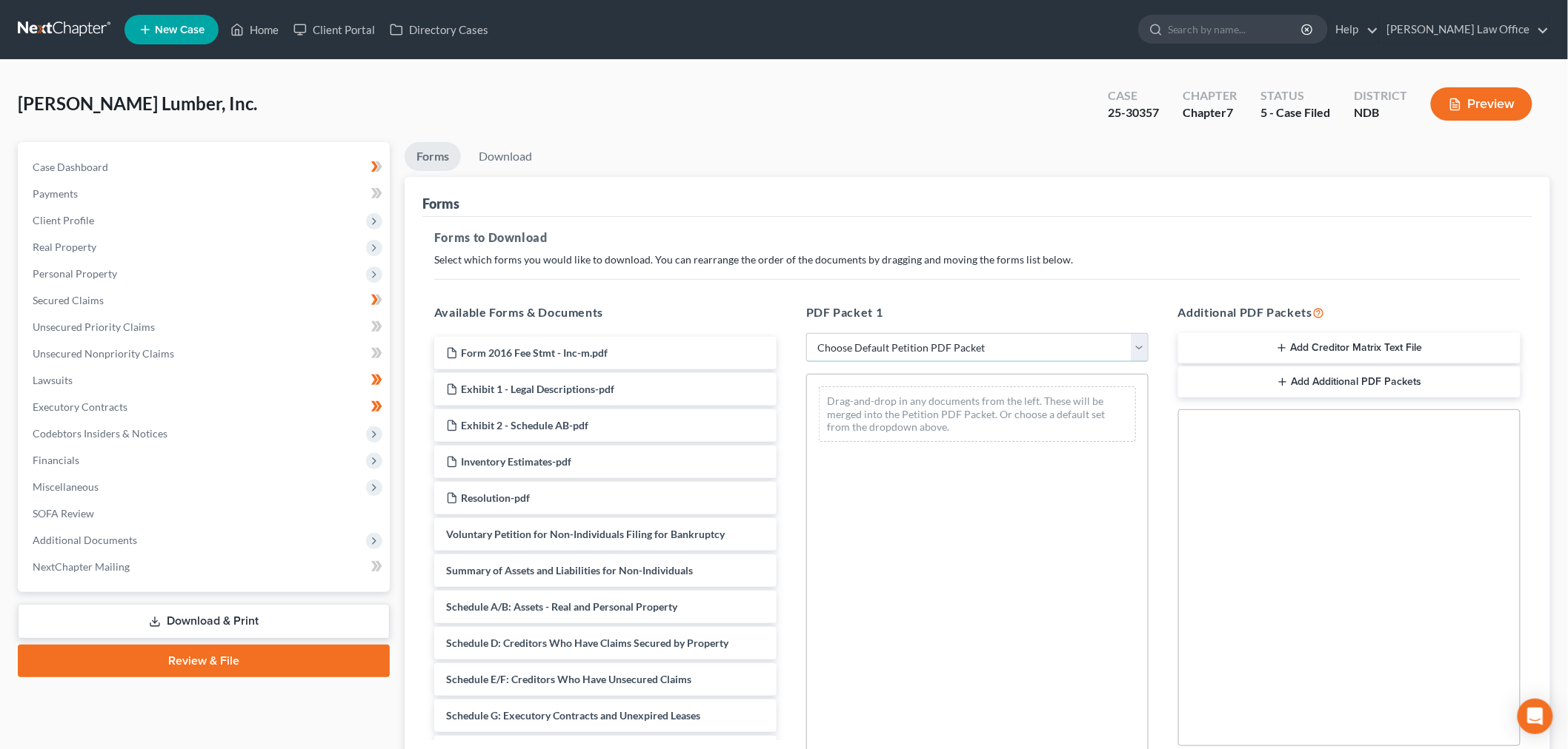
click at [775, 363] on select "Choose Default Petition PDF Packet Complete Bankruptcy Petition (all forms and …" at bounding box center [977, 348] width 342 height 30
select select "4"
click at [775, 363] on select "Choose Default Petition PDF Packet Complete Bankruptcy Petition (all forms and …" at bounding box center [977, 348] width 342 height 30
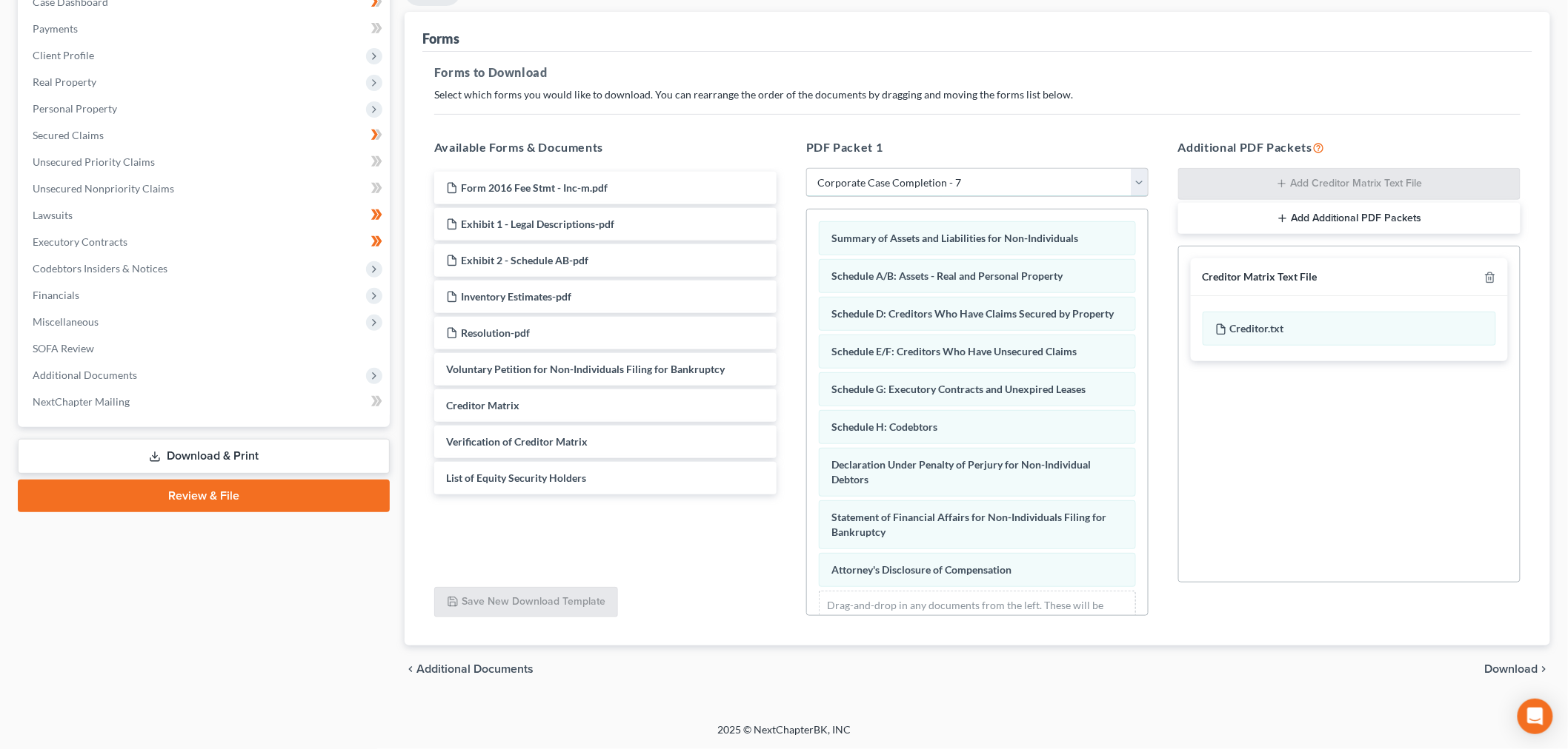
scroll to position [287, 0]
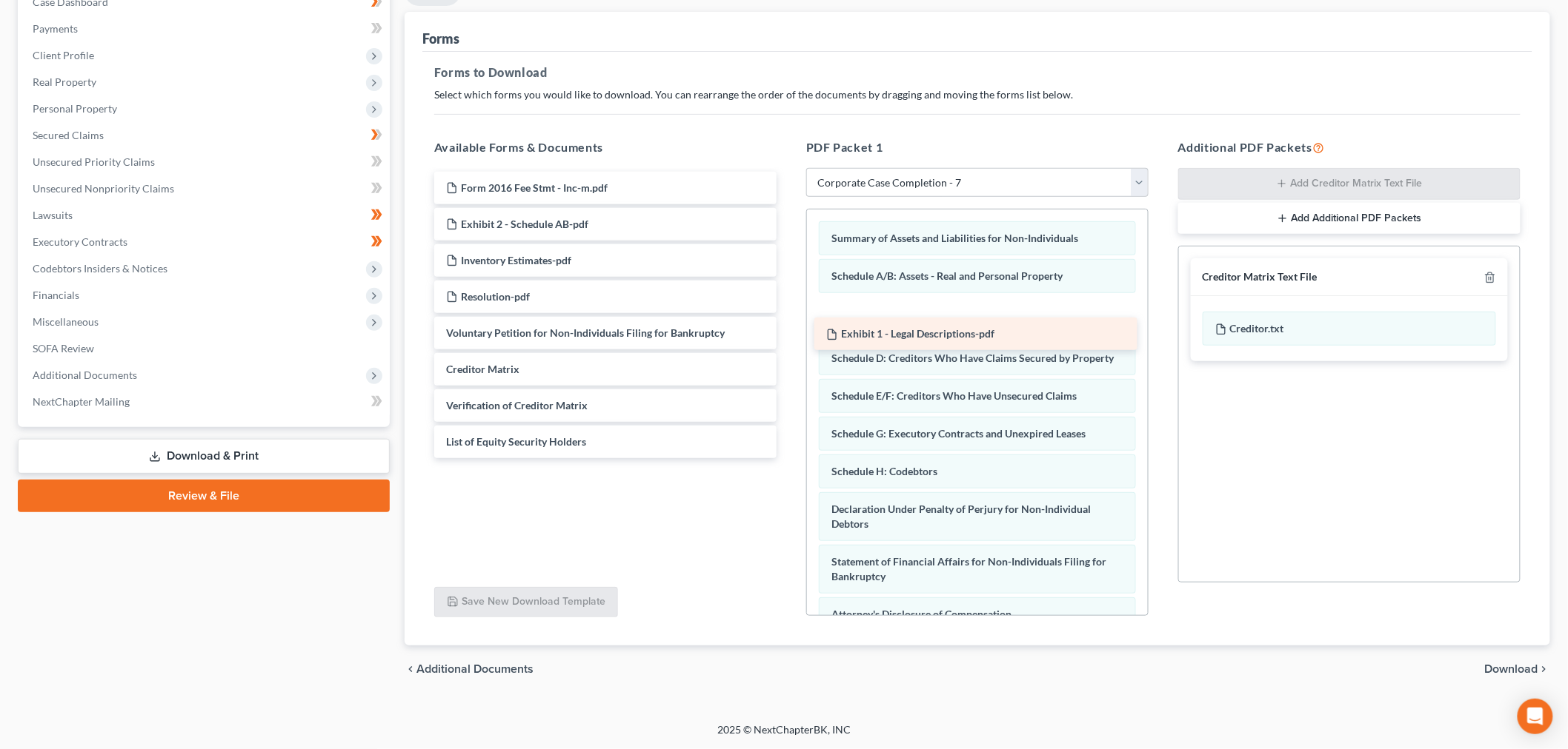
drag, startPoint x: 619, startPoint y: 190, endPoint x: 990, endPoint y: 335, distance: 398.3
click at [775, 335] on div "Exhibit 1 - Legal Descriptions-pdf Form 2016 Fee Stmt - Inc-m.pdf Exhibit 1 - L…" at bounding box center [606, 314] width 366 height 286
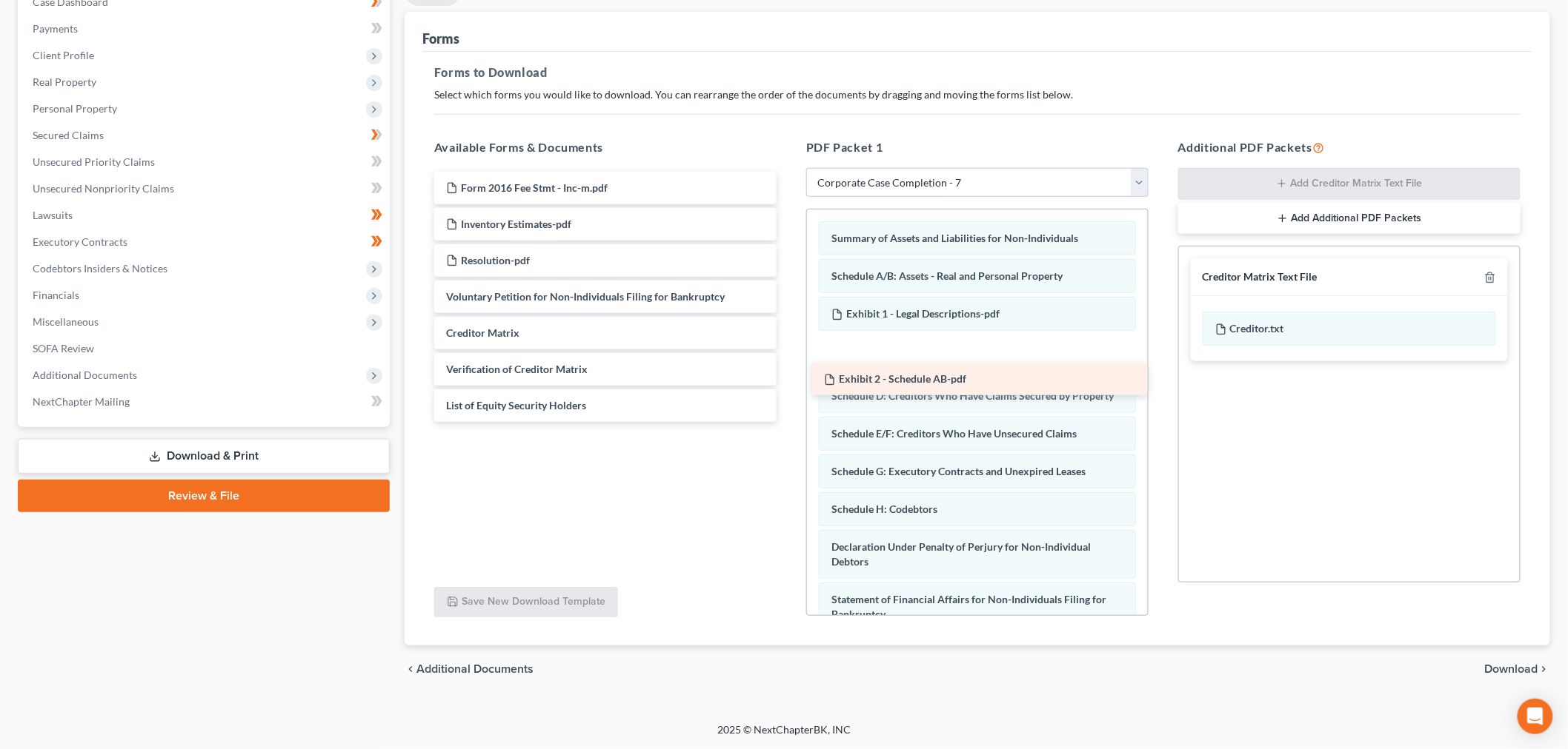
drag, startPoint x: 628, startPoint y: 191, endPoint x: 996, endPoint y: 381, distance: 414.2
click at [775, 381] on div "Exhibit 2 - Schedule AB-pdf Form 2016 Fee Stmt - Inc-m.pdf Exhibit 2 - Schedule…" at bounding box center [606, 296] width 366 height 250
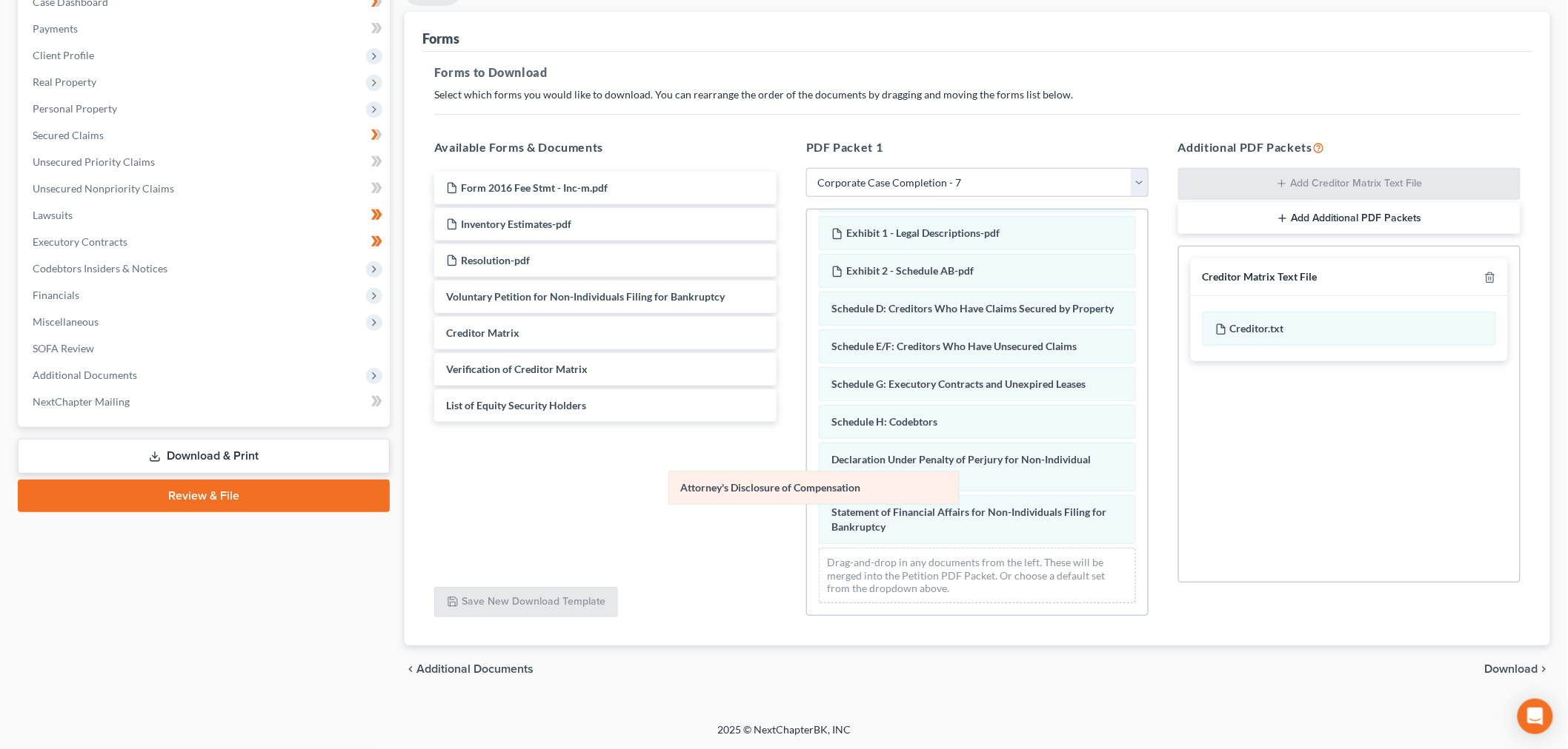
scroll to position [295, 0]
drag, startPoint x: 892, startPoint y: 454, endPoint x: 553, endPoint y: 514, distance: 344.3
click at [775, 514] on div "Attorney's Disclosure of Compensation Summary of Assets and Liabilities for Non…" at bounding box center [977, 372] width 341 height 486
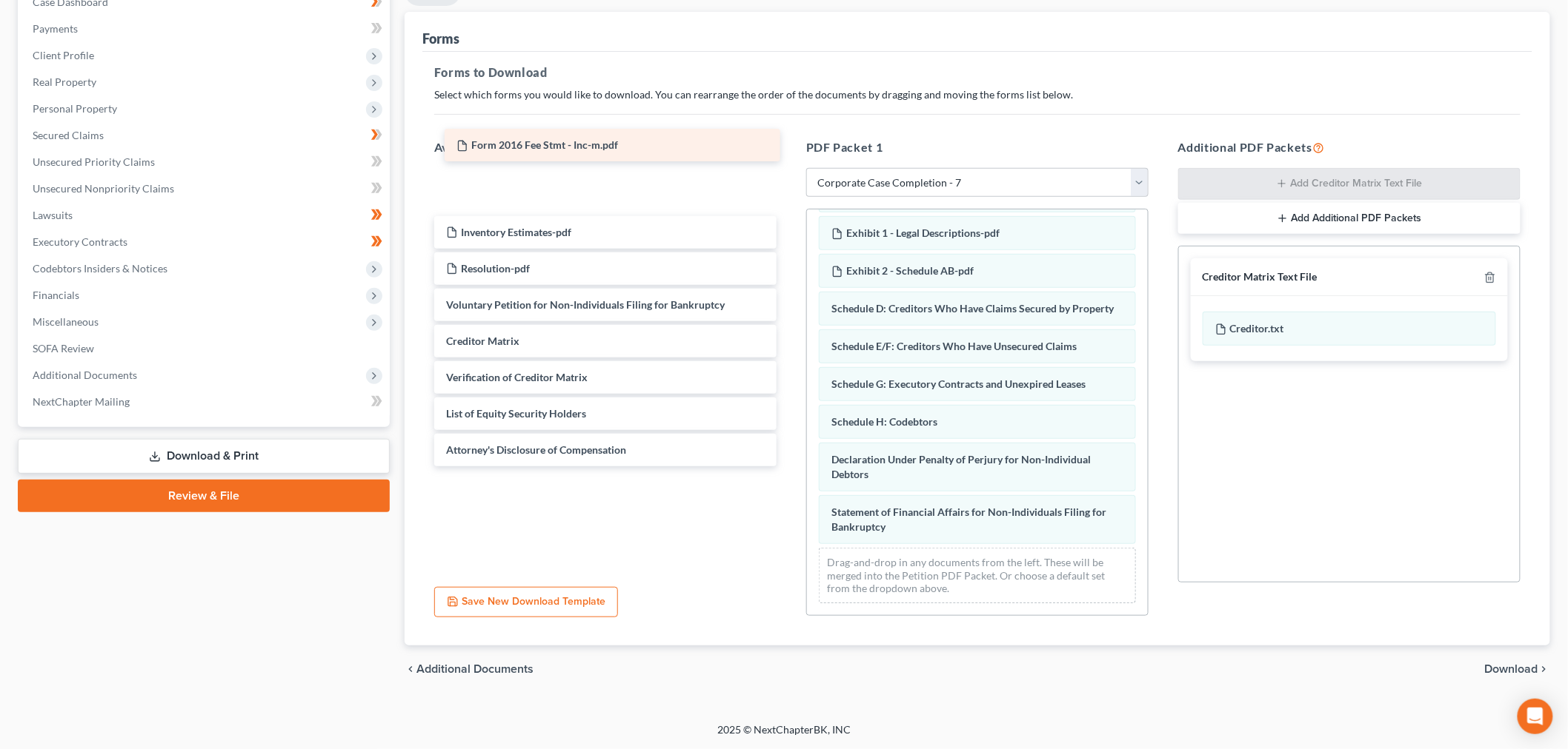
scroll to position [341, 0]
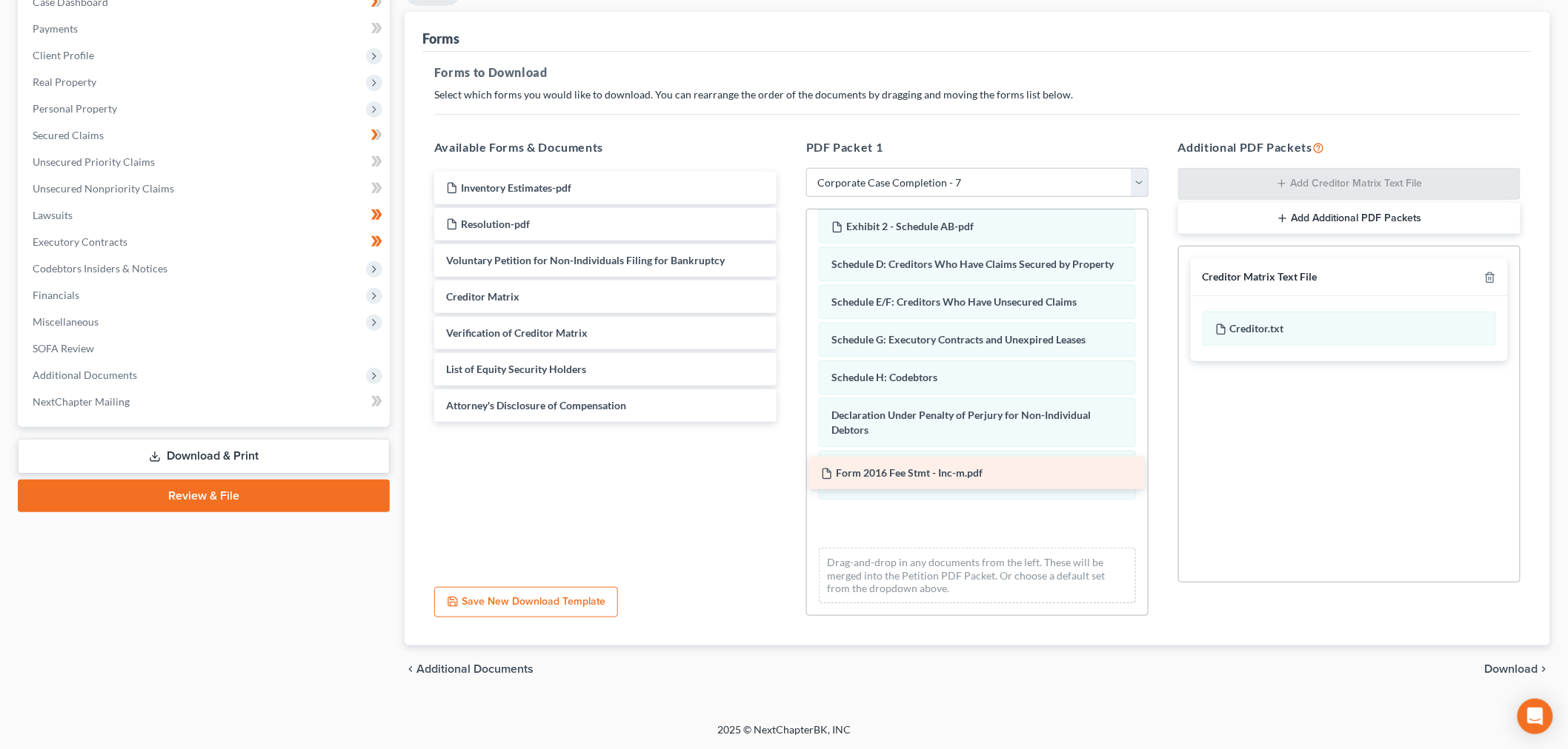
drag, startPoint x: 594, startPoint y: 142, endPoint x: 958, endPoint y: 469, distance: 489.3
click at [775, 422] on div "Form 2016 Fee Stmt - Inc-m.pdf Form 2016 Fee Stmt - Inc-m.pdf Inventory Estimat…" at bounding box center [606, 296] width 366 height 250
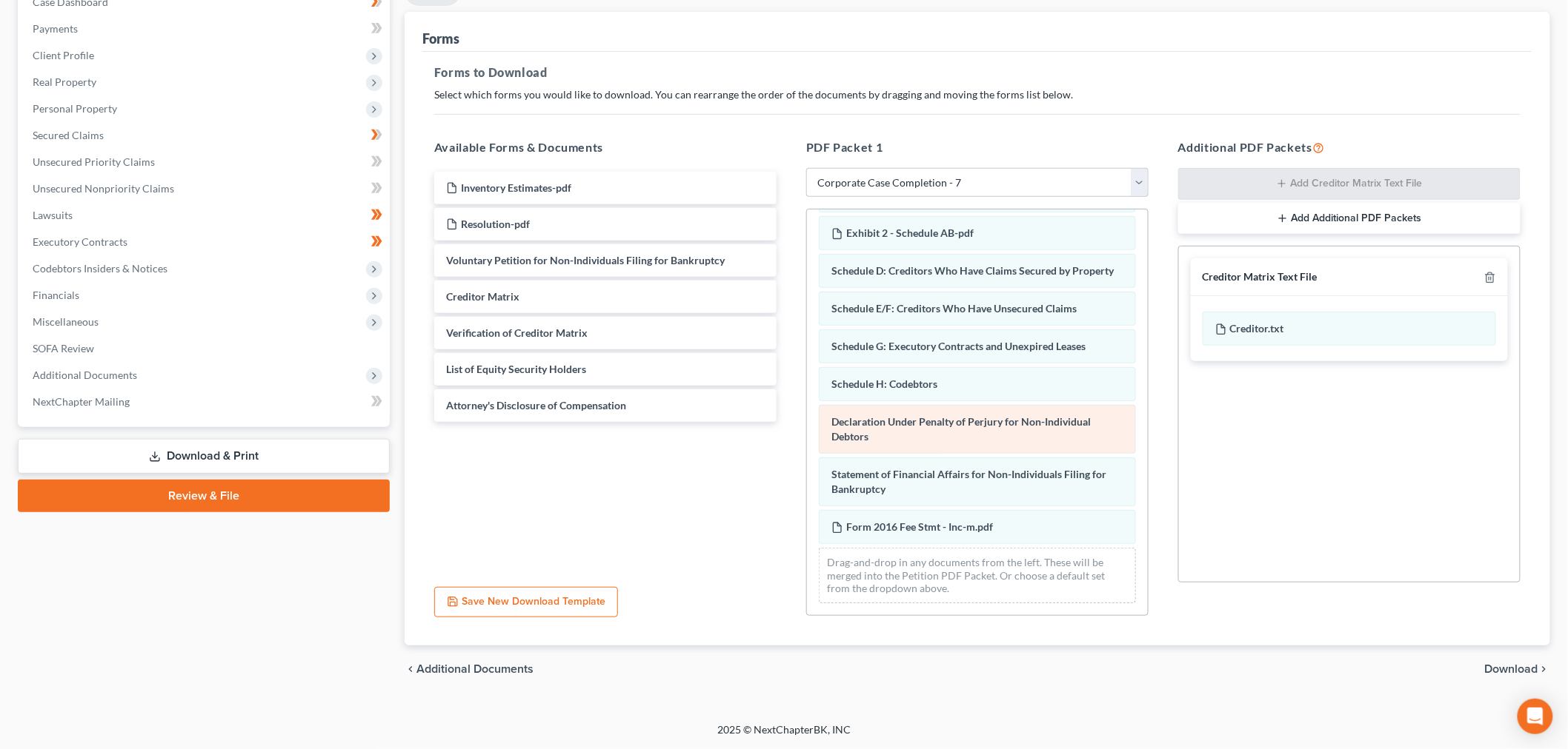
scroll to position [0, 0]
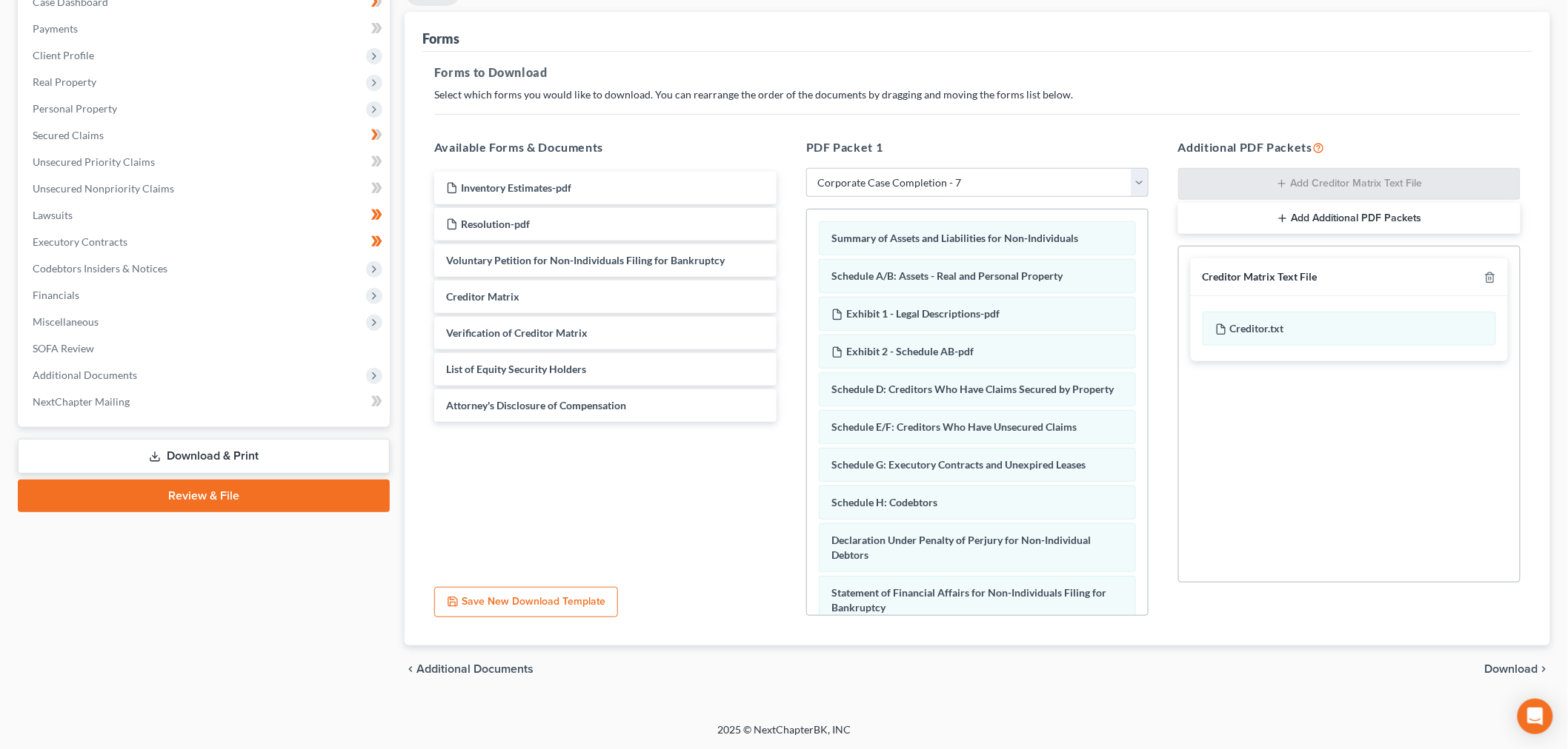
click at [775, 663] on span "Download" at bounding box center [1511, 669] width 53 height 12
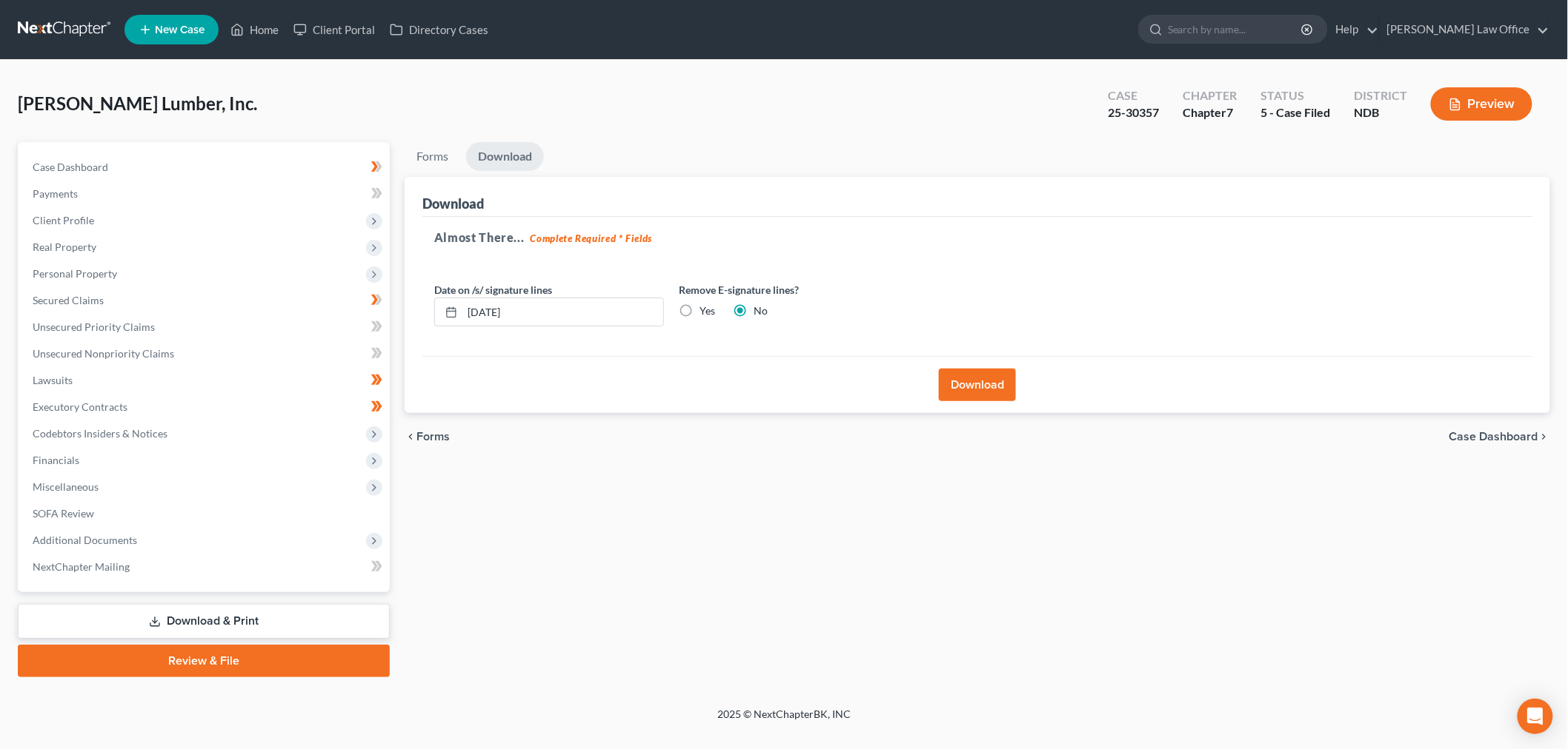
scroll to position [164, 0]
click at [715, 304] on label "Yes" at bounding box center [707, 311] width 15 height 14
click at [715, 304] on input "Yes" at bounding box center [710, 308] width 10 height 10
radio input "true"
radio input "false"
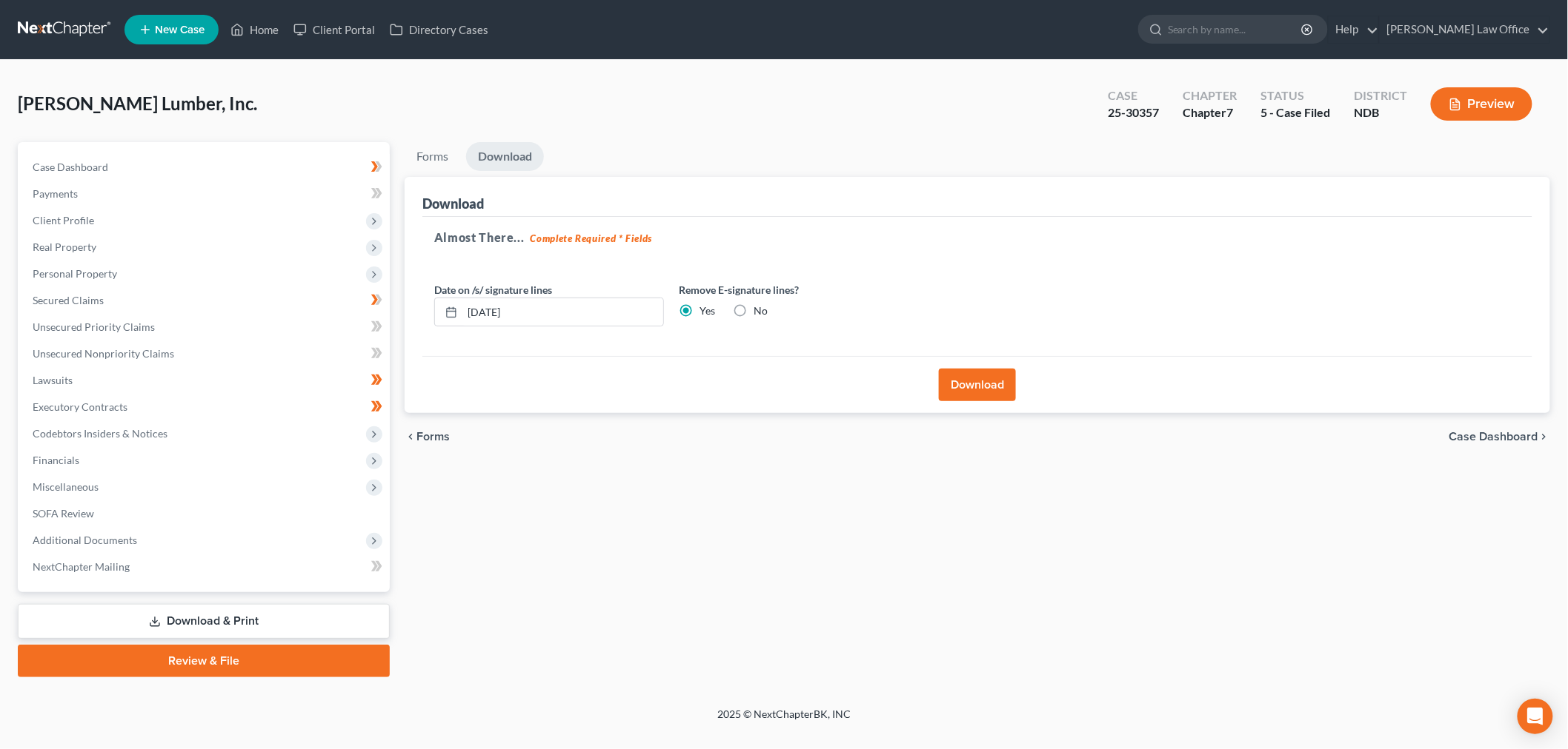
click at [775, 368] on button "Download" at bounding box center [977, 384] width 77 height 33
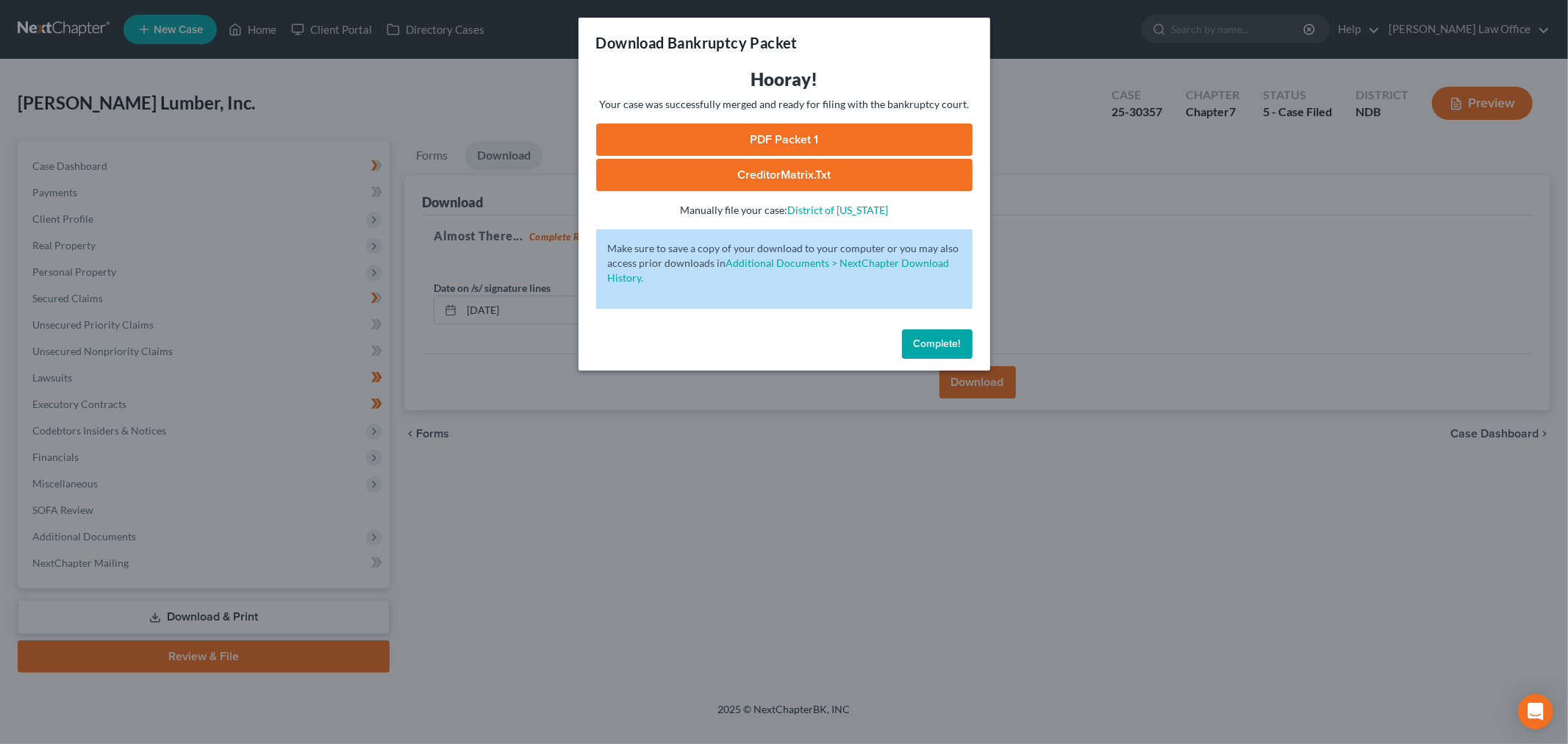
click at [769, 156] on link "PDF Packet 1" at bounding box center [784, 140] width 376 height 32
click at [769, 350] on span "Complete!" at bounding box center [937, 343] width 47 height 13
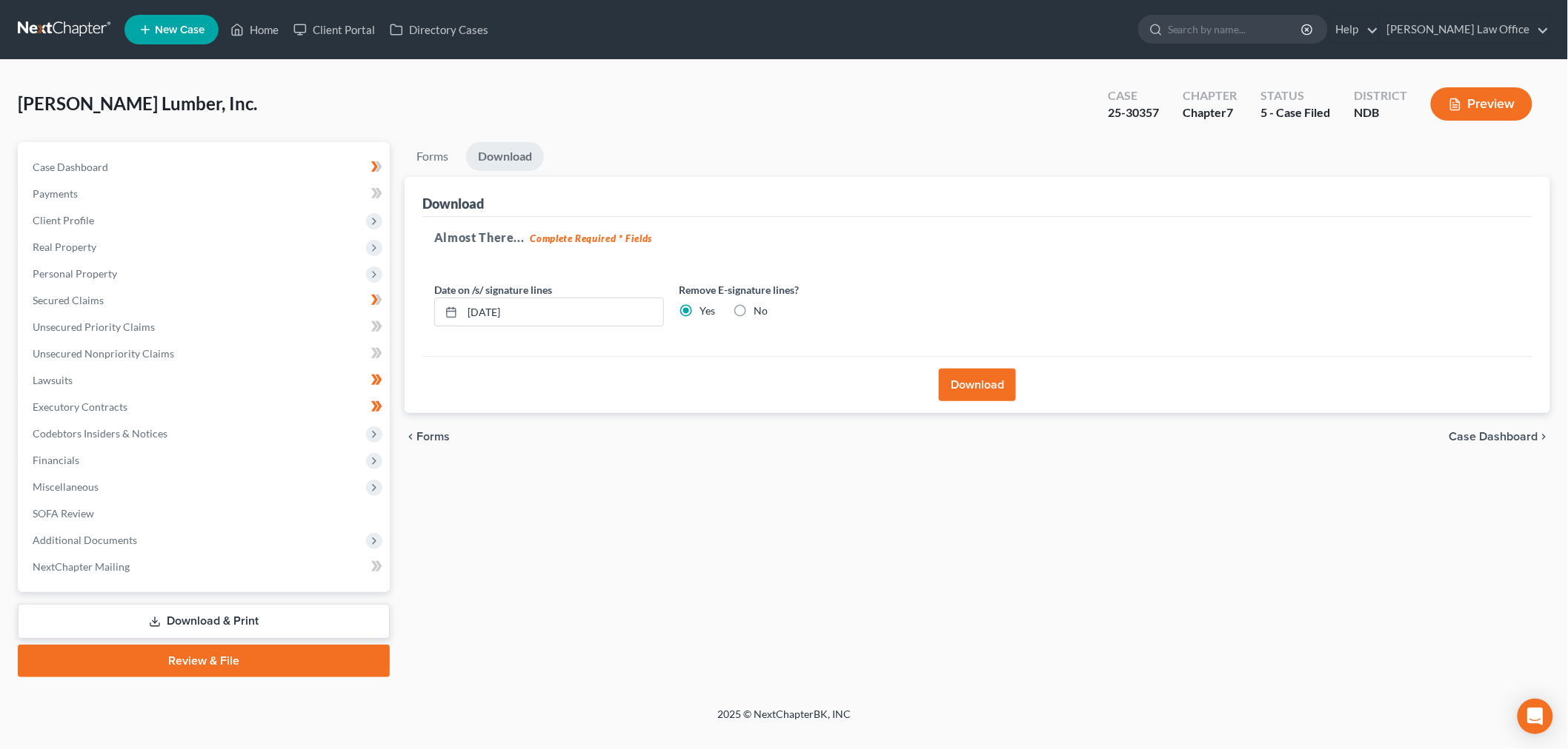
scroll to position [0, 0]
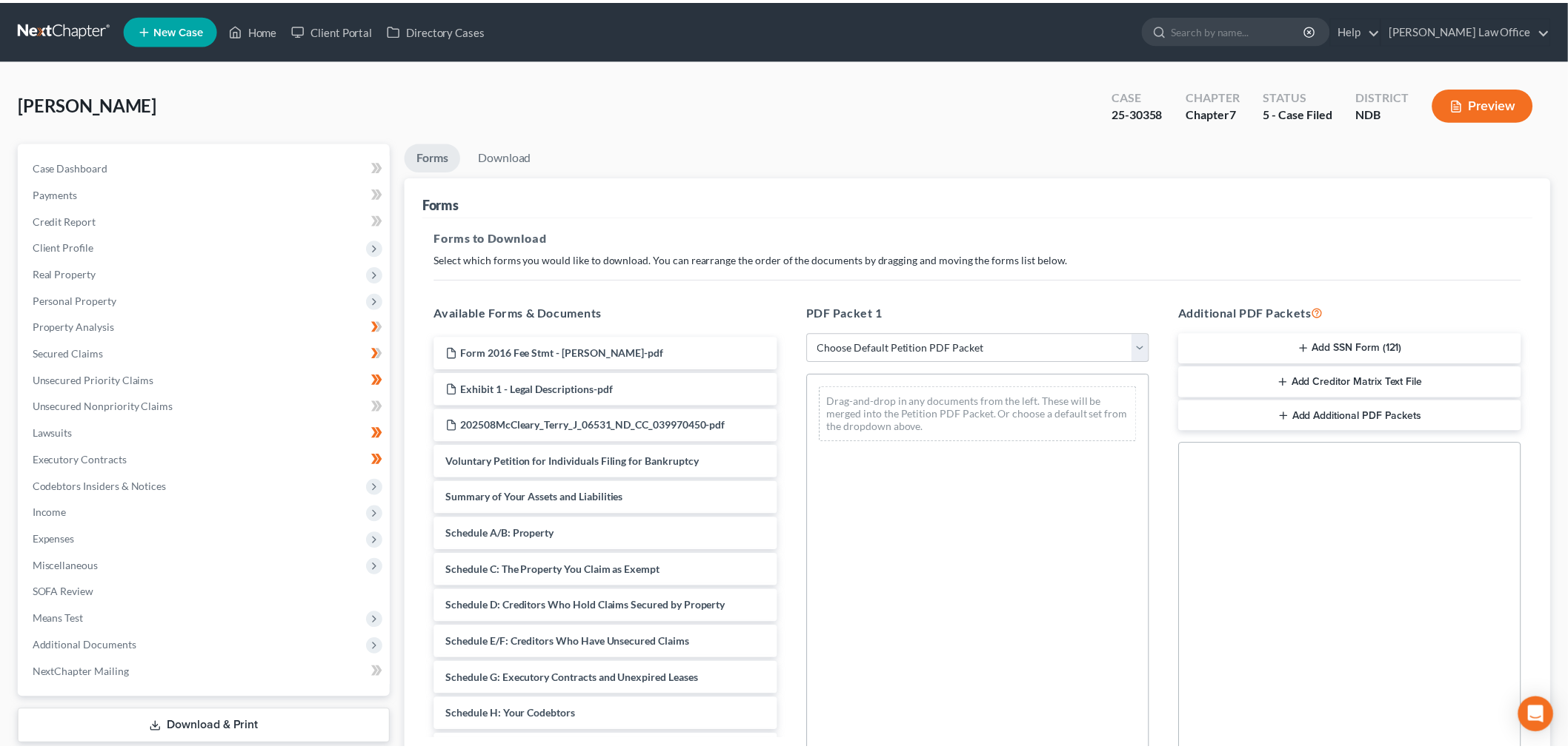
scroll to position [50, 0]
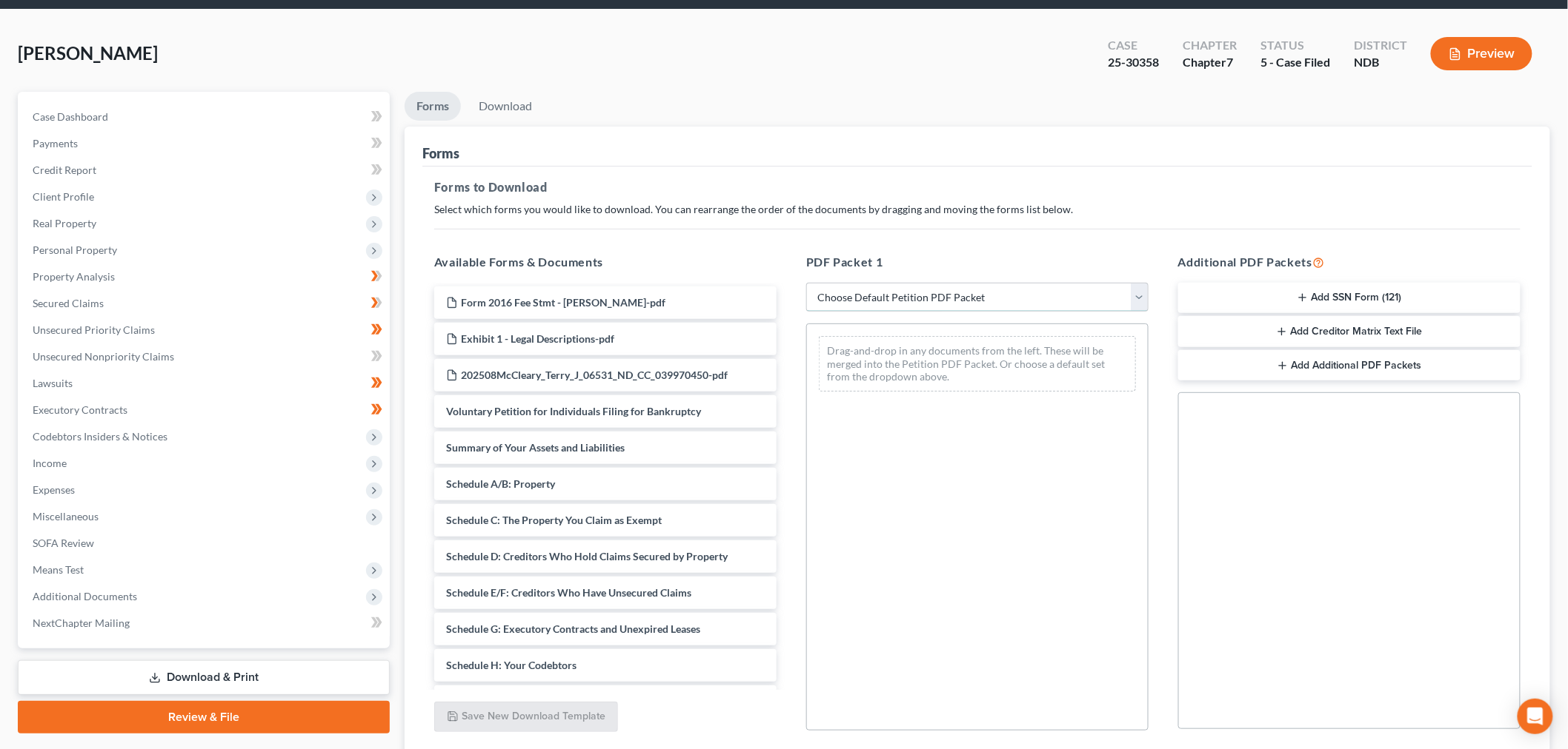
click at [951, 312] on select "Choose Default Petition PDF Packet Complete Bankruptcy Petition (all forms and …" at bounding box center [977, 297] width 342 height 30
select select "3"
click at [808, 312] on select "Choose Default Petition PDF Packet Complete Bankruptcy Petition (all forms and …" at bounding box center [977, 297] width 342 height 30
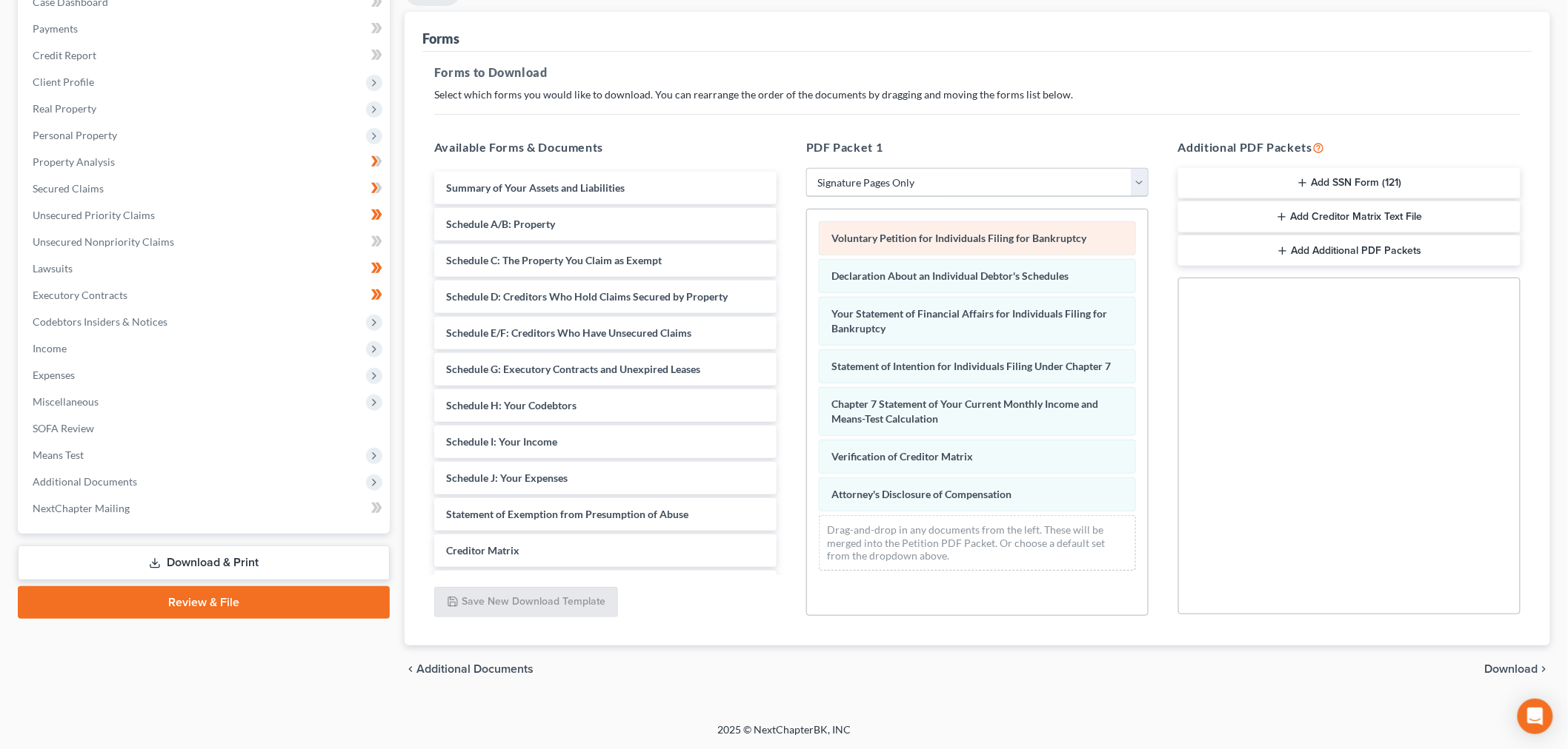
scroll to position [216, 0]
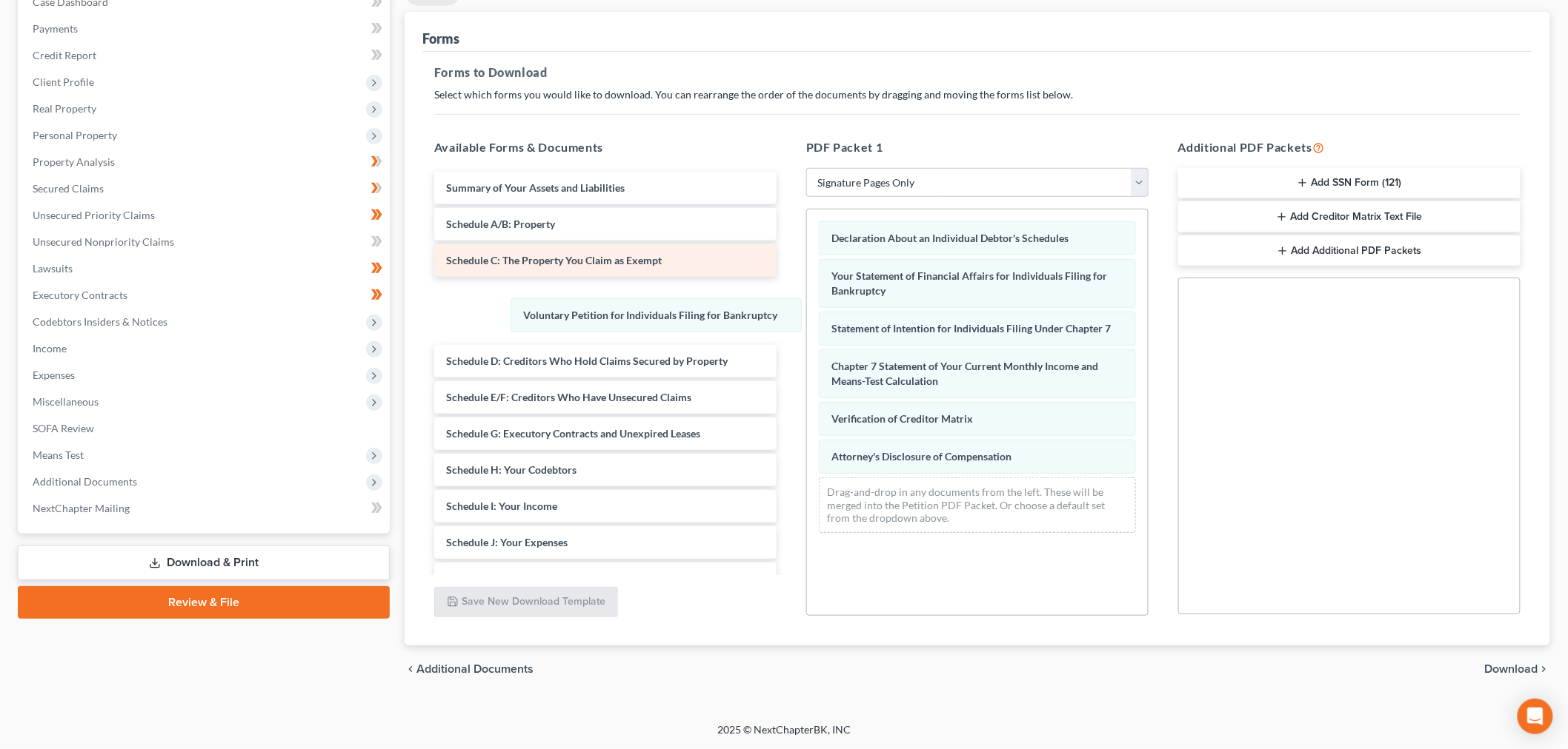
drag, startPoint x: 892, startPoint y: 307, endPoint x: 702, endPoint y: 321, distance: 190.5
click at [806, 341] on div "Voluntary Petition for Individuals Filing for Bankruptcy Voluntary Petition for…" at bounding box center [977, 378] width 341 height 336
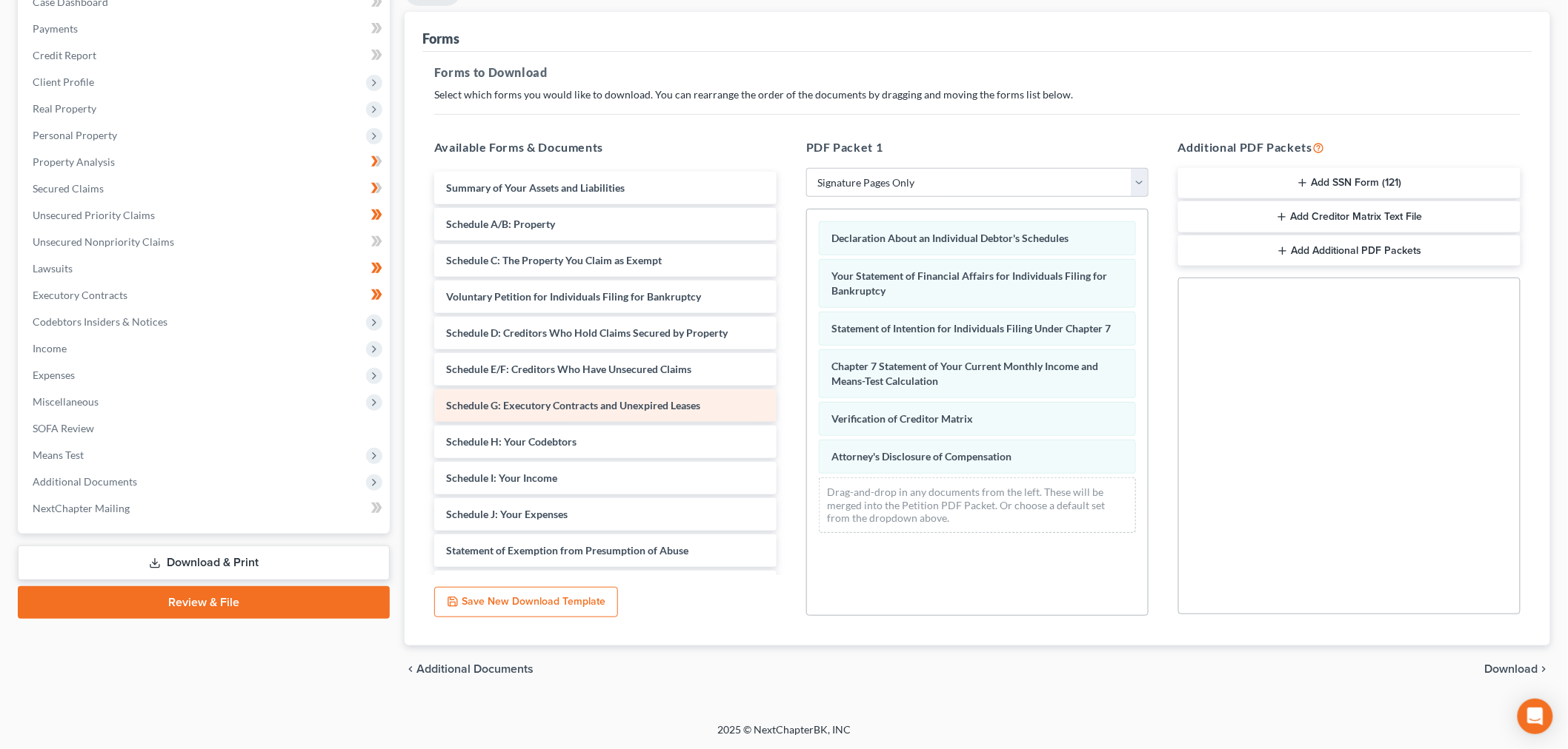
scroll to position [10, 0]
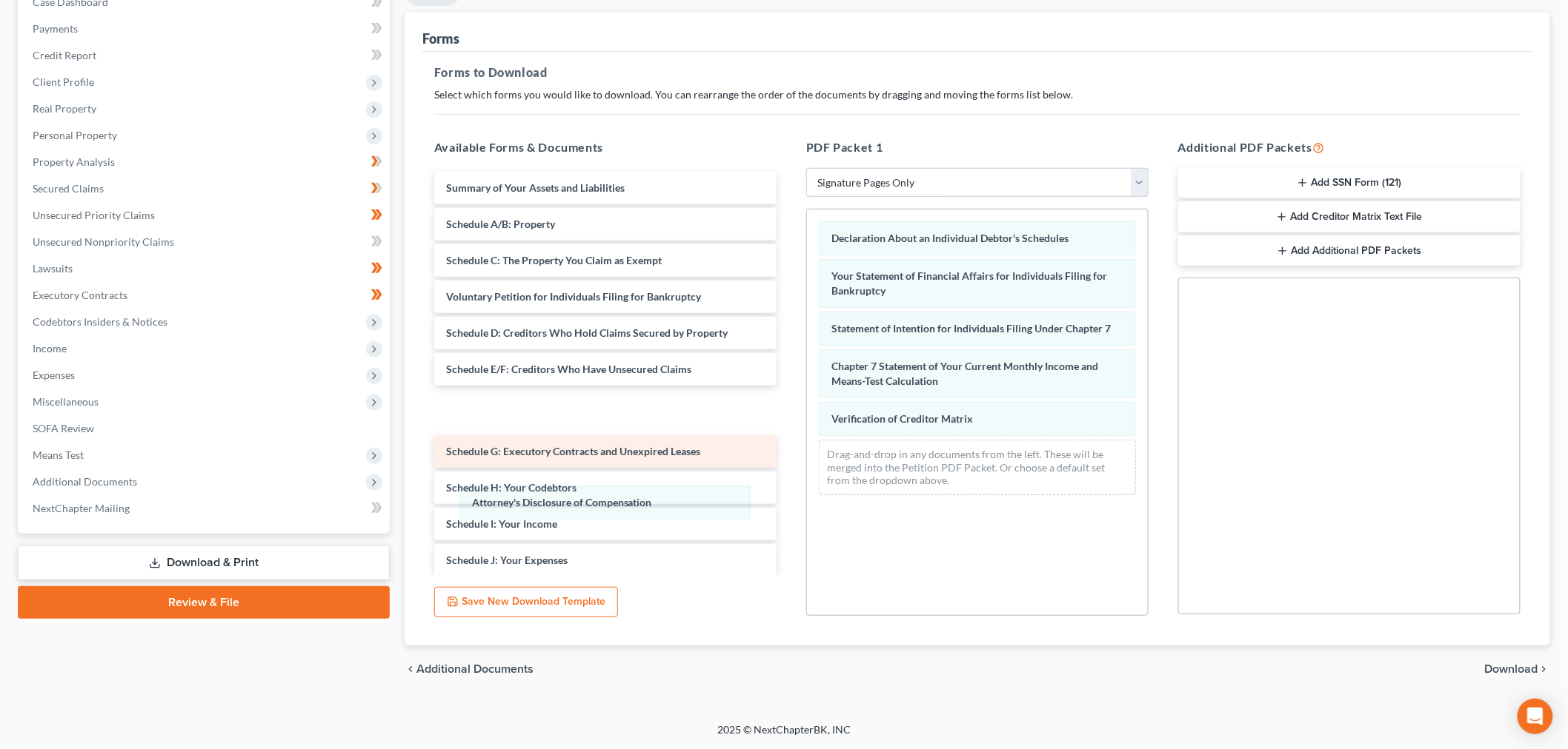
drag, startPoint x: 916, startPoint y: 536, endPoint x: 731, endPoint y: 523, distance: 185.5
click at [806, 507] on div "Attorney's Disclosure of Compensation Declaration About an Individual Debtor's …" at bounding box center [977, 359] width 341 height 298
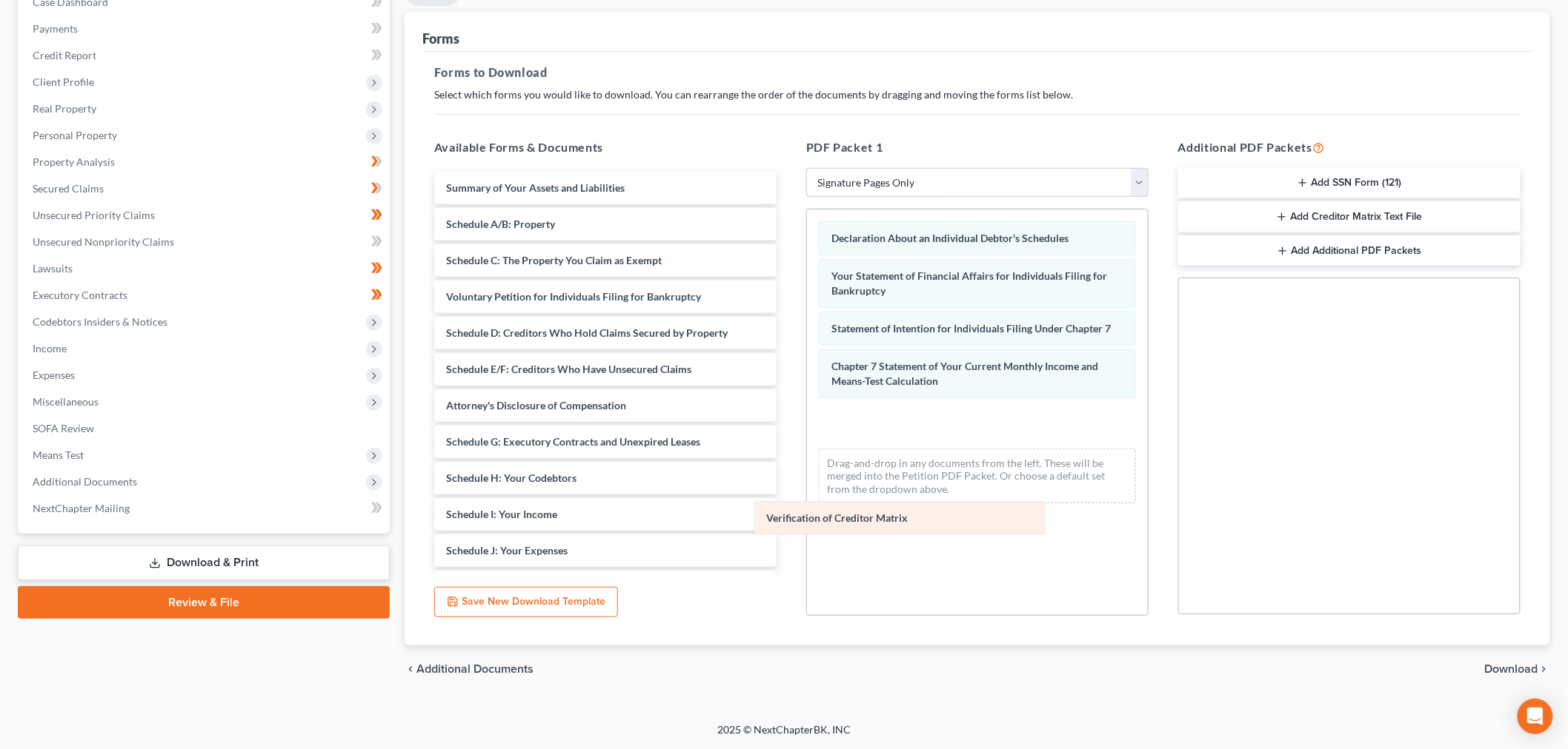
scroll to position [0, 0]
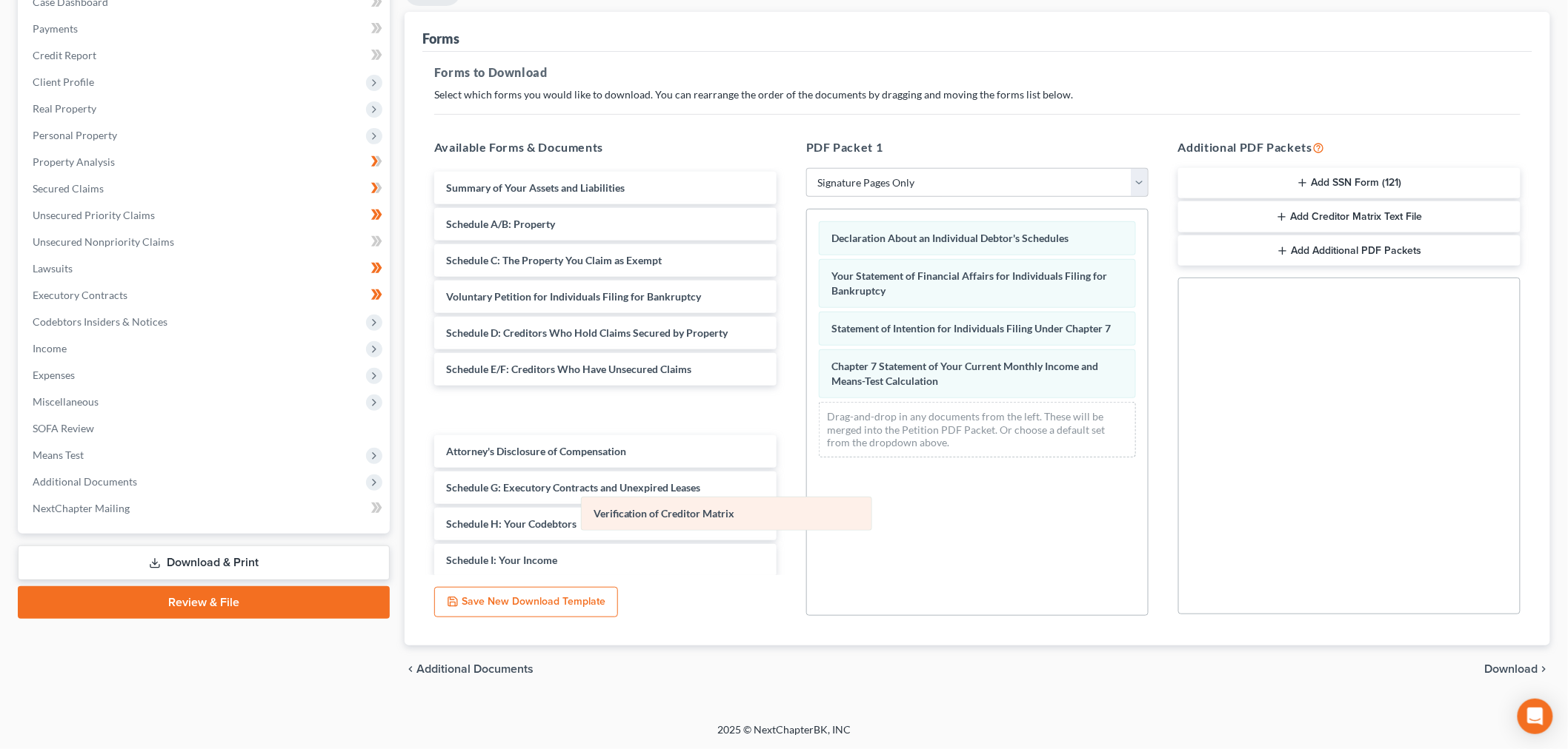
drag, startPoint x: 866, startPoint y: 524, endPoint x: 578, endPoint y: 491, distance: 289.9
click at [806, 469] on div "Verification of Creditor Matrix Declaration About an Individual Debtor's Schedu…" at bounding box center [977, 340] width 341 height 260
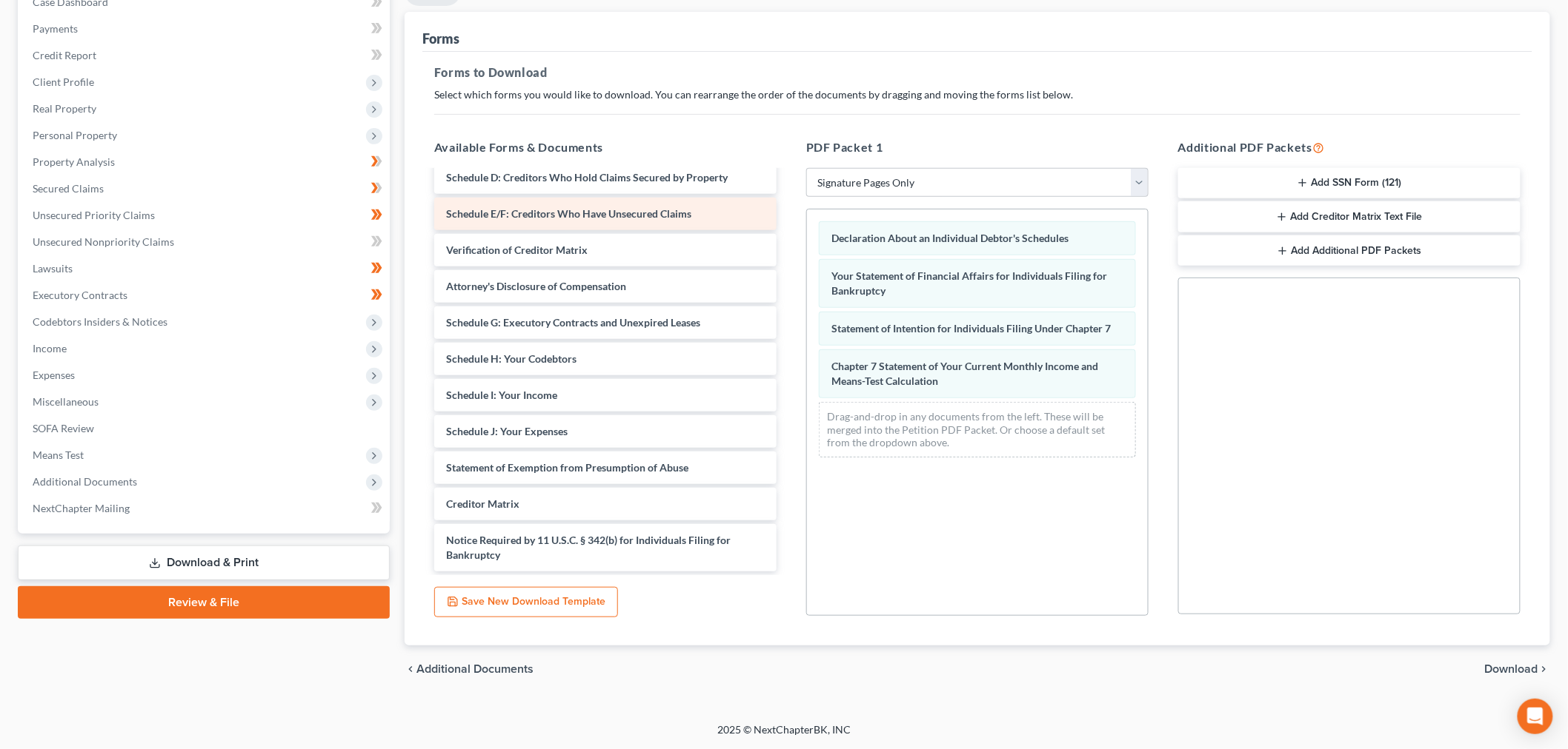
scroll to position [373, 0]
click at [1492, 663] on span "Download" at bounding box center [1511, 669] width 53 height 12
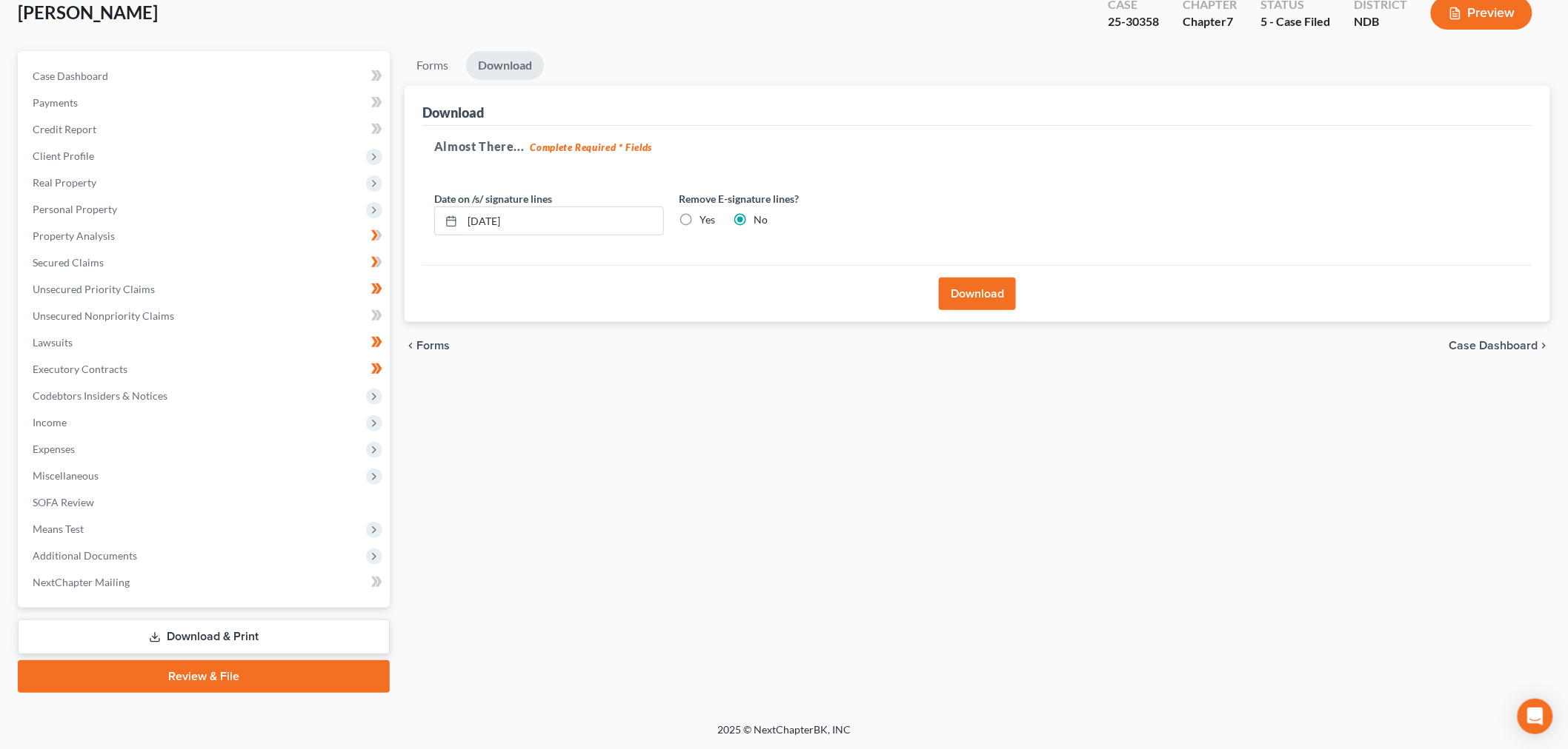
scroll to position [298, 0]
click at [715, 213] on label "Yes" at bounding box center [707, 220] width 15 height 14
click at [715, 213] on input "Yes" at bounding box center [710, 217] width 10 height 10
radio input "true"
radio input "false"
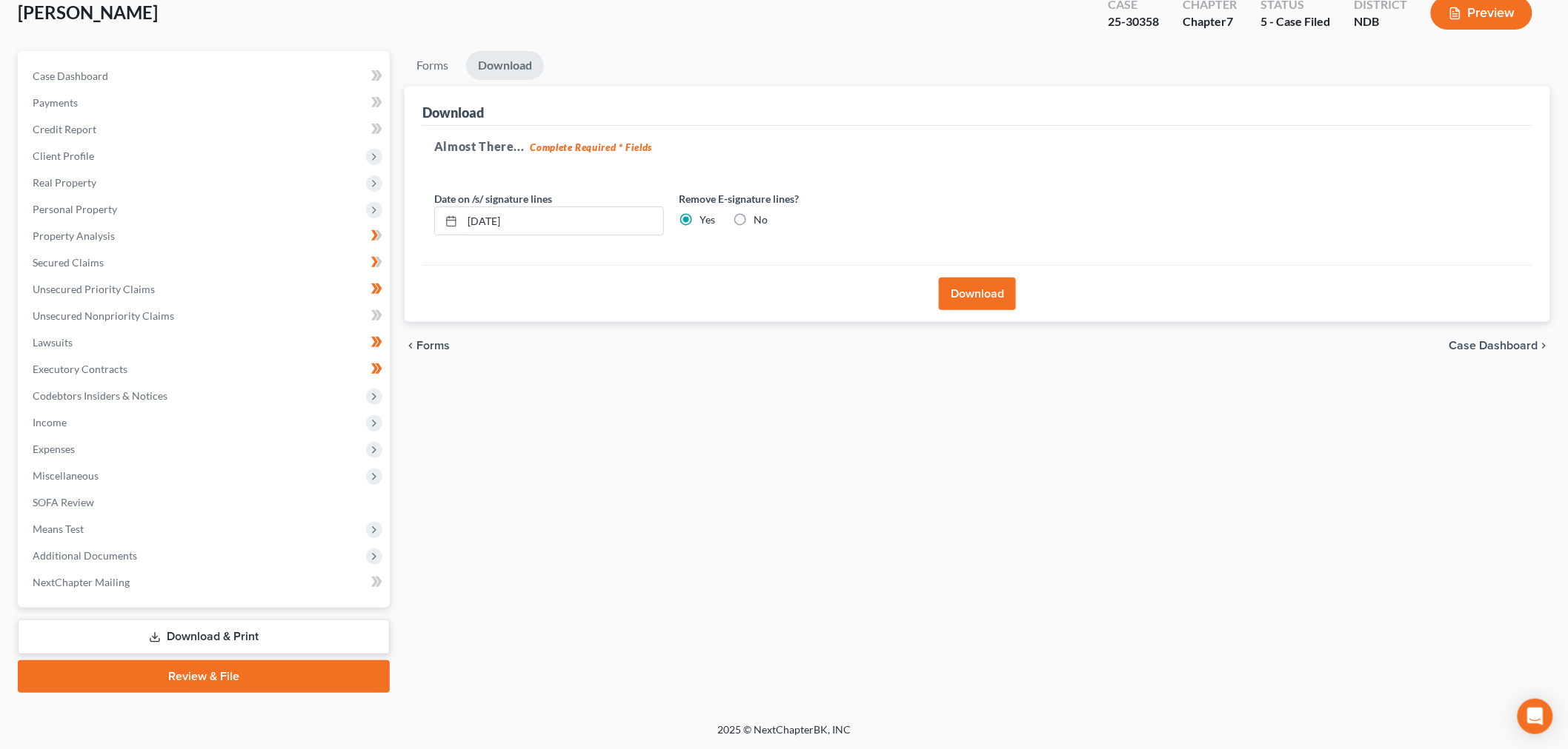
click at [967, 278] on button "Download" at bounding box center [977, 294] width 77 height 33
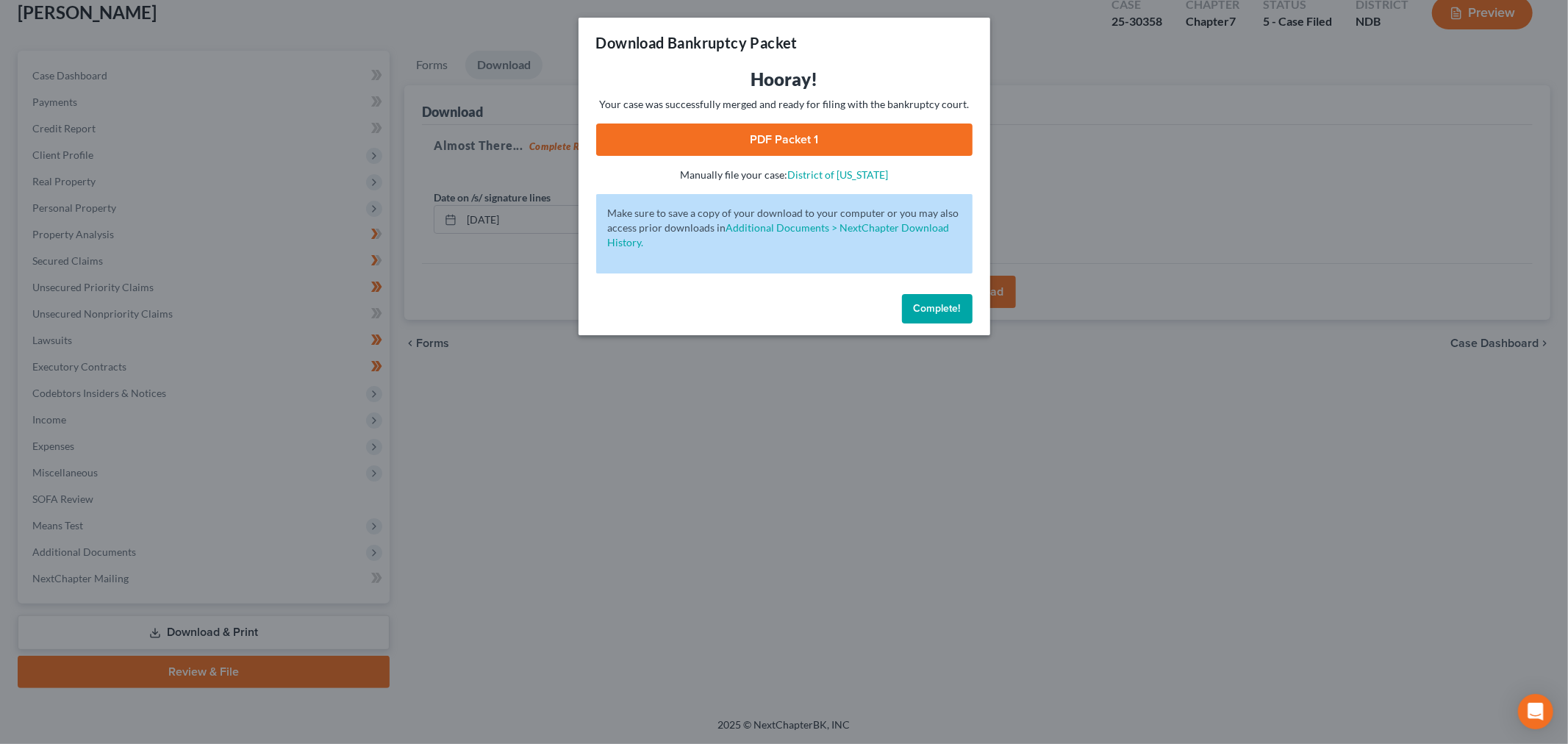
click at [726, 156] on link "PDF Packet 1" at bounding box center [784, 140] width 376 height 32
click at [961, 315] on span "Complete!" at bounding box center [937, 309] width 47 height 13
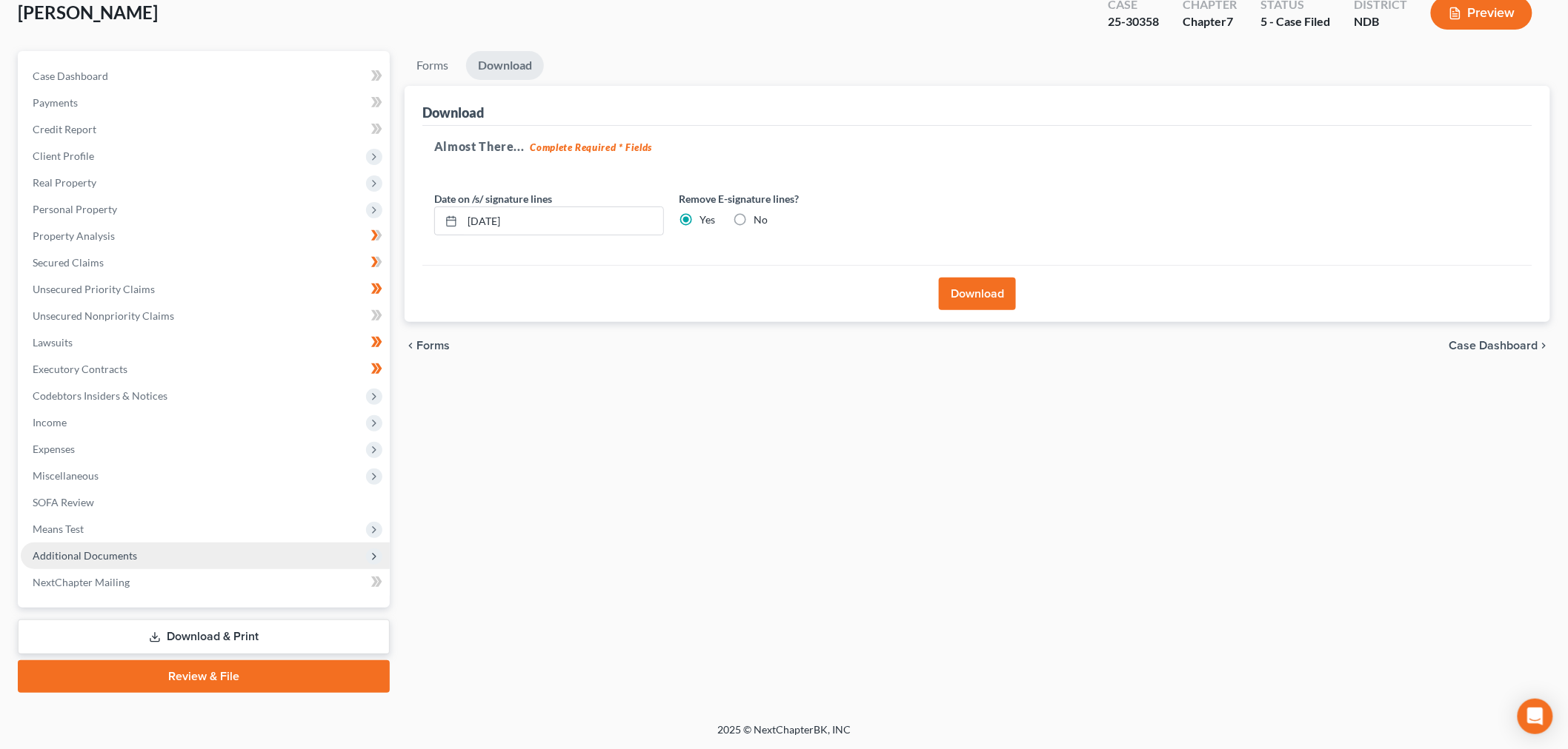
click at [171, 542] on span "Additional Documents" at bounding box center [204, 555] width 369 height 27
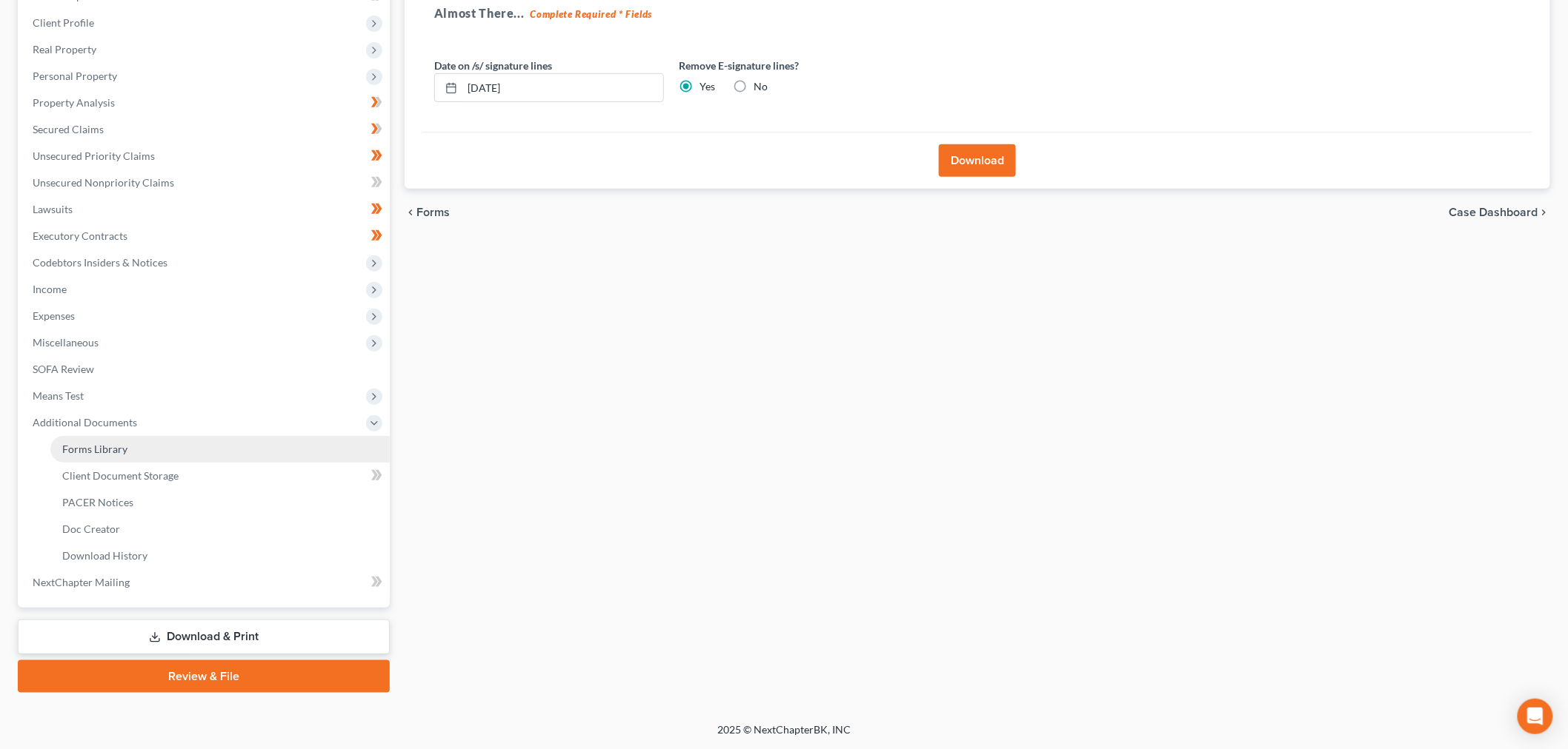
drag, startPoint x: 176, startPoint y: 549, endPoint x: 194, endPoint y: 550, distance: 18.0
click at [176, 463] on link "Forms Library" at bounding box center [220, 449] width 339 height 27
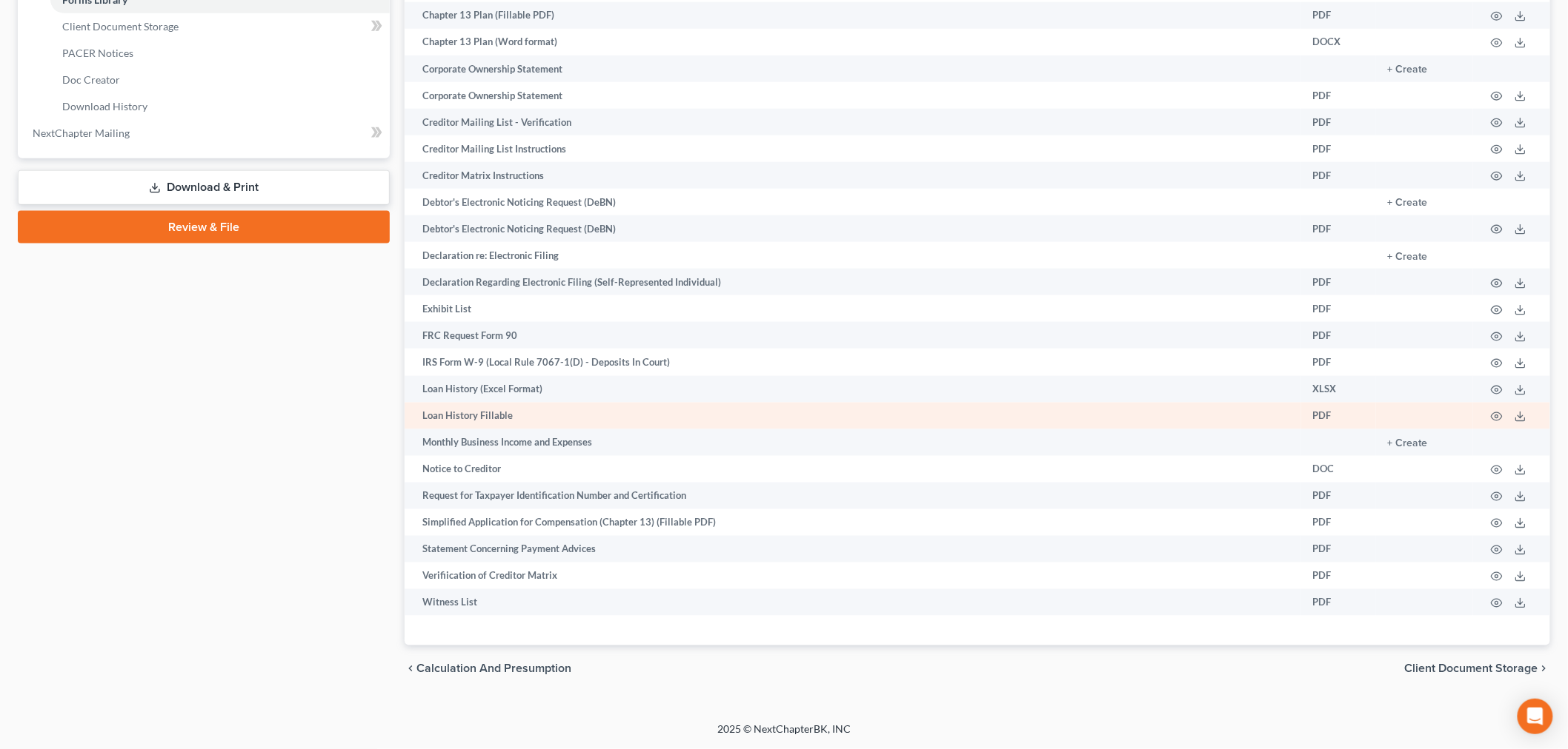
scroll to position [1024, 0]
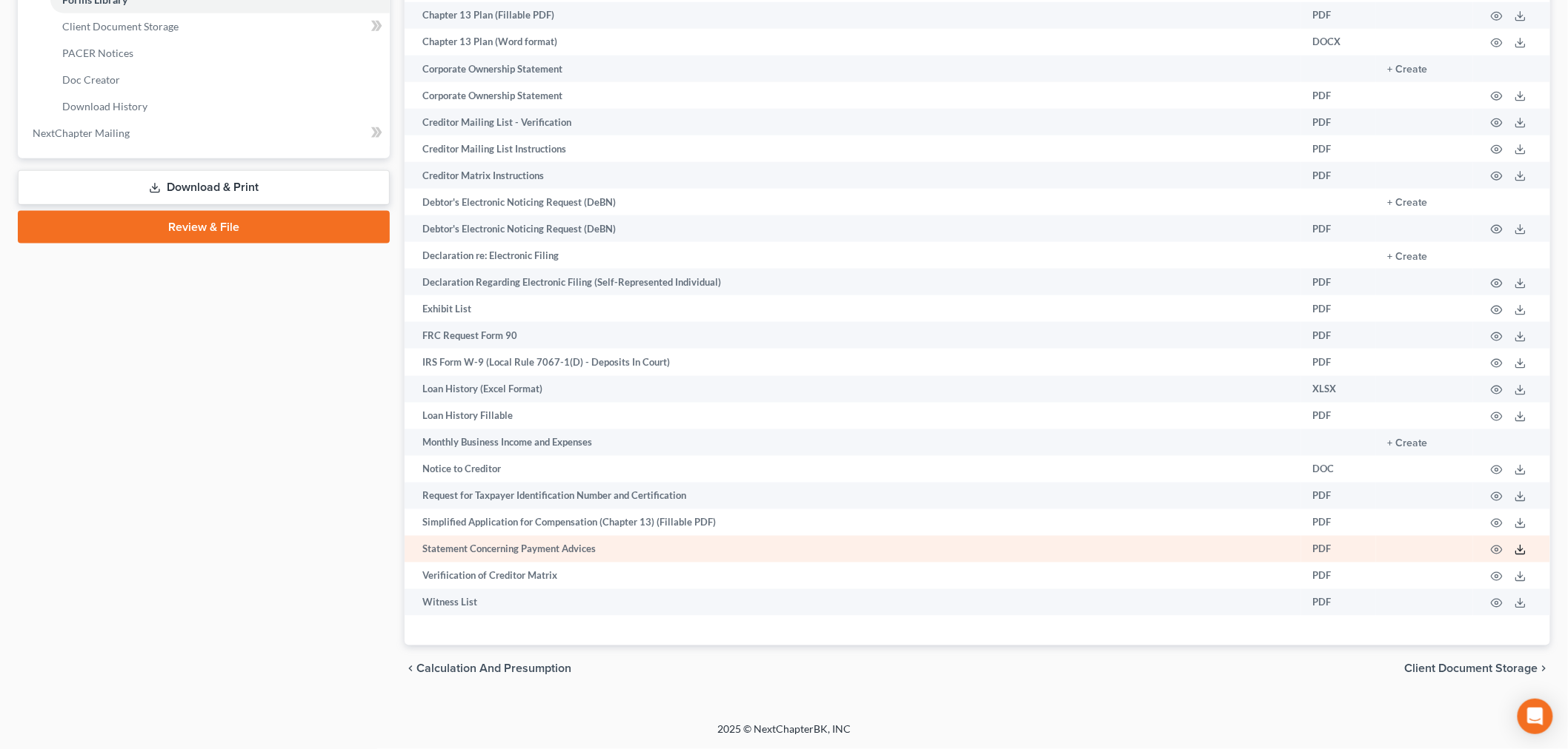
click at [1514, 544] on icon at bounding box center [1520, 550] width 12 height 12
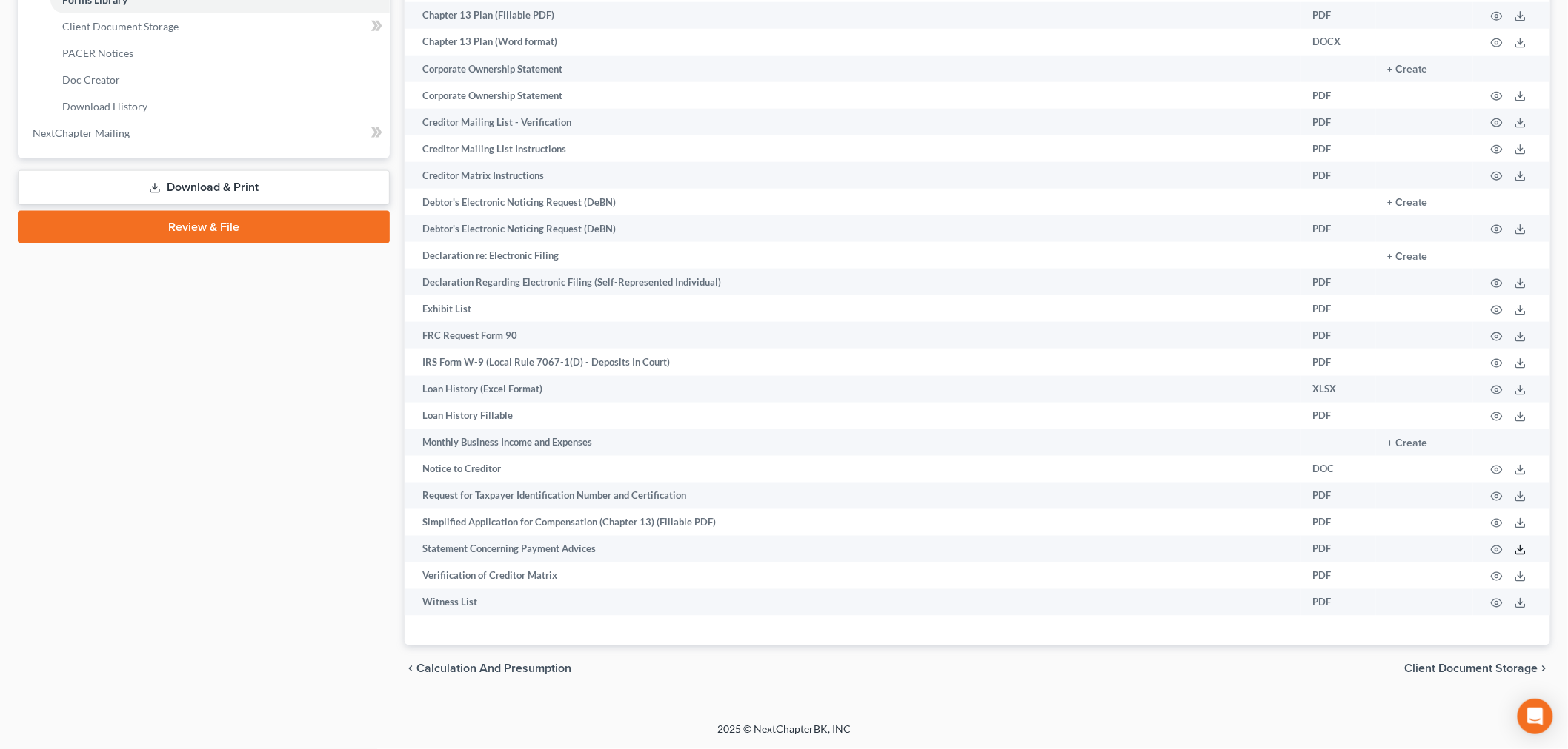
scroll to position [777, 0]
click at [158, 14] on link "Forms Library" at bounding box center [220, -1] width 339 height 27
click at [219, 40] on link "Client Document Storage" at bounding box center [220, 27] width 339 height 27
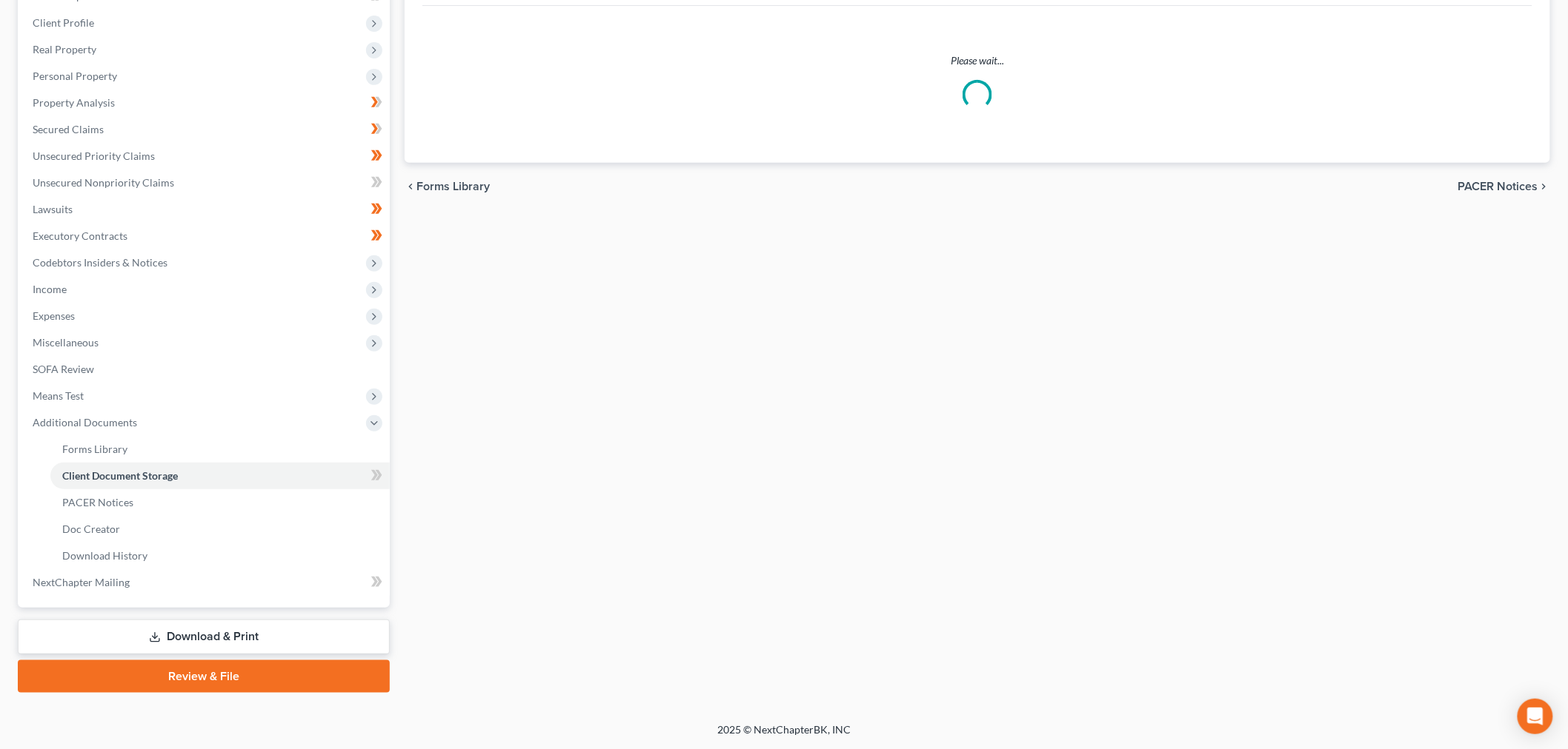
select select "0"
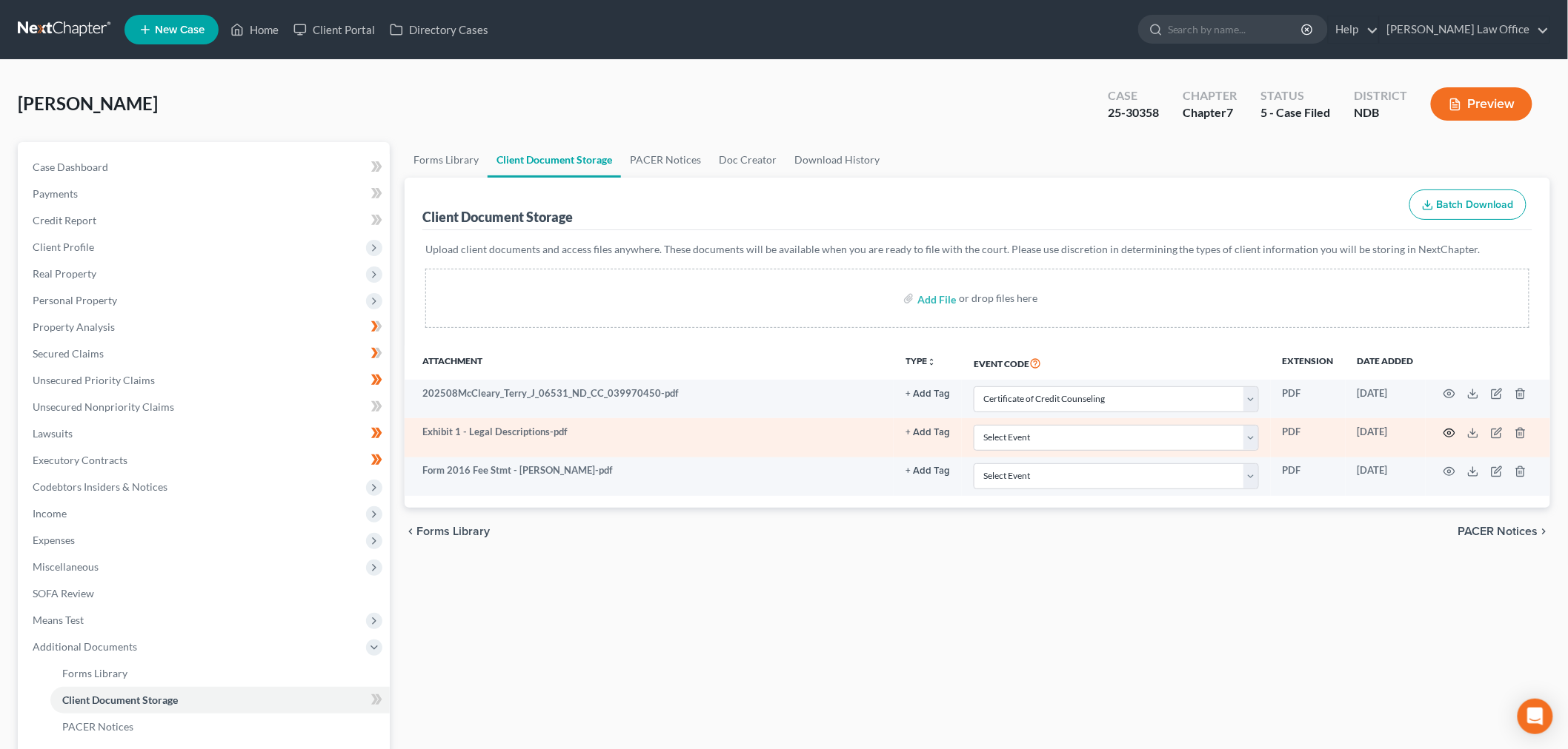
click at [1444, 437] on icon "button" at bounding box center [1449, 432] width 11 height 8
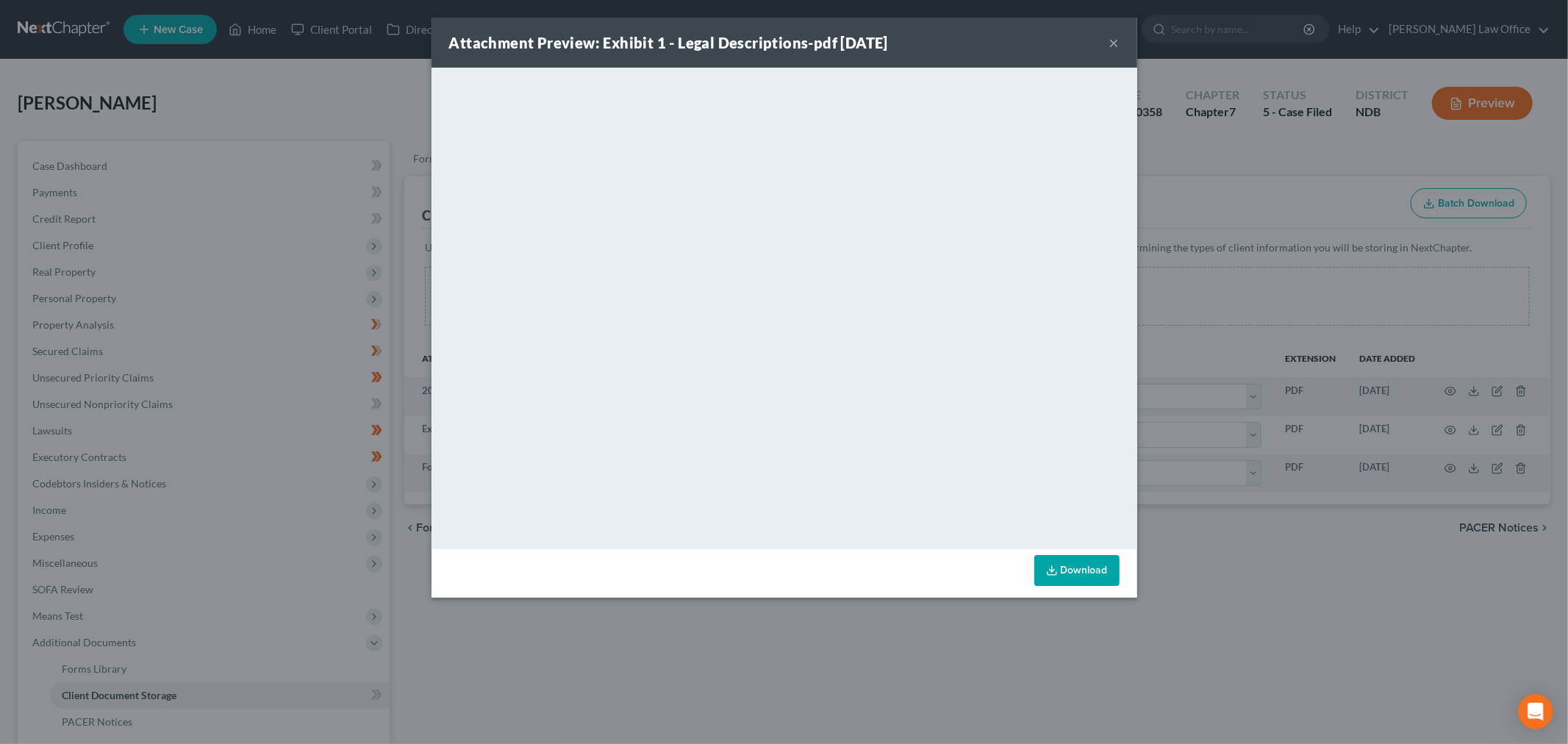
click at [1120, 51] on button "×" at bounding box center [1115, 42] width 11 height 17
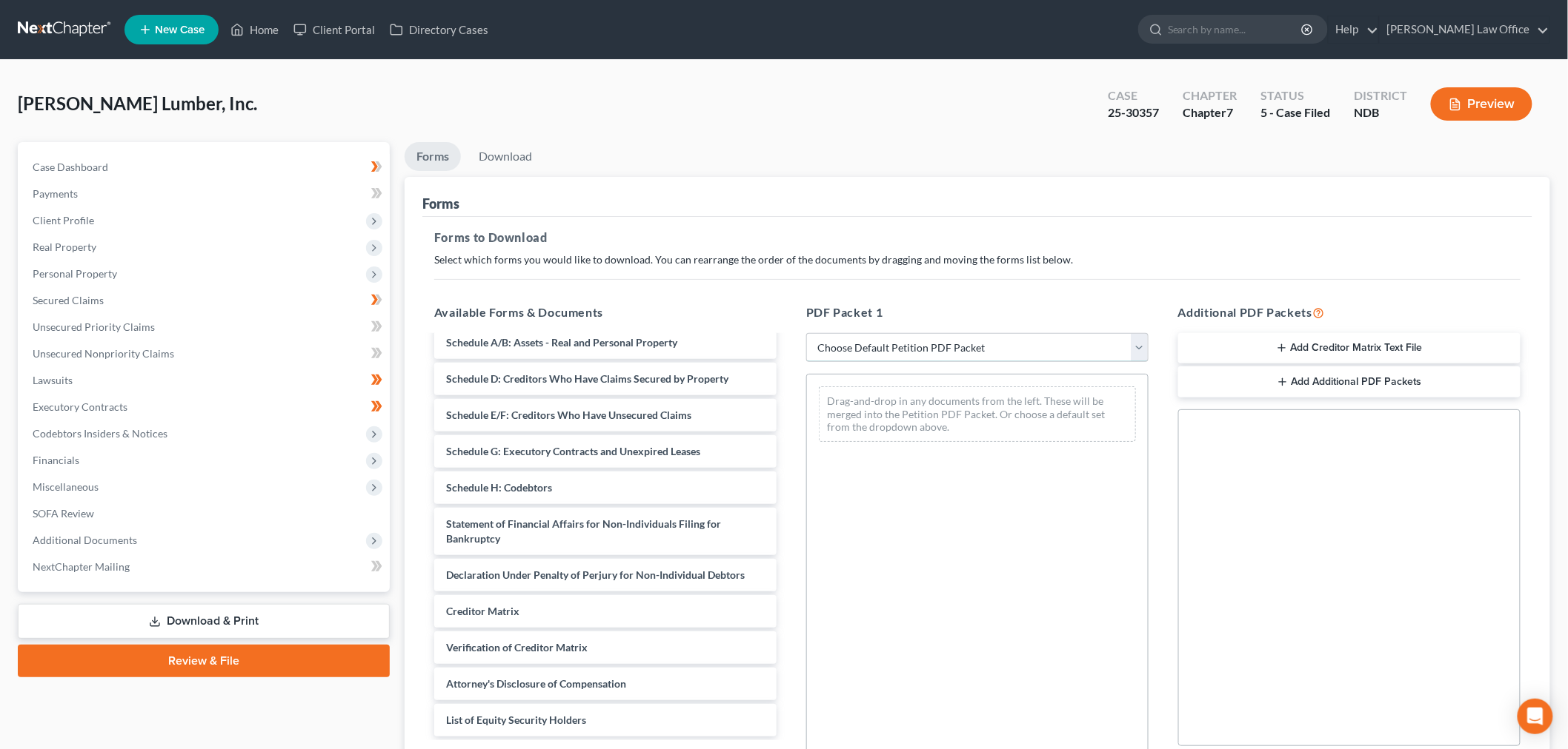
click at [865, 363] on select "Choose Default Petition PDF Packet Complete Bankruptcy Petition (all forms and …" at bounding box center [977, 348] width 342 height 30
select select "3"
click at [808, 363] on select "Choose Default Petition PDF Packet Complete Bankruptcy Petition (all forms and …" at bounding box center [977, 348] width 342 height 30
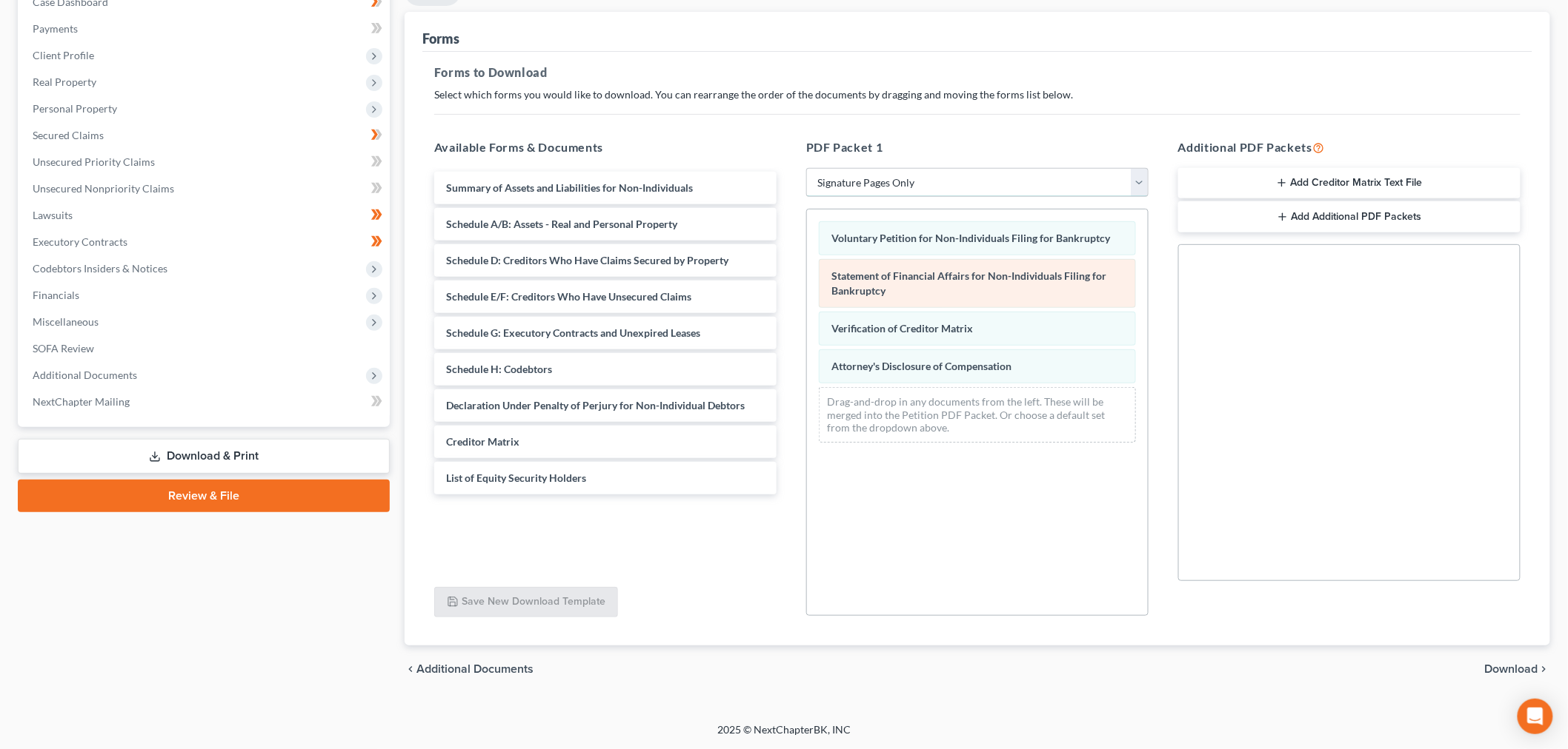
scroll to position [247, 0]
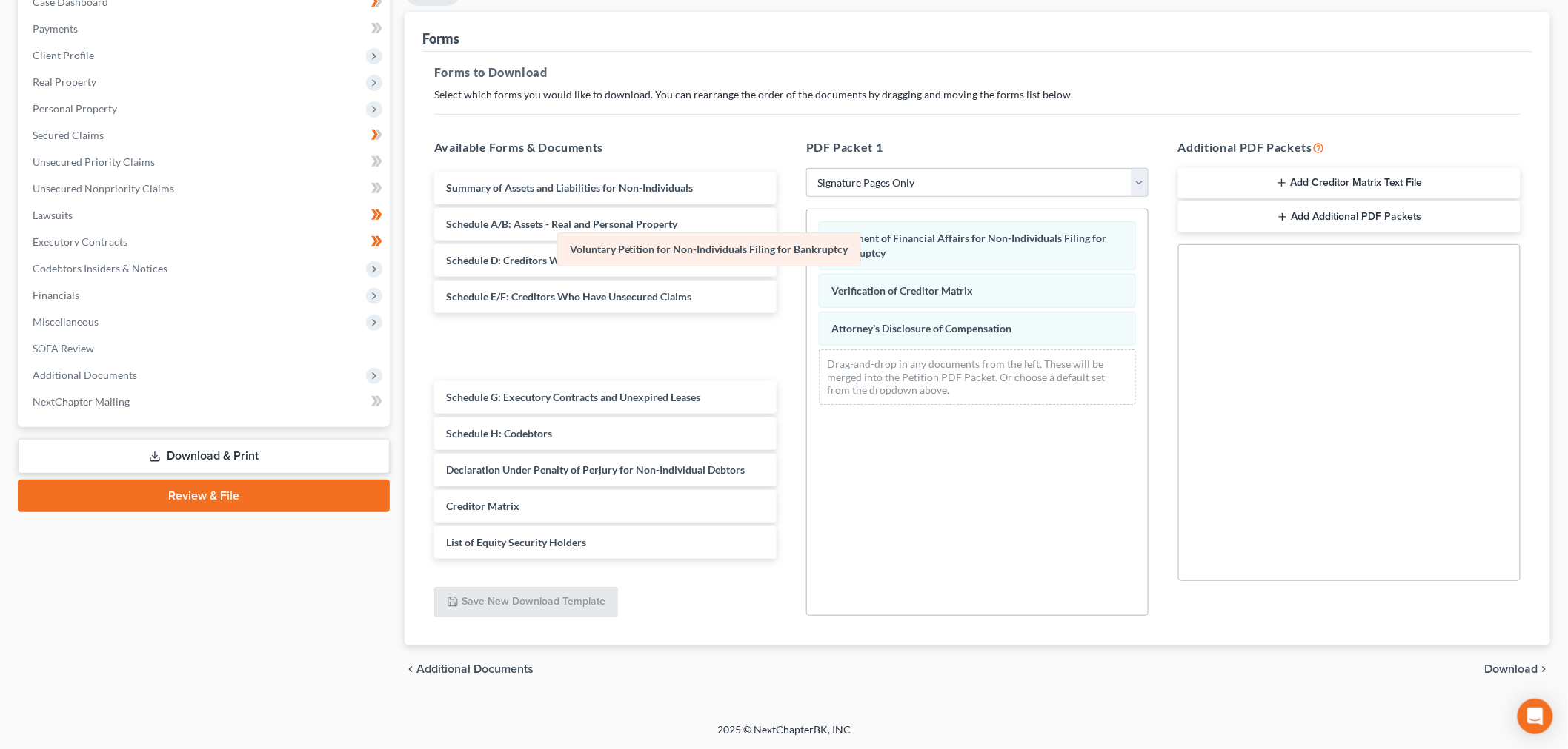
drag, startPoint x: 930, startPoint y: 290, endPoint x: 663, endPoint y: 290, distance: 267.0
click at [806, 290] on div "Voluntary Petition for Non-Individuals Filing for Bankruptcy Voluntary Petition…" at bounding box center [977, 313] width 341 height 207
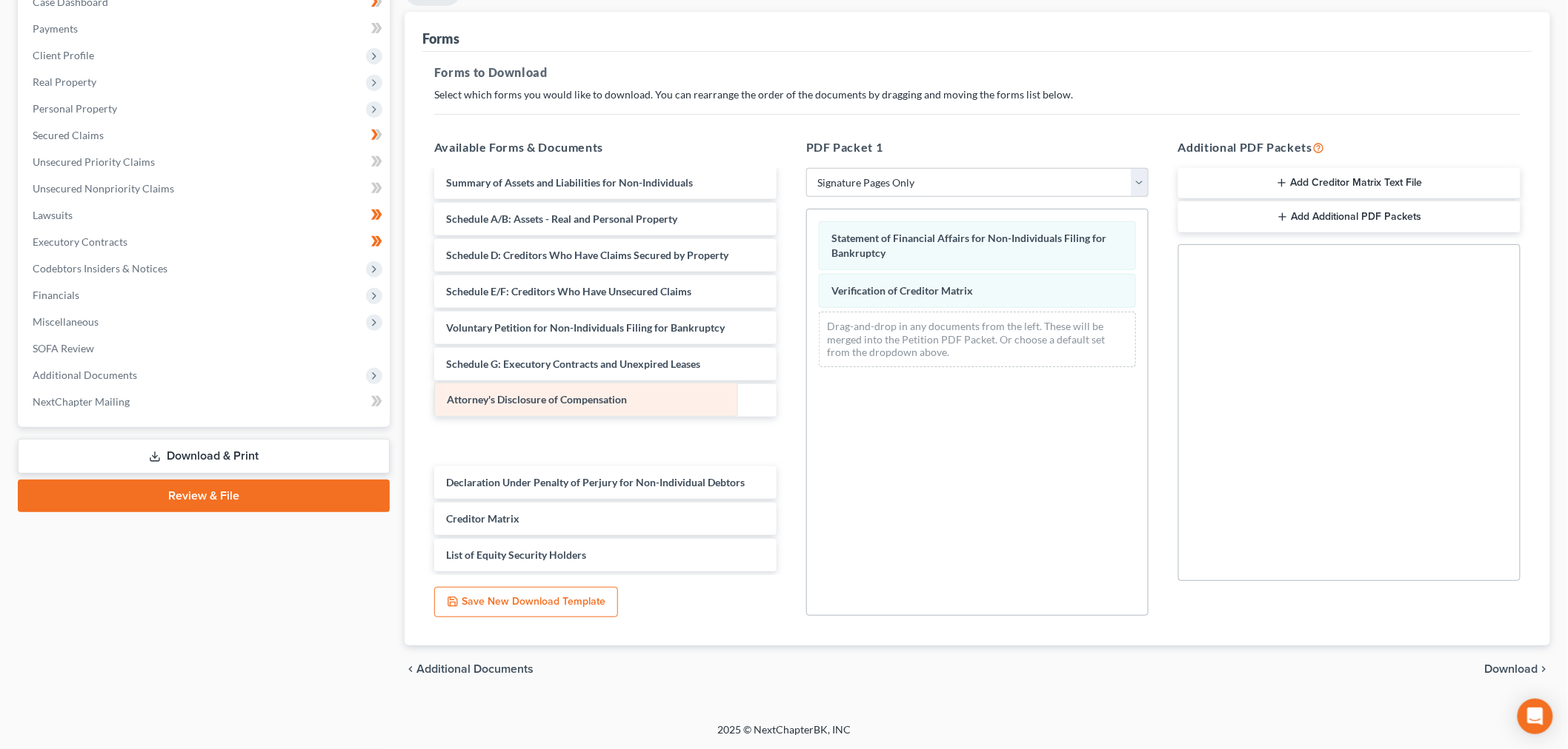
scroll to position [198, 0]
drag, startPoint x: 967, startPoint y: 363, endPoint x: 594, endPoint y: 353, distance: 373.1
click at [806, 353] on div "Attorney's Disclosure of Compensation Statement of Financial Affairs for Non-In…" at bounding box center [977, 294] width 341 height 169
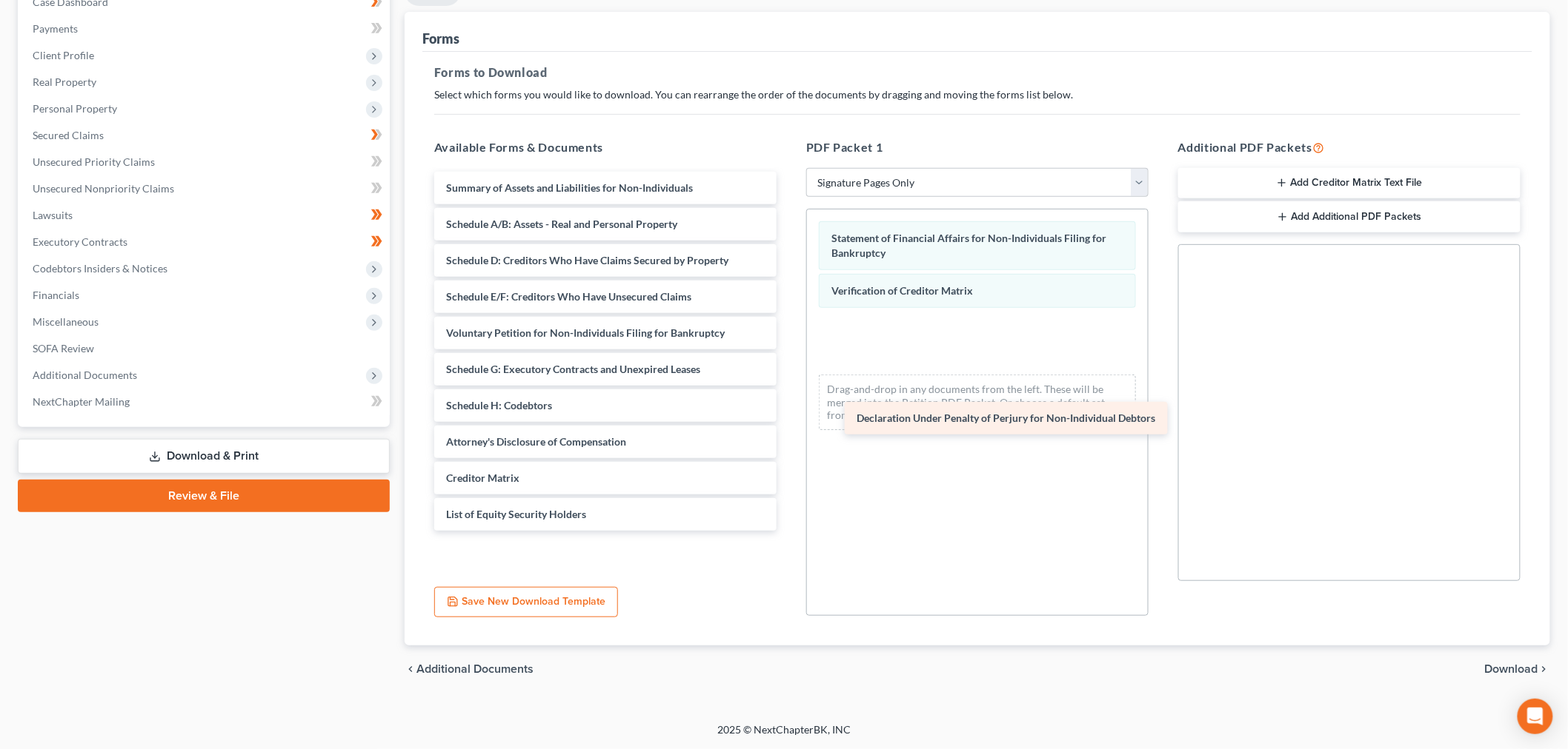
scroll to position [133, 0]
drag, startPoint x: 574, startPoint y: 454, endPoint x: 917, endPoint y: 360, distance: 355.6
click at [788, 360] on div "Declaration Under Penalty of Perjury for Non-Individual Debtors Summary of Asse…" at bounding box center [606, 351] width 366 height 359
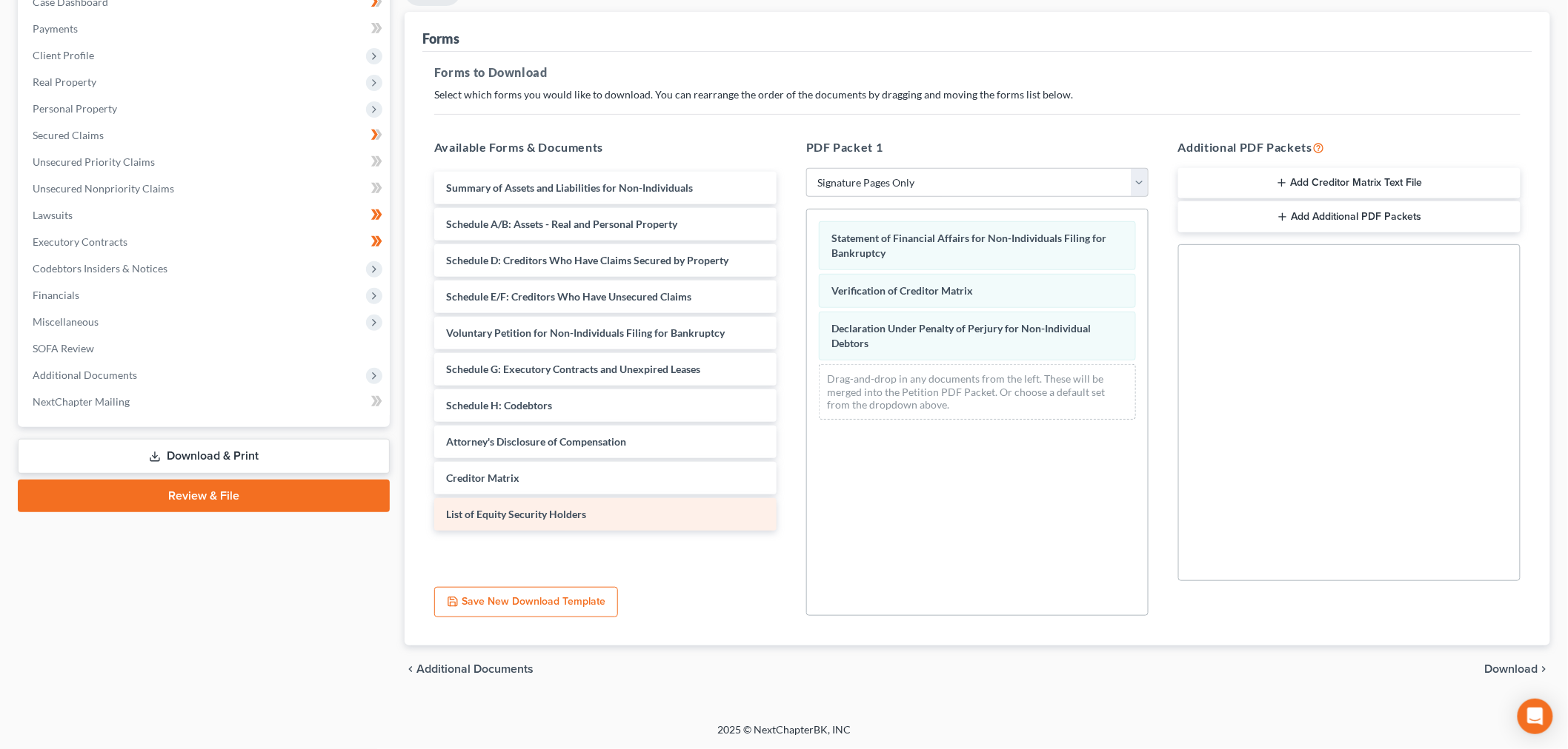
scroll to position [0, 0]
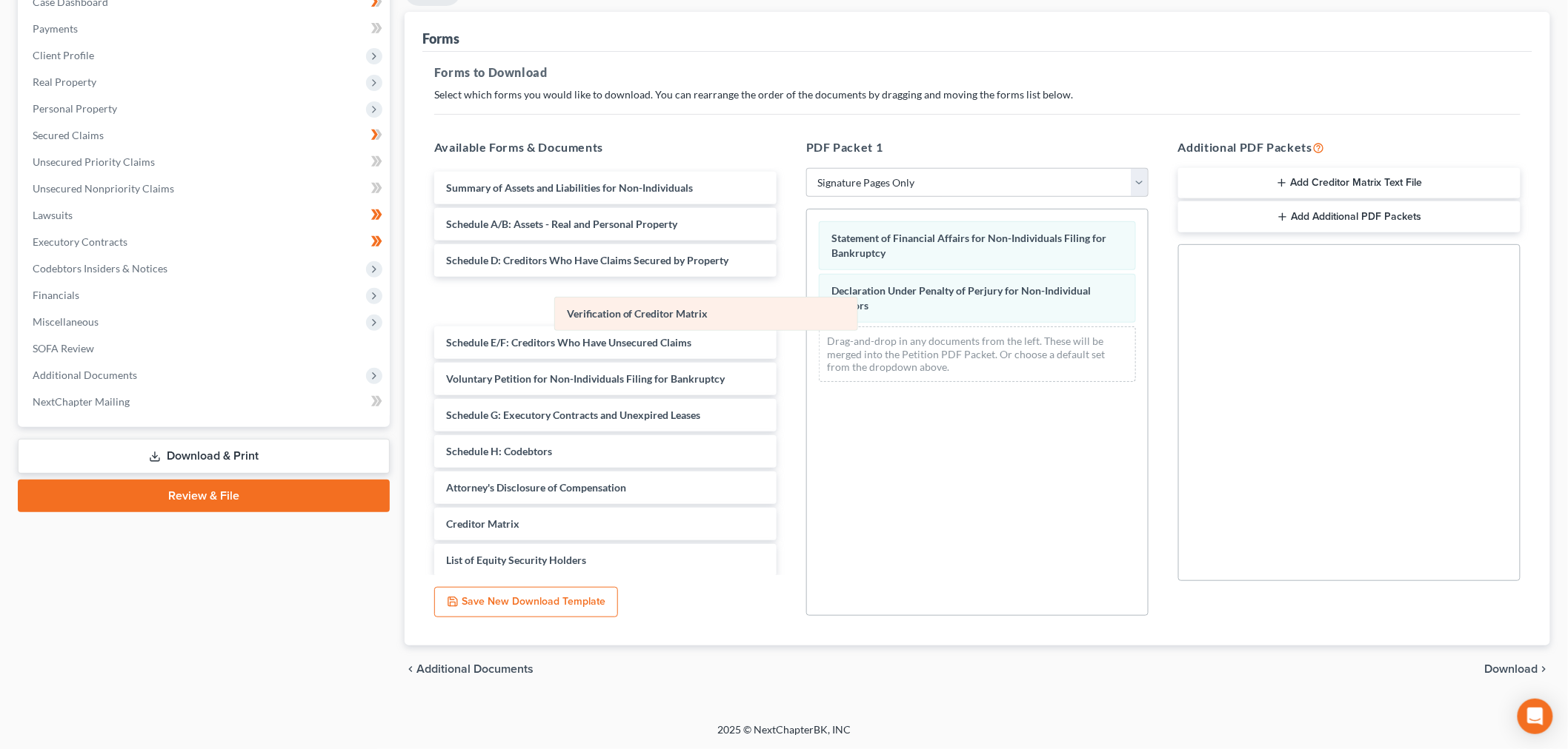
drag, startPoint x: 946, startPoint y: 271, endPoint x: 714, endPoint y: 332, distance: 239.9
click at [806, 311] on div "Verification of Creditor Matrix Statement of Financial Affairs for Non-Individu…" at bounding box center [977, 302] width 341 height 185
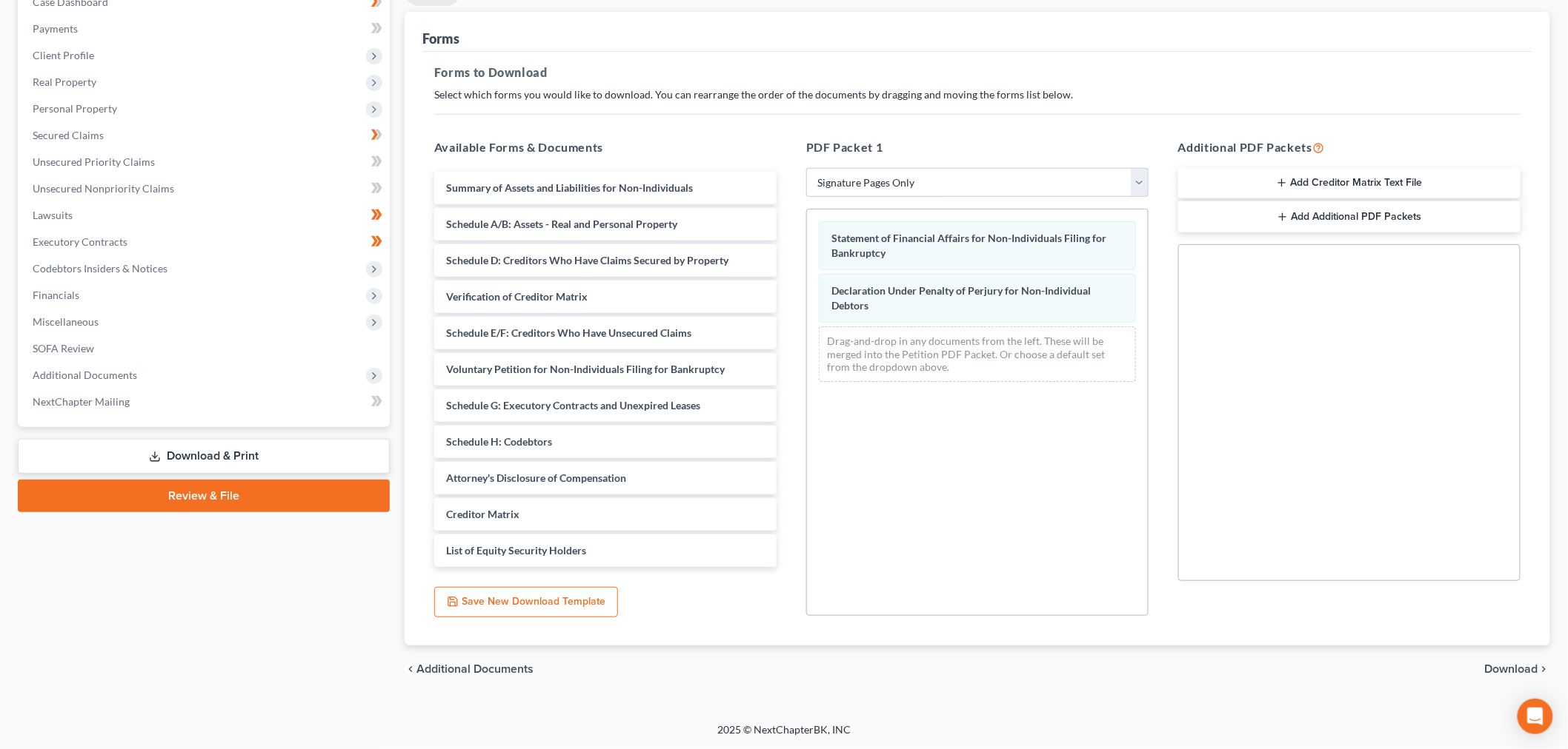
click at [1495, 663] on span "Download" at bounding box center [1511, 669] width 53 height 12
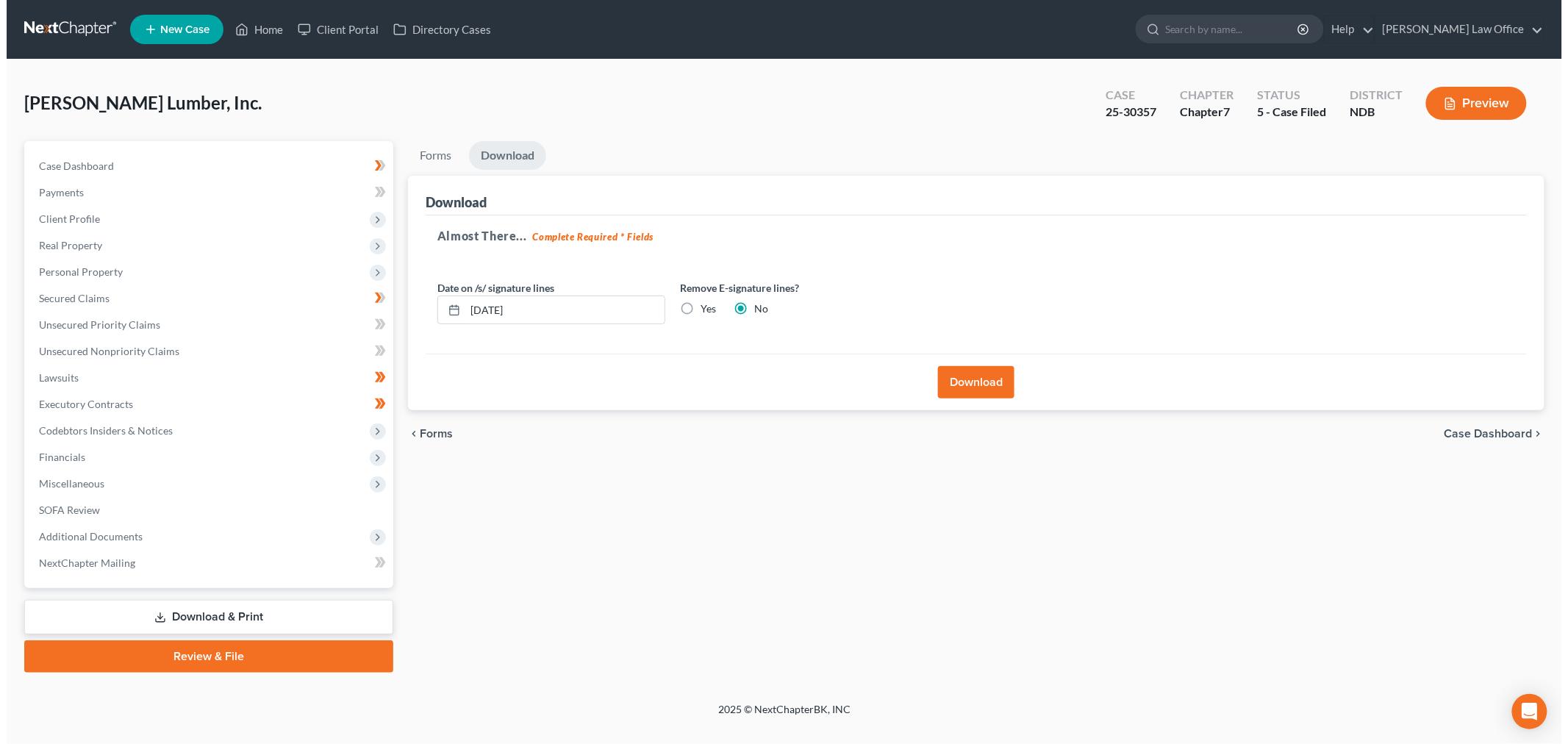
scroll to position [163, 0]
click at [710, 302] on label "Yes" at bounding box center [701, 309] width 15 height 14
click at [710, 302] on input "Yes" at bounding box center [704, 306] width 10 height 10
radio input "true"
radio input "false"
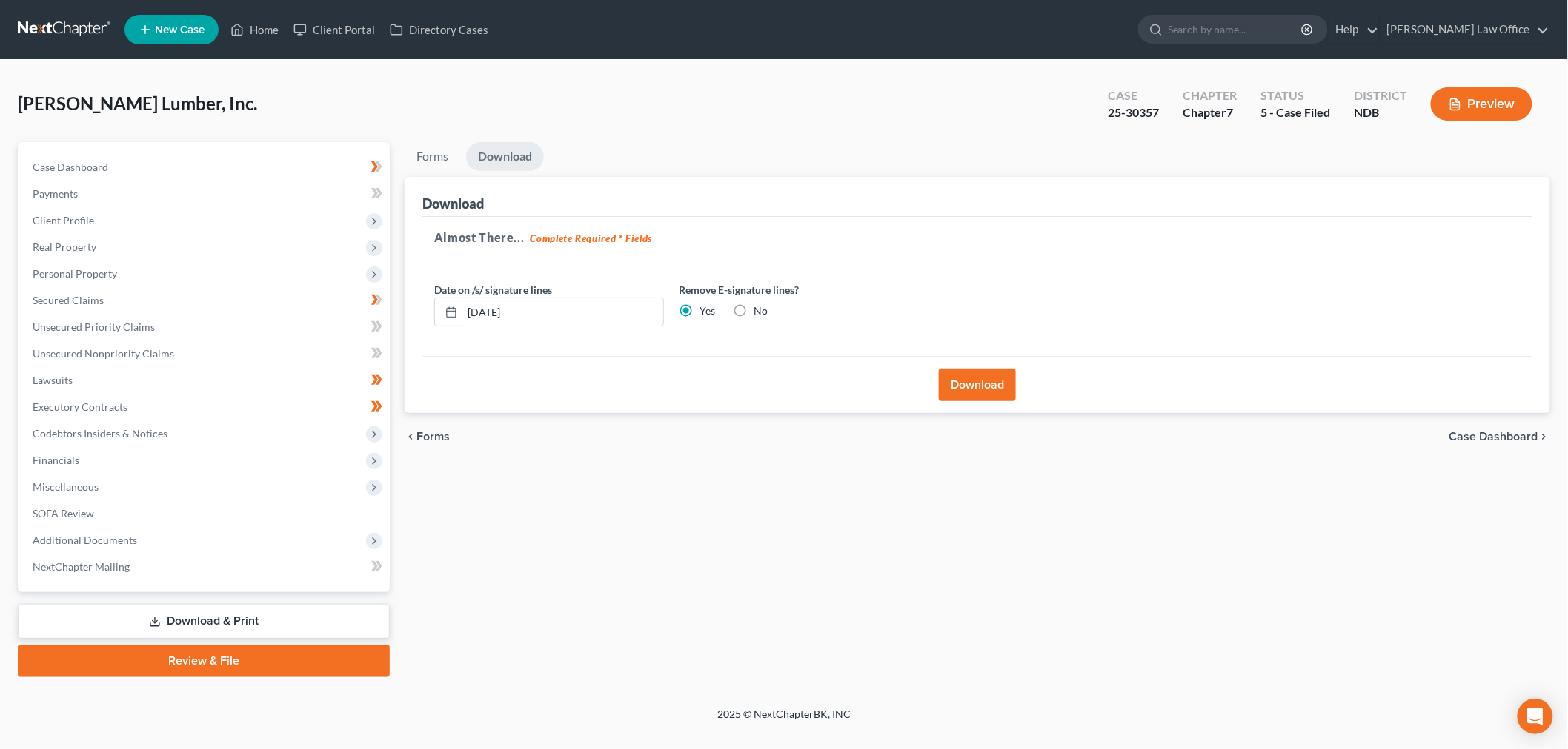
click at [1001, 368] on button "Download" at bounding box center [977, 384] width 77 height 33
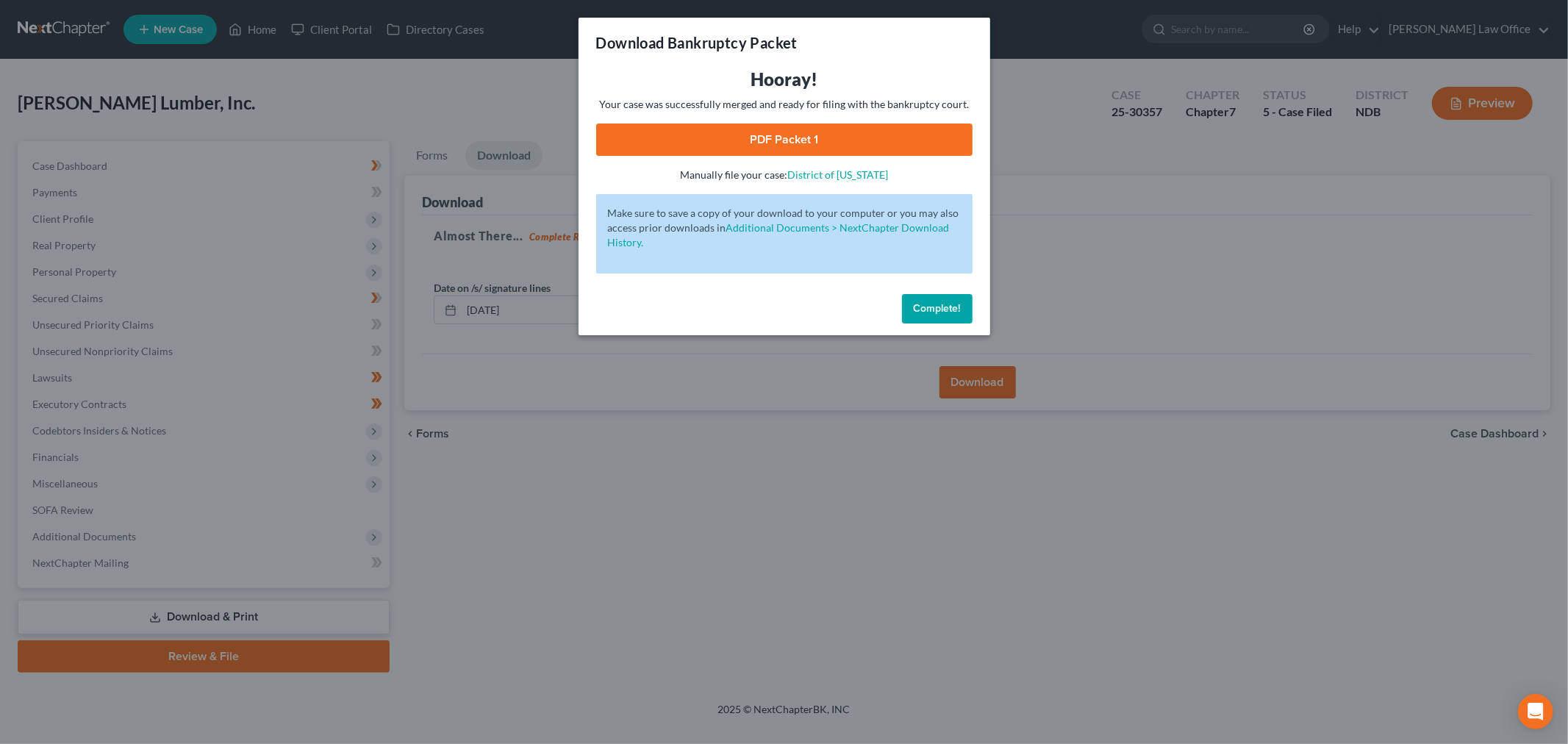
click at [788, 156] on link "PDF Packet 1" at bounding box center [784, 140] width 376 height 32
